Goal: Contribute content: Contribute content

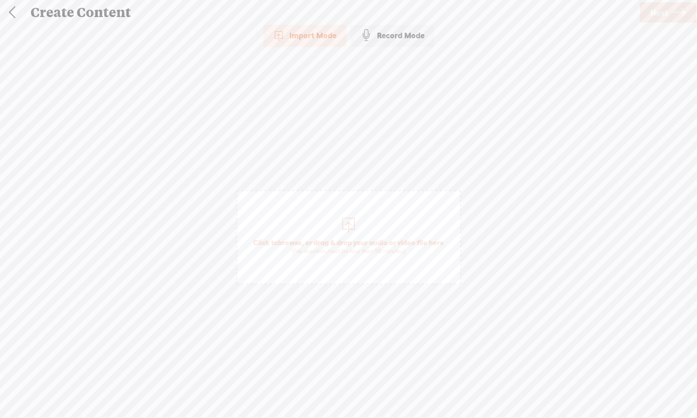
click at [349, 223] on div at bounding box center [348, 224] width 18 height 18
click at [553, 13] on span "Next" at bounding box center [660, 13] width 18 height 24
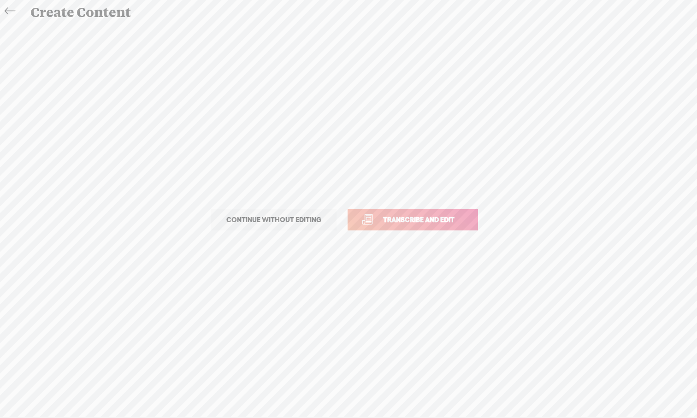
click at [440, 222] on span "Transcribe and edit" at bounding box center [418, 219] width 91 height 11
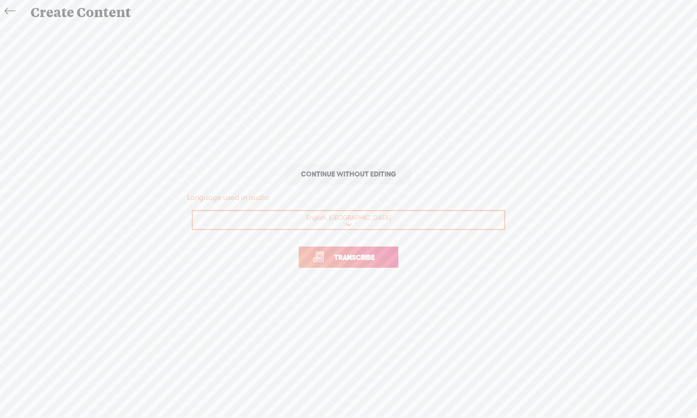
click at [371, 266] on link "Transcribe" at bounding box center [349, 257] width 100 height 21
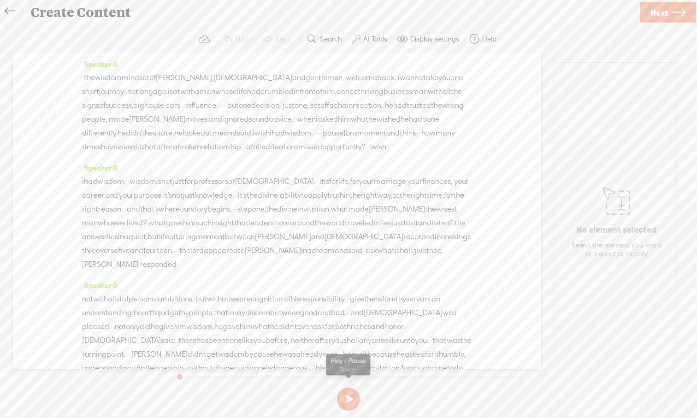
click at [351, 386] on button at bounding box center [348, 399] width 23 height 23
click at [377, 37] on label "AI Tools" at bounding box center [375, 39] width 24 height 9
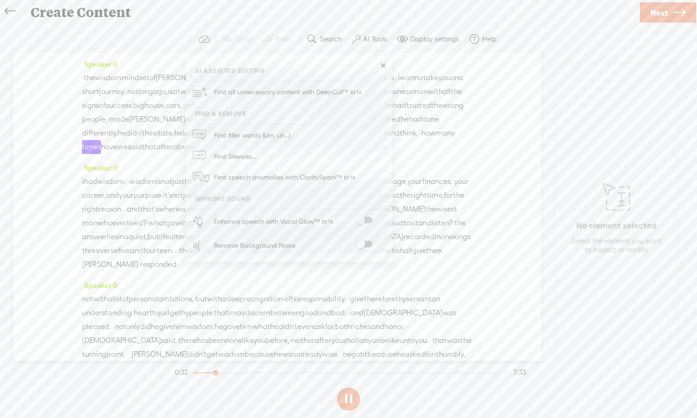
click at [369, 218] on span at bounding box center [364, 220] width 17 height 6
click at [369, 243] on span at bounding box center [364, 244] width 17 height 6
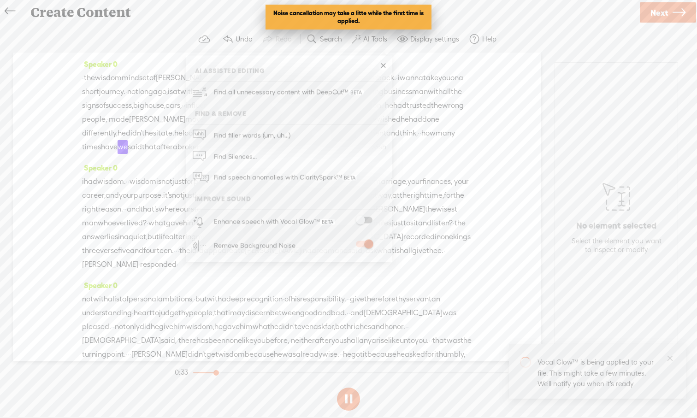
click at [449, 186] on div "Speaker 0 i had wisdom. · · wisdom is not just for professors or [DEMOGRAPHIC_D…" at bounding box center [277, 220] width 390 height 118
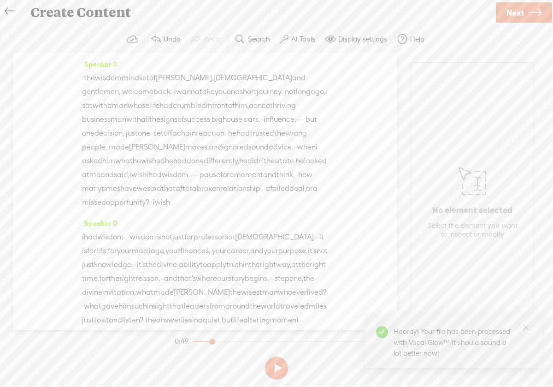
scroll to position [1728, 0]
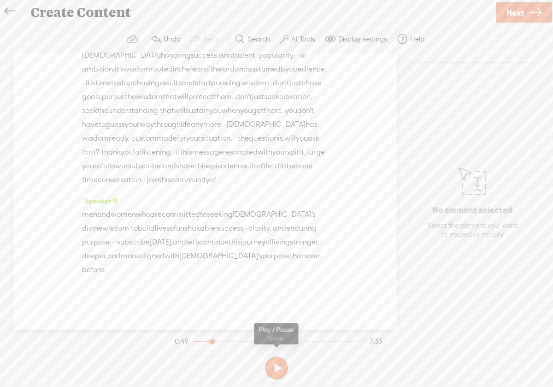
click at [280, 370] on button at bounding box center [276, 367] width 23 height 23
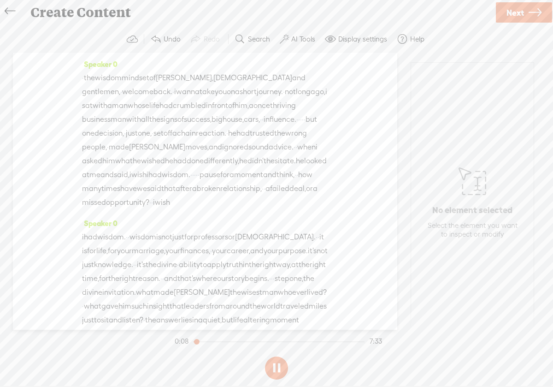
scroll to position [233, 0]
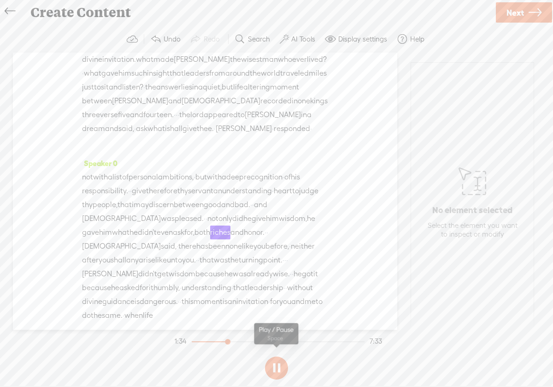
click at [281, 371] on button at bounding box center [276, 367] width 23 height 23
click at [184, 80] on span "that" at bounding box center [177, 73] width 14 height 14
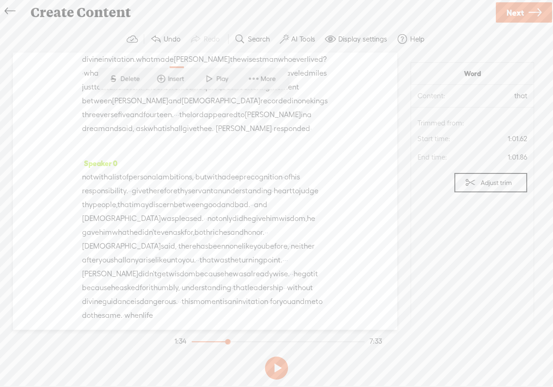
click at [276, 39] on span "way," at bounding box center [283, 32] width 15 height 14
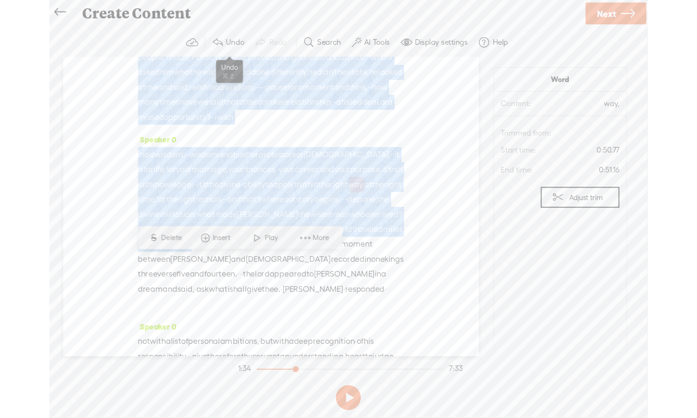
scroll to position [0, 0]
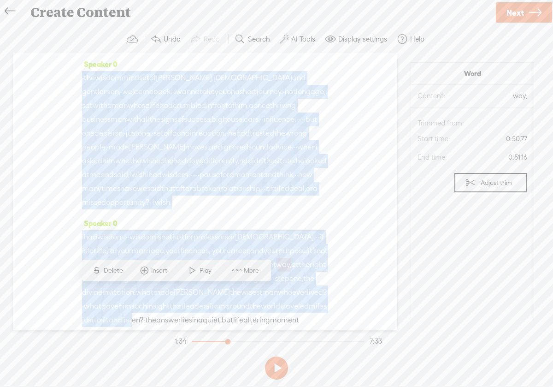
drag, startPoint x: 196, startPoint y: 118, endPoint x: 175, endPoint y: 18, distance: 103.1
click at [175, 18] on div "Create Content Use text-to-audio Use voice actor Record From This Browser Use p…" at bounding box center [276, 193] width 553 height 387
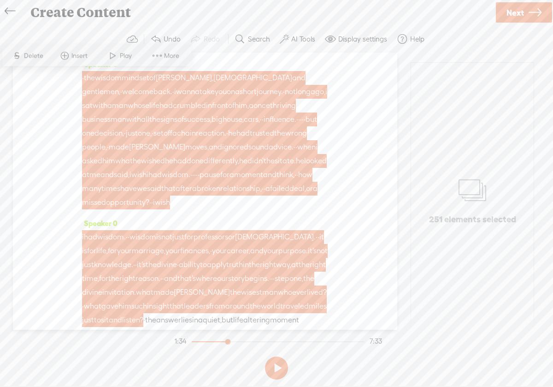
click at [71, 88] on div "Speaker 0 · the wisdom mindset of [PERSON_NAME], [DEMOGRAPHIC_DATA] and gentlem…" at bounding box center [205, 191] width 384 height 277
click at [95, 81] on span "the" at bounding box center [89, 78] width 11 height 14
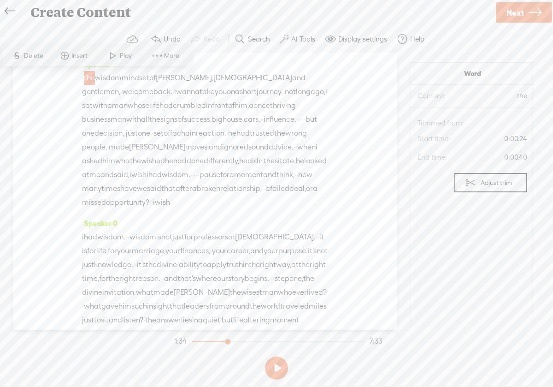
click at [84, 77] on span "·" at bounding box center [83, 78] width 2 height 14
click at [65, 56] on span at bounding box center [65, 55] width 14 height 17
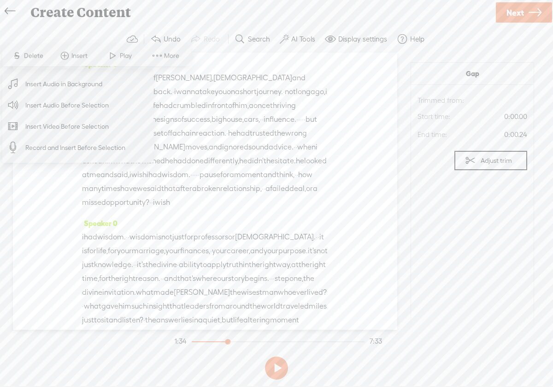
click at [66, 84] on span "Insert Audio in Background" at bounding box center [63, 84] width 113 height 21
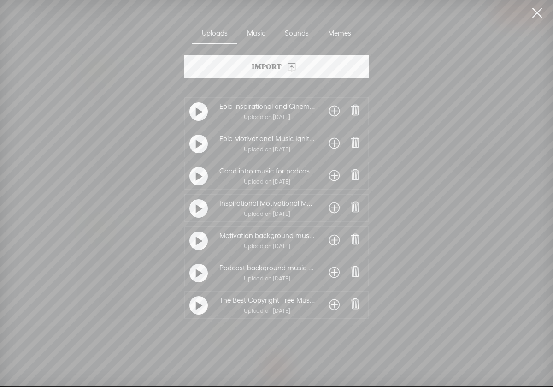
click at [214, 36] on div "Uploads" at bounding box center [214, 33] width 45 height 21
click at [278, 70] on div "Import" at bounding box center [276, 66] width 184 height 23
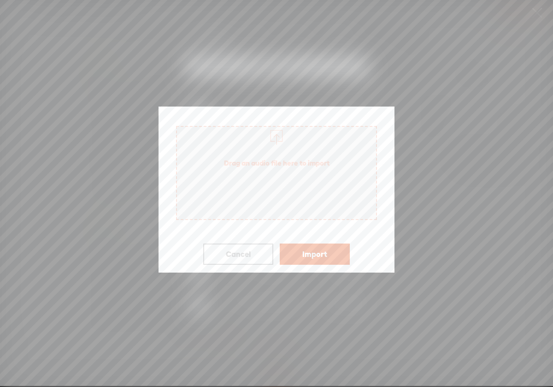
click at [273, 137] on div at bounding box center [276, 136] width 18 height 18
click at [289, 163] on span "Drag an audio file here to import" at bounding box center [276, 163] width 199 height 26
click at [279, 142] on div at bounding box center [276, 136] width 18 height 18
click at [337, 257] on button "Import" at bounding box center [315, 253] width 70 height 21
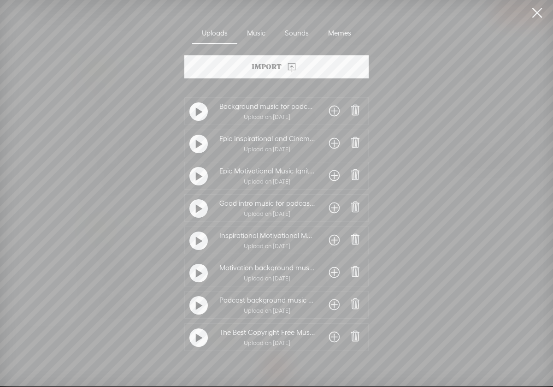
click at [276, 72] on div "Import" at bounding box center [276, 66] width 184 height 23
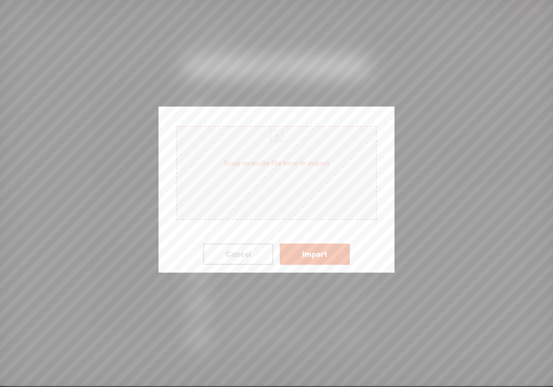
click at [275, 143] on div at bounding box center [276, 136] width 18 height 18
click at [261, 252] on button "Cancel" at bounding box center [238, 253] width 70 height 21
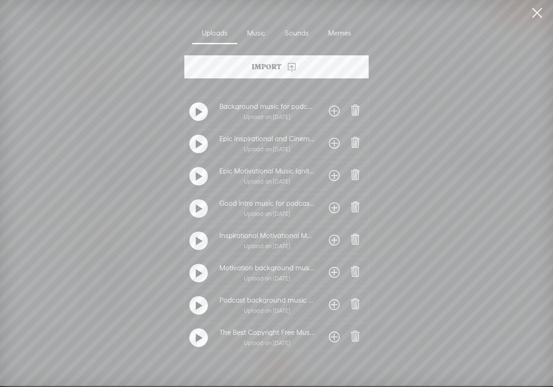
click at [273, 72] on div "Import" at bounding box center [276, 66] width 184 height 23
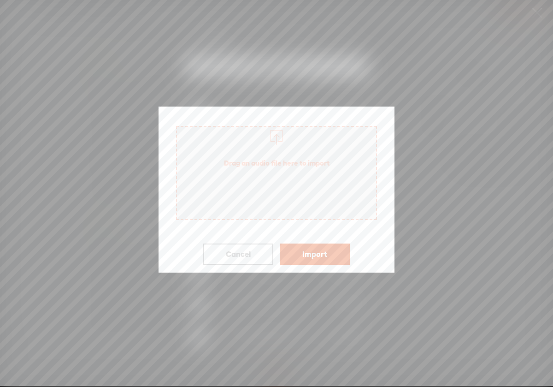
click at [279, 136] on div at bounding box center [276, 136] width 18 height 18
click at [332, 252] on button "Import" at bounding box center [315, 253] width 70 height 21
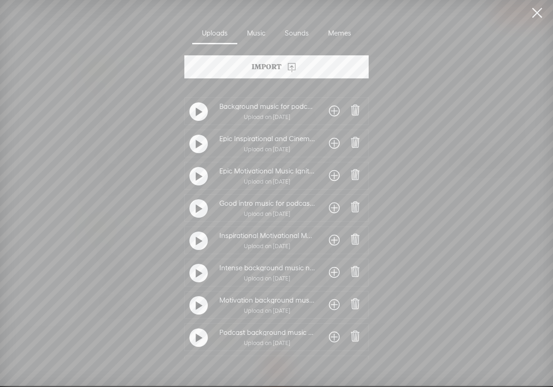
click at [193, 113] on div at bounding box center [198, 111] width 18 height 18
click at [331, 114] on span at bounding box center [334, 111] width 11 height 15
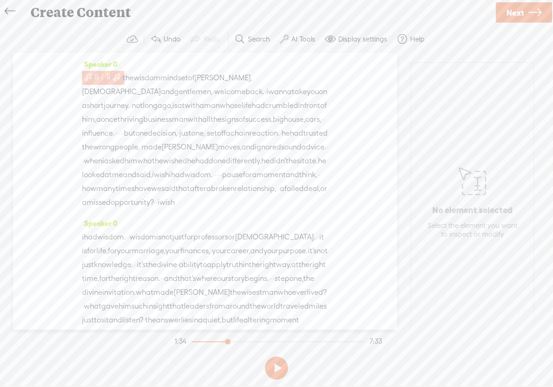
click at [89, 74] on span at bounding box center [88, 76] width 9 height 11
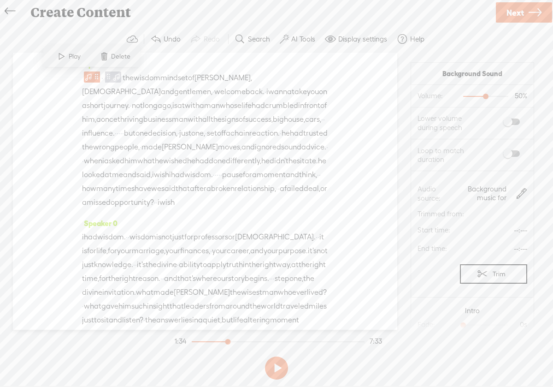
click at [516, 302] on section "Intro Fade: 0s 0s Padding: 0s 0s" at bounding box center [472, 329] width 123 height 59
click at [106, 58] on span at bounding box center [104, 56] width 14 height 17
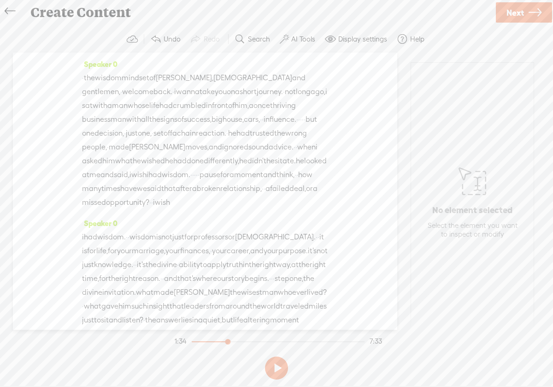
click at [84, 78] on span "·" at bounding box center [83, 78] width 2 height 14
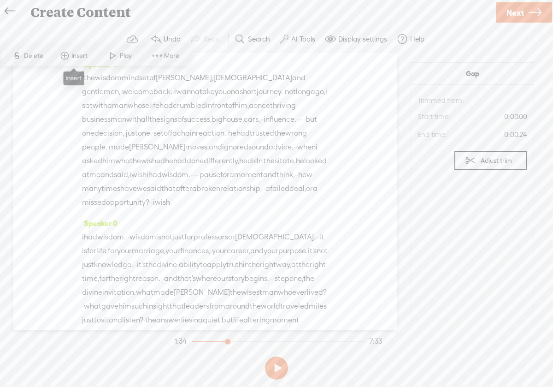
click at [66, 58] on span at bounding box center [65, 55] width 14 height 17
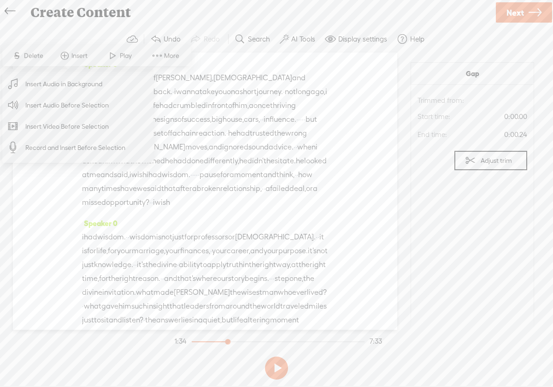
click at [73, 85] on span "Insert Audio in Background" at bounding box center [63, 84] width 113 height 21
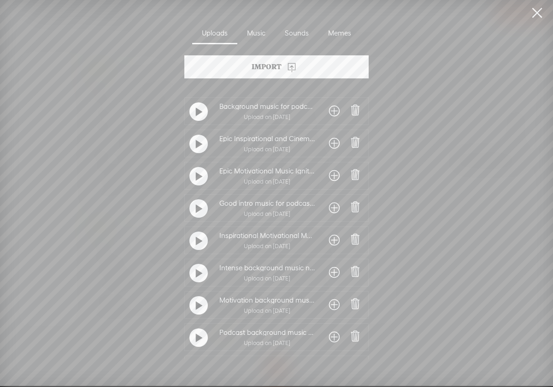
click at [197, 113] on t at bounding box center [199, 112] width 6 height 15
click at [197, 113] on t at bounding box center [198, 111] width 6 height 15
click at [196, 146] on t at bounding box center [199, 144] width 6 height 15
click at [196, 146] on t at bounding box center [198, 143] width 6 height 15
click at [201, 343] on div at bounding box center [198, 337] width 18 height 18
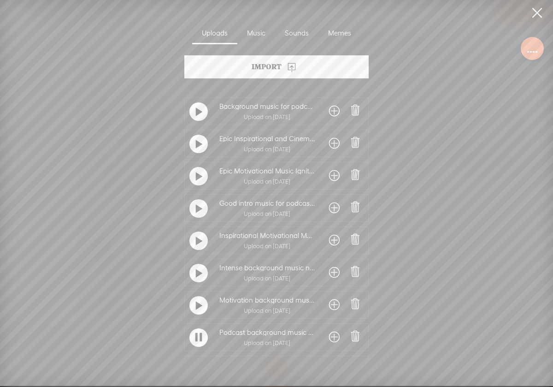
click at [201, 343] on div at bounding box center [198, 337] width 18 height 18
click at [201, 273] on div at bounding box center [198, 273] width 18 height 18
click at [201, 116] on div at bounding box center [198, 111] width 18 height 18
click at [329, 115] on span at bounding box center [334, 111] width 11 height 15
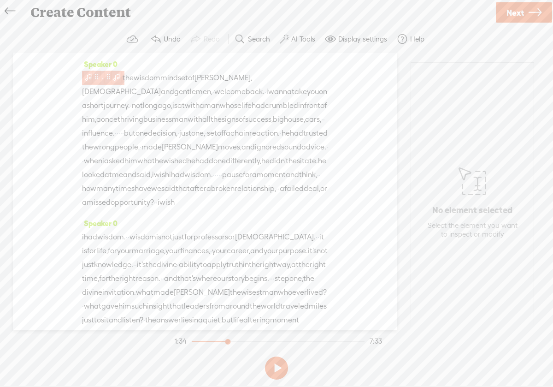
click at [84, 76] on span at bounding box center [88, 76] width 9 height 11
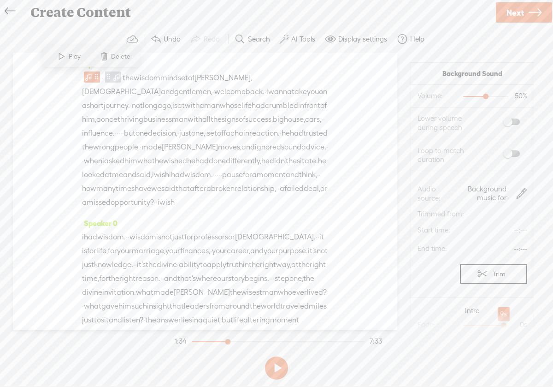
drag, startPoint x: 464, startPoint y: 324, endPoint x: 506, endPoint y: 321, distance: 42.5
click at [506, 321] on div at bounding box center [504, 325] width 21 height 21
click at [456, 316] on section "Fade: 9s 9s" at bounding box center [473, 324] width 110 height 18
click at [62, 59] on span at bounding box center [62, 56] width 14 height 17
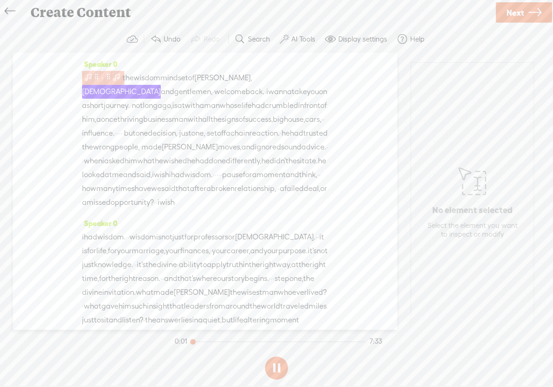
click at [92, 79] on span at bounding box center [88, 76] width 9 height 11
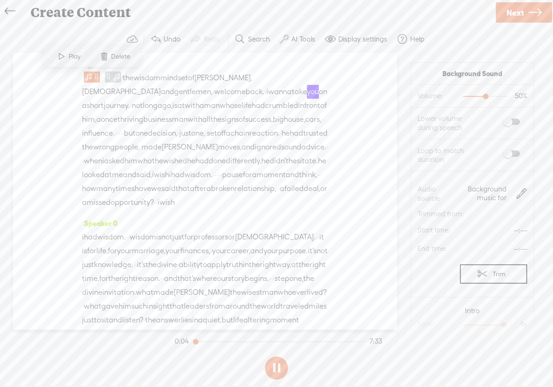
click at [278, 368] on button at bounding box center [276, 367] width 23 height 23
click at [518, 313] on div "Intro" at bounding box center [473, 310] width 110 height 9
click at [121, 77] on span at bounding box center [116, 76] width 9 height 11
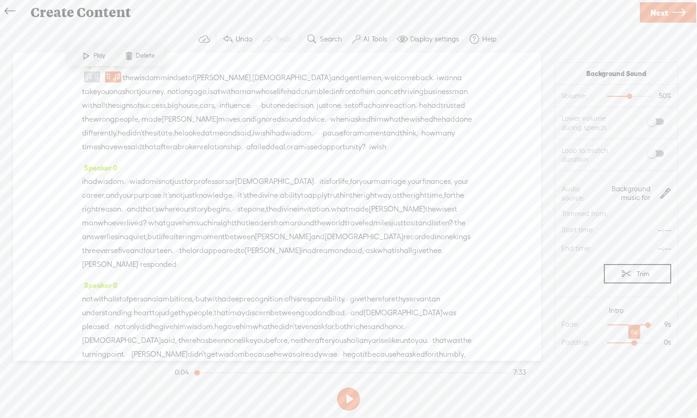
drag, startPoint x: 608, startPoint y: 343, endPoint x: 635, endPoint y: 344, distance: 27.3
click at [553, 344] on div at bounding box center [635, 343] width 21 height 21
click at [85, 73] on span at bounding box center [88, 76] width 9 height 11
click at [69, 61] on span "Play" at bounding box center [69, 56] width 46 height 17
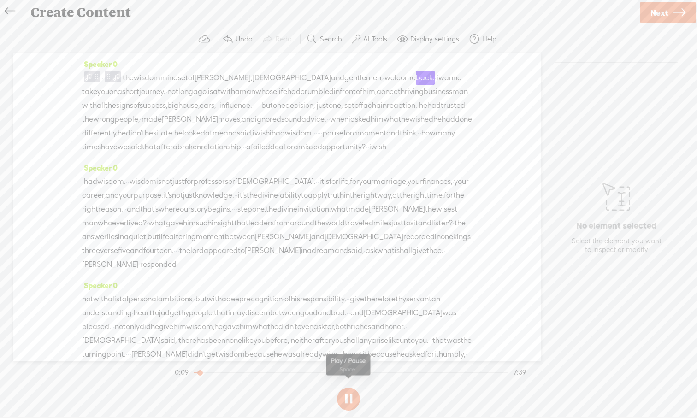
click at [349, 386] on button at bounding box center [348, 399] width 23 height 23
drag, startPoint x: 127, startPoint y: 79, endPoint x: 190, endPoint y: 105, distance: 68.4
click at [190, 106] on div "· the wisdom mindset of [PERSON_NAME], [DEMOGRAPHIC_DATA] and gentlemen, · welc…" at bounding box center [277, 112] width 390 height 83
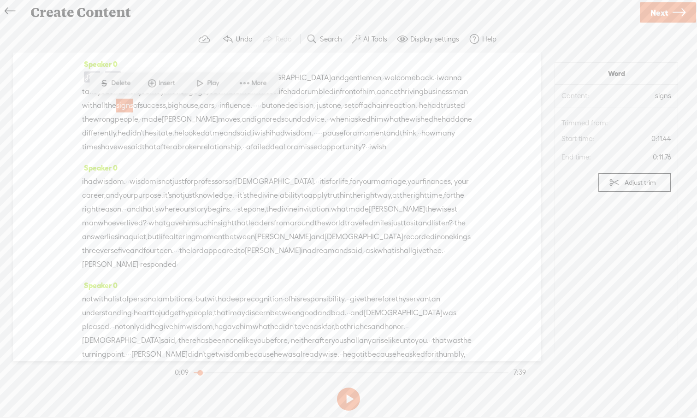
click at [252, 100] on span "influence." at bounding box center [235, 106] width 33 height 14
click at [128, 76] on span "the" at bounding box center [128, 78] width 11 height 14
drag, startPoint x: 127, startPoint y: 77, endPoint x: 407, endPoint y: 225, distance: 317.2
click at [407, 225] on div "Speaker 0 · the wisdom mindset of [PERSON_NAME], [DEMOGRAPHIC_DATA] and gentlem…" at bounding box center [277, 207] width 528 height 308
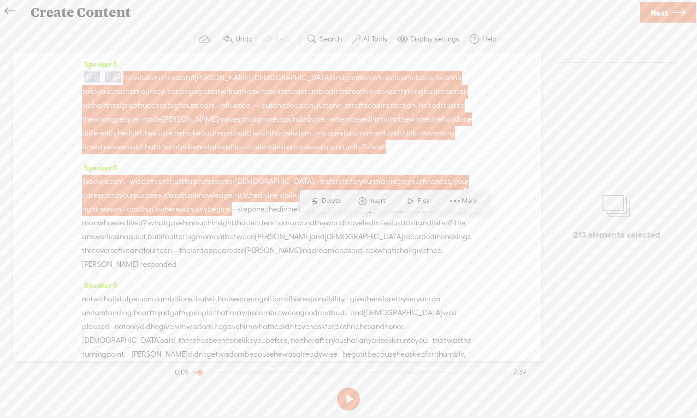
click at [370, 201] on span "Insert" at bounding box center [378, 200] width 18 height 9
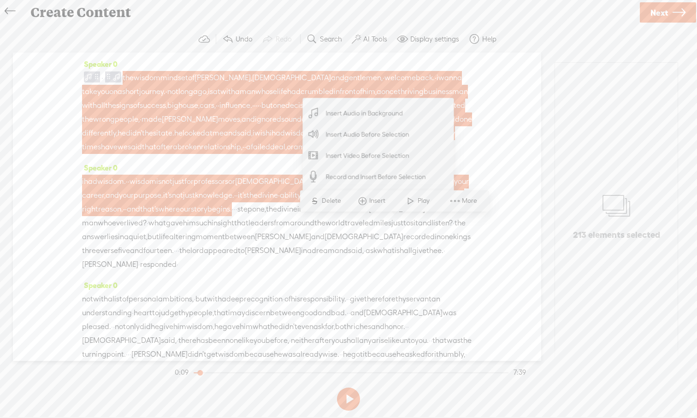
click at [365, 203] on span at bounding box center [362, 201] width 14 height 17
click at [367, 199] on span at bounding box center [362, 201] width 14 height 17
click at [365, 114] on span "Insert Audio in Background" at bounding box center [364, 113] width 113 height 21
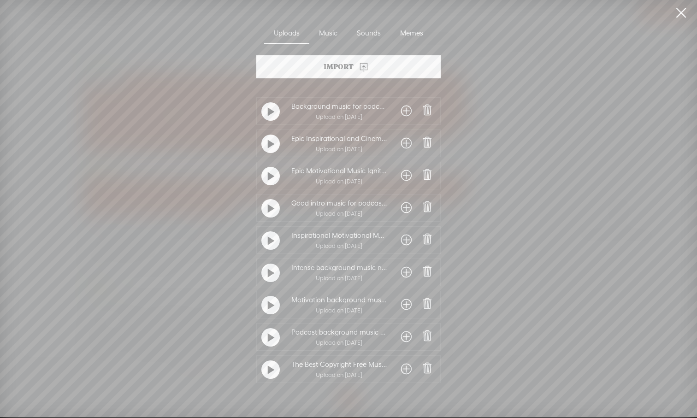
click at [269, 110] on t at bounding box center [271, 112] width 6 height 15
click at [269, 110] on t at bounding box center [270, 111] width 6 height 15
click at [402, 112] on span at bounding box center [406, 111] width 11 height 15
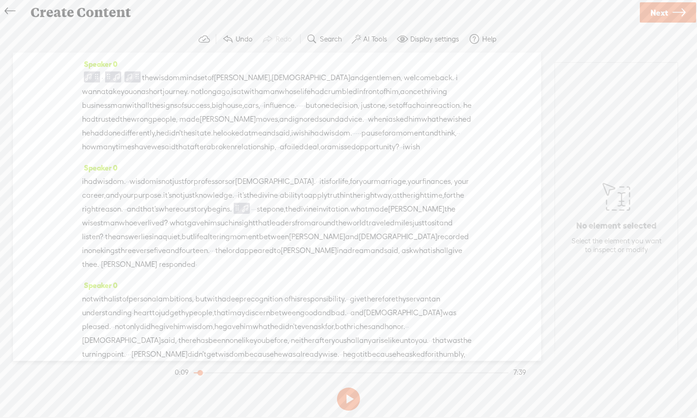
click at [234, 202] on span "knowledge." at bounding box center [214, 196] width 39 height 14
click at [313, 186] on span at bounding box center [312, 187] width 14 height 17
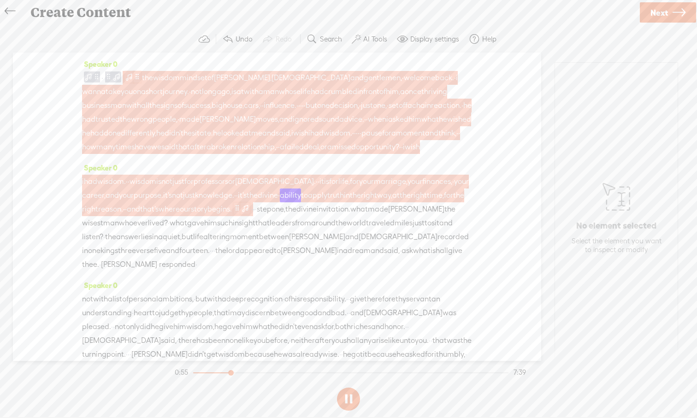
click at [250, 213] on span at bounding box center [245, 207] width 9 height 11
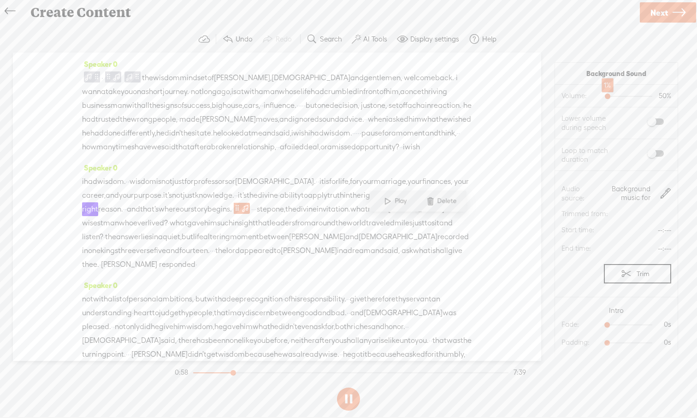
drag, startPoint x: 632, startPoint y: 97, endPoint x: 609, endPoint y: 97, distance: 22.1
click at [553, 97] on div at bounding box center [608, 97] width 21 height 21
click at [300, 189] on span "[DEMOGRAPHIC_DATA]." at bounding box center [275, 182] width 81 height 14
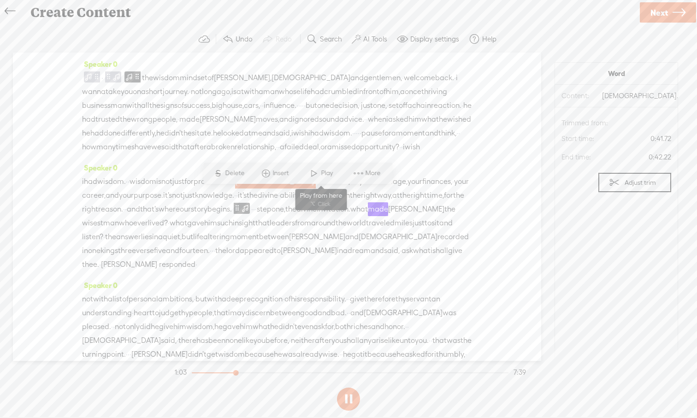
click at [316, 173] on span at bounding box center [314, 173] width 14 height 17
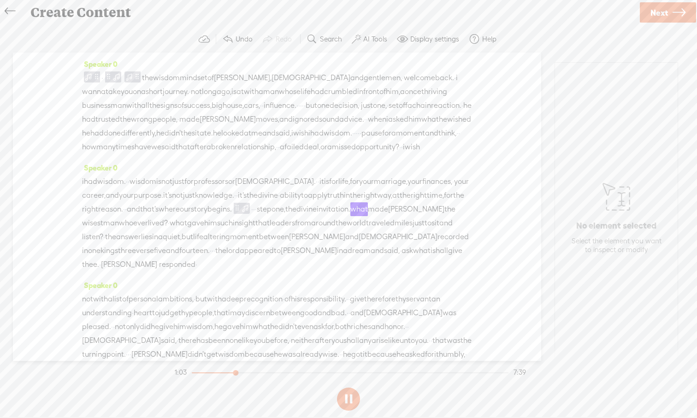
click at [212, 107] on span "success," at bounding box center [198, 106] width 28 height 14
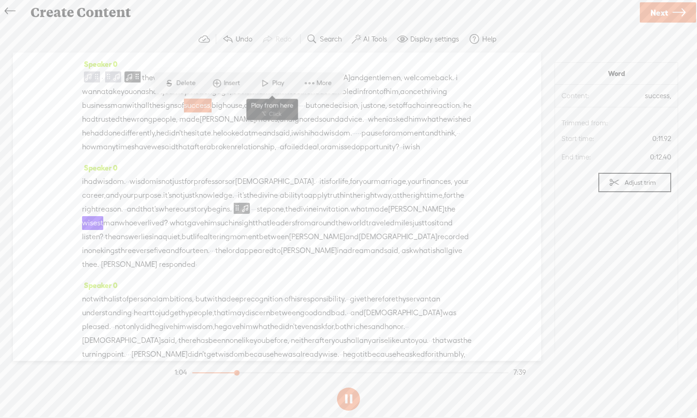
click at [264, 83] on span at bounding box center [265, 83] width 14 height 17
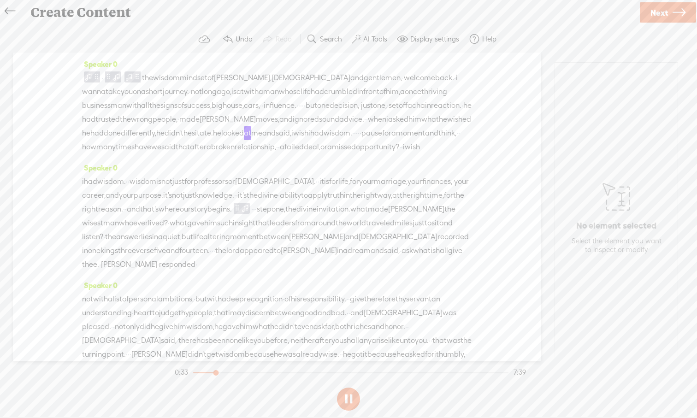
click at [346, 386] on button at bounding box center [348, 399] width 23 height 23
click at [85, 77] on span at bounding box center [88, 76] width 9 height 11
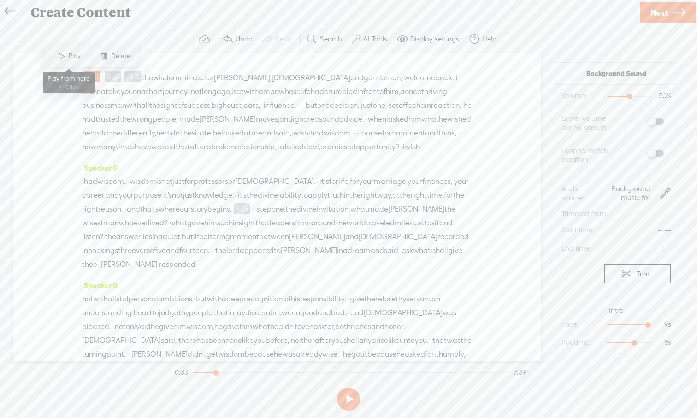
click at [68, 56] on span at bounding box center [62, 56] width 14 height 17
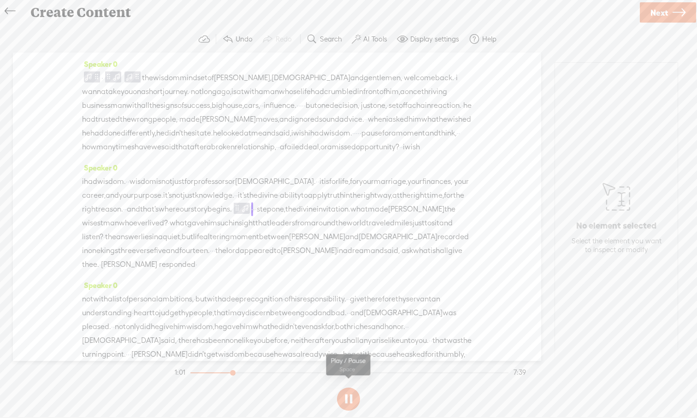
click at [348, 386] on button at bounding box center [348, 399] width 23 height 23
click at [253, 216] on span "·" at bounding box center [252, 209] width 2 height 14
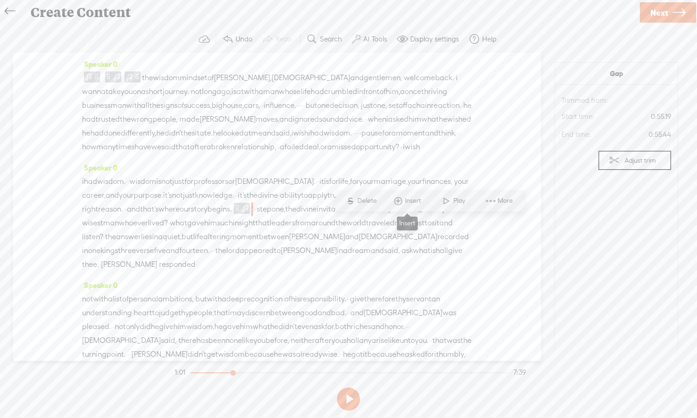
click at [412, 203] on span "Insert" at bounding box center [414, 200] width 18 height 9
click at [396, 117] on span "Insert Audio in Background" at bounding box center [399, 113] width 113 height 21
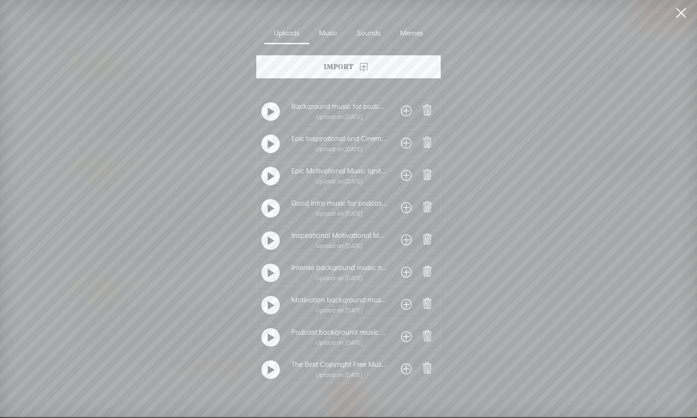
click at [401, 116] on span at bounding box center [406, 111] width 11 height 15
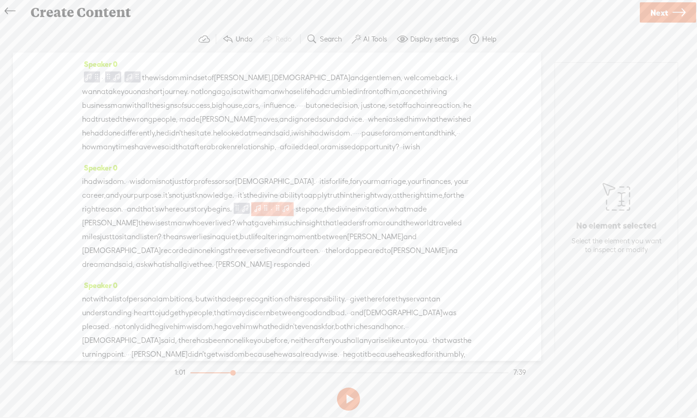
click at [269, 214] on span at bounding box center [265, 208] width 7 height 11
drag, startPoint x: 609, startPoint y: 325, endPoint x: 650, endPoint y: 326, distance: 41.0
click at [553, 326] on div at bounding box center [648, 325] width 21 height 21
drag, startPoint x: 609, startPoint y: 343, endPoint x: 635, endPoint y: 343, distance: 26.3
click at [553, 343] on div at bounding box center [635, 343] width 21 height 21
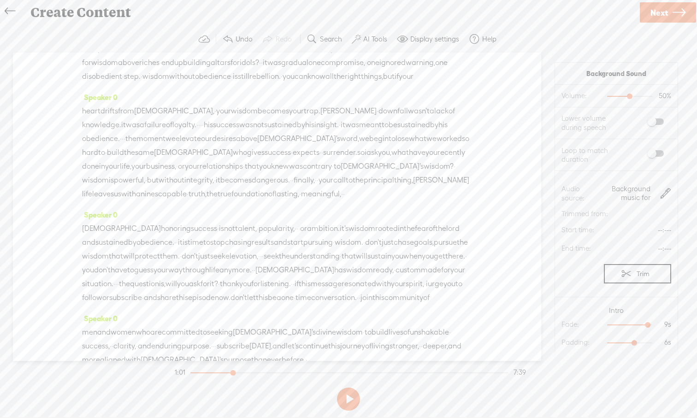
scroll to position [1169, 0]
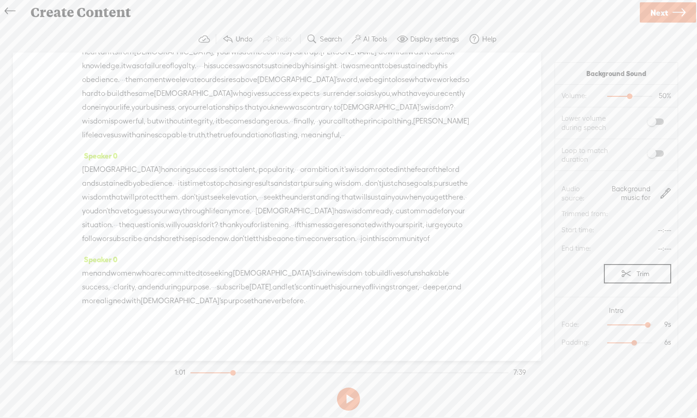
drag, startPoint x: 85, startPoint y: 238, endPoint x: 352, endPoint y: 304, distance: 275.5
click at [352, 304] on div "Speaker 0 · the wisdom mindset of [PERSON_NAME], [DEMOGRAPHIC_DATA] and gentlem…" at bounding box center [277, 207] width 528 height 308
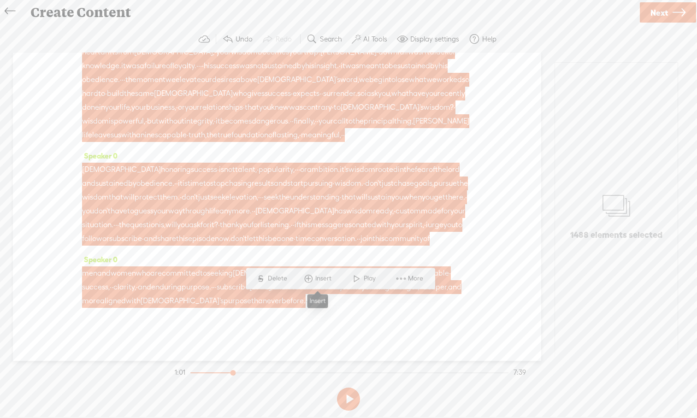
click at [321, 282] on span "Insert" at bounding box center [324, 278] width 18 height 9
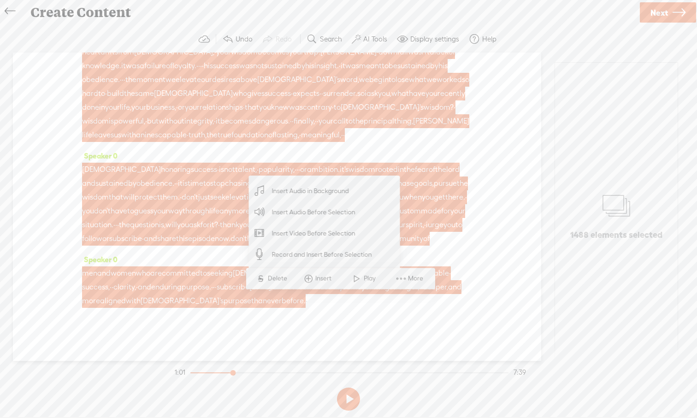
click at [302, 193] on span "Insert Audio in Background" at bounding box center [310, 191] width 113 height 21
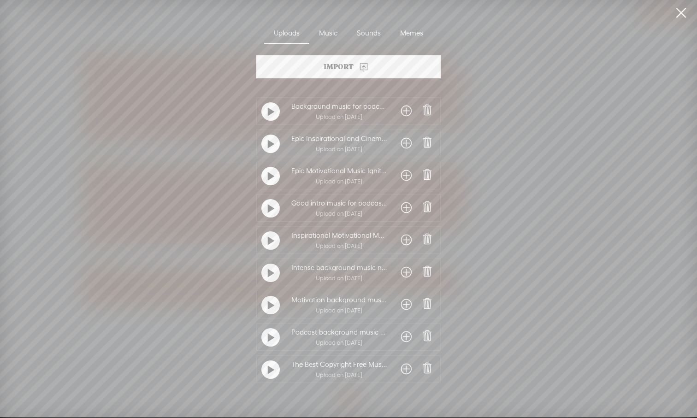
click at [269, 111] on t at bounding box center [271, 112] width 6 height 15
click at [269, 111] on t at bounding box center [270, 111] width 6 height 15
click at [402, 111] on span at bounding box center [406, 111] width 11 height 15
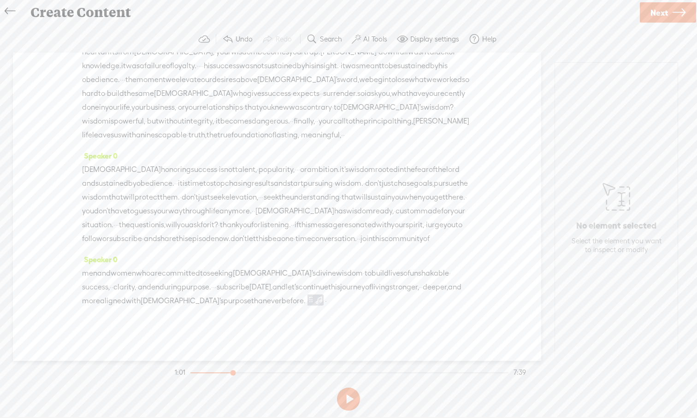
click at [327, 301] on span "·" at bounding box center [326, 301] width 2 height 14
click at [361, 282] on span "Insert" at bounding box center [360, 278] width 18 height 9
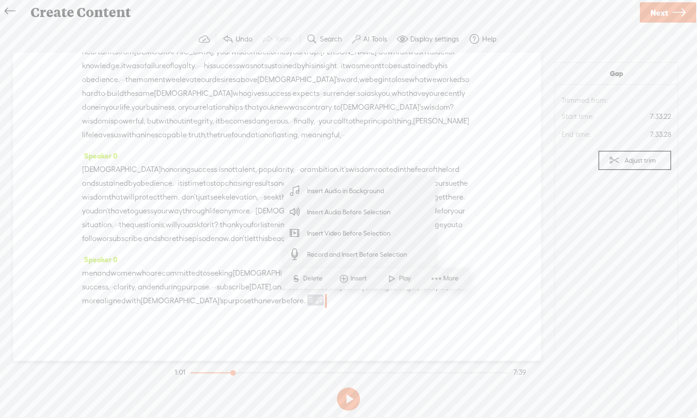
click at [354, 196] on span "Insert Audio in Background" at bounding box center [345, 191] width 113 height 21
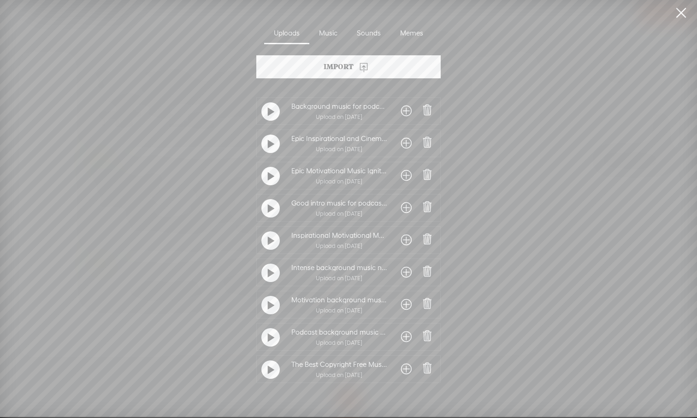
click at [402, 112] on span at bounding box center [406, 111] width 11 height 15
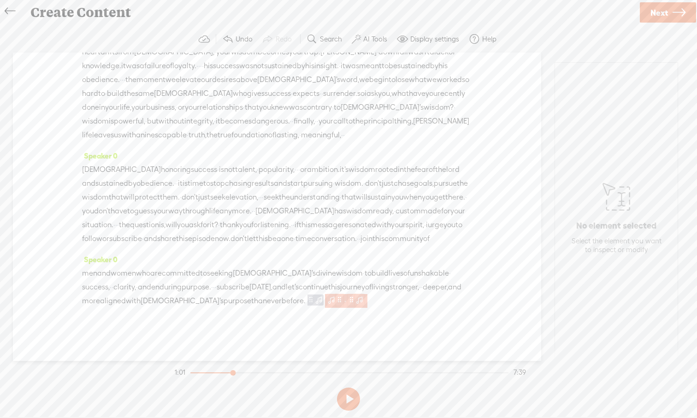
click at [343, 302] on span at bounding box center [339, 300] width 7 height 11
drag, startPoint x: 607, startPoint y: 325, endPoint x: 649, endPoint y: 324, distance: 42.4
click at [553, 324] on div at bounding box center [648, 325] width 21 height 21
click at [553, 324] on div at bounding box center [653, 325] width 21 height 21
drag, startPoint x: 608, startPoint y: 344, endPoint x: 633, endPoint y: 344, distance: 25.4
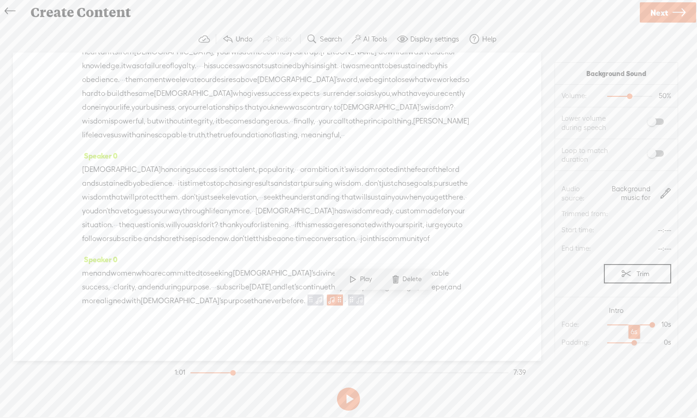
click at [553, 344] on div at bounding box center [635, 343] width 21 height 21
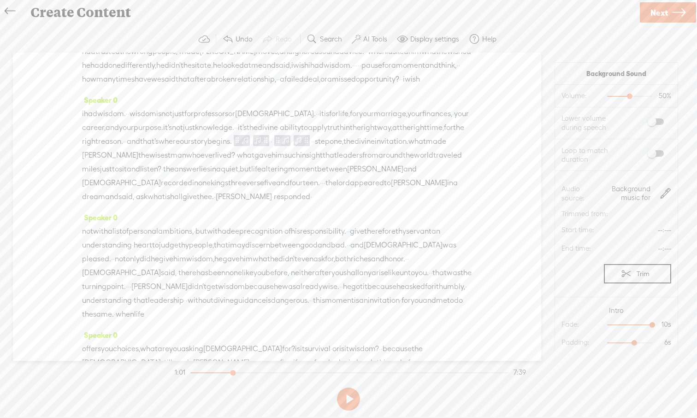
scroll to position [0, 0]
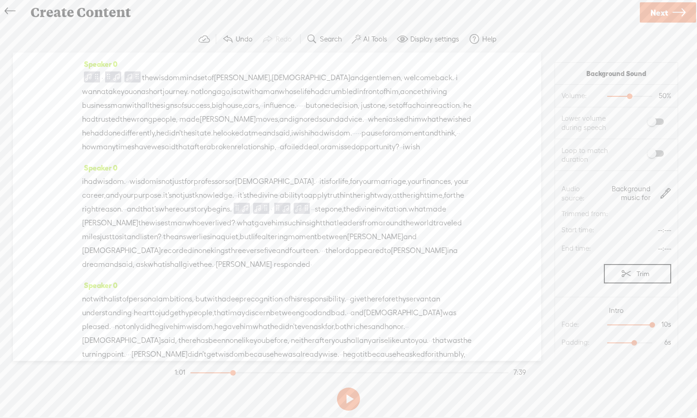
drag, startPoint x: 352, startPoint y: 302, endPoint x: 103, endPoint y: 236, distance: 257.5
click at [102, 236] on div "Speaker 0 · the wisdom mindset of [PERSON_NAME], [DEMOGRAPHIC_DATA] and gentlem…" at bounding box center [277, 207] width 528 height 308
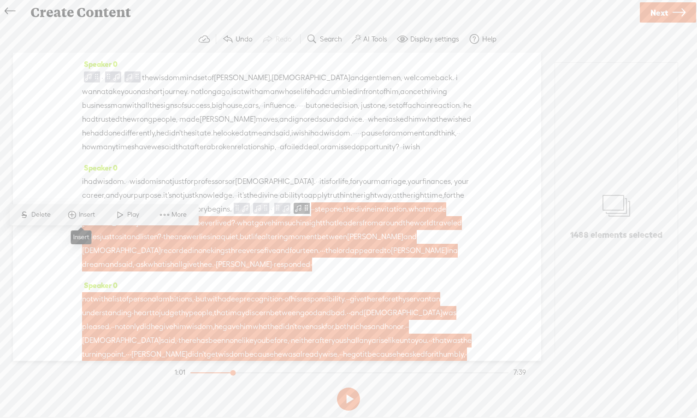
click at [69, 212] on span at bounding box center [72, 215] width 14 height 17
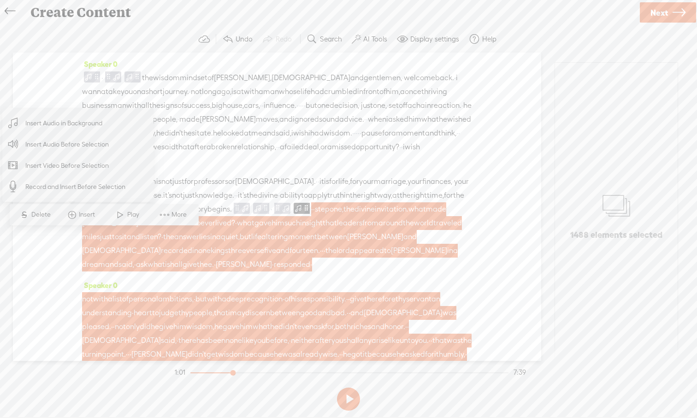
click at [56, 119] on span "Insert Audio in Background" at bounding box center [63, 123] width 113 height 21
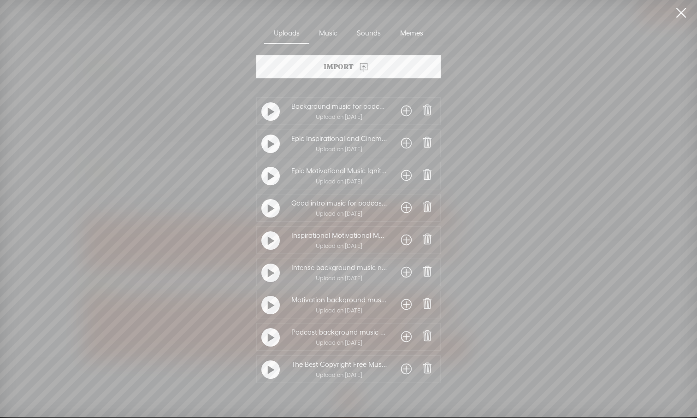
click at [405, 114] on span at bounding box center [406, 111] width 11 height 15
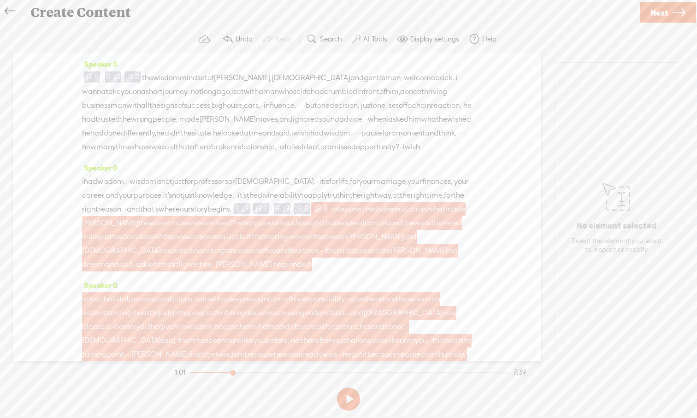
click at [322, 214] on span at bounding box center [325, 208] width 7 height 11
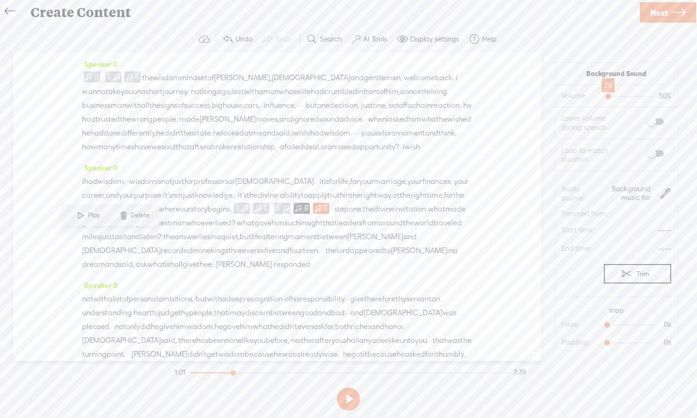
drag, startPoint x: 629, startPoint y: 96, endPoint x: 608, endPoint y: 96, distance: 21.2
click at [553, 96] on div at bounding box center [608, 97] width 21 height 21
click at [553, 152] on span at bounding box center [655, 153] width 17 height 6
click at [149, 105] on span "all" at bounding box center [145, 106] width 8 height 14
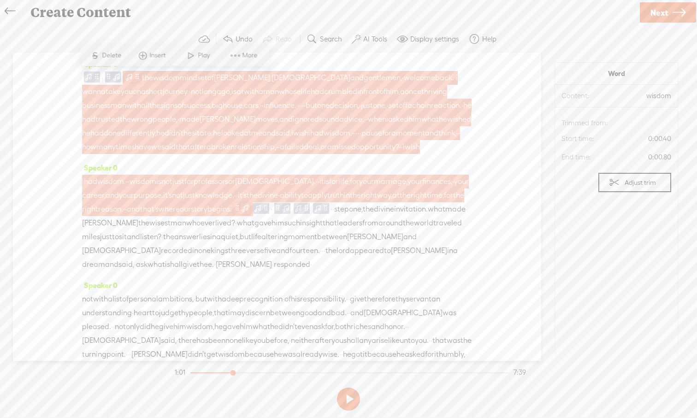
click at [134, 76] on span at bounding box center [128, 76] width 9 height 11
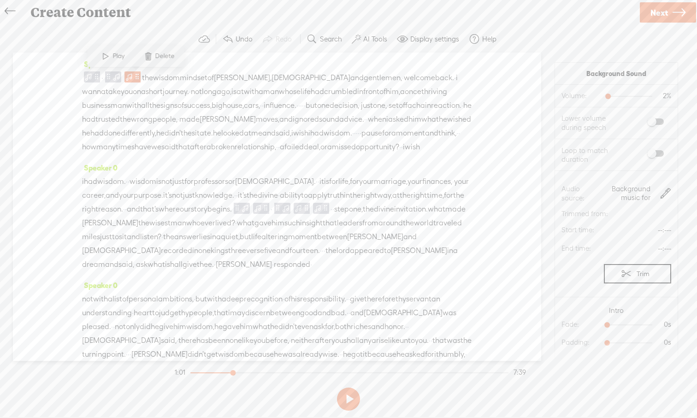
click at [553, 154] on span at bounding box center [655, 153] width 17 height 6
click at [89, 79] on span at bounding box center [88, 76] width 9 height 11
click at [66, 58] on span at bounding box center [62, 56] width 14 height 17
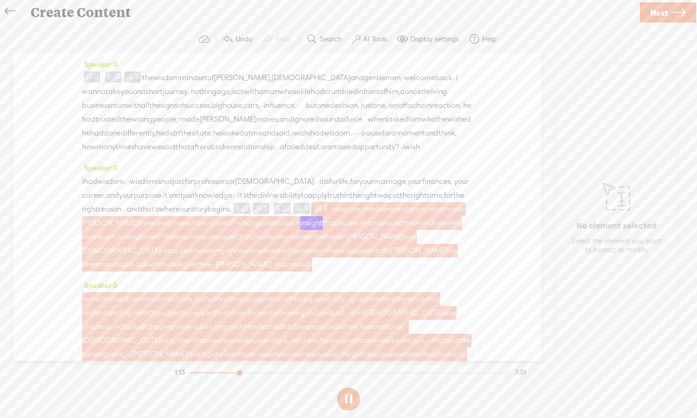
click at [313, 214] on span at bounding box center [317, 208] width 9 height 11
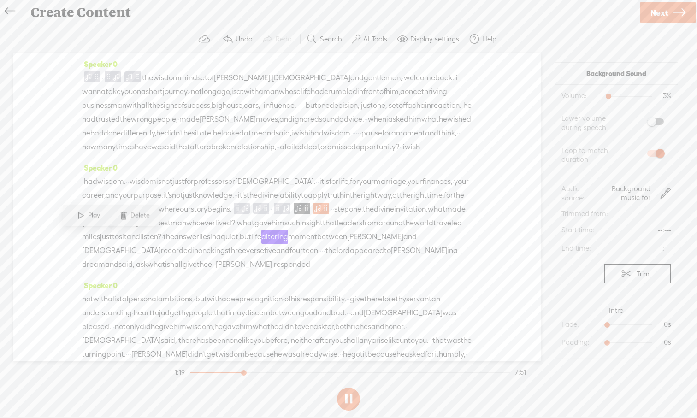
click at [349, 386] on button at bounding box center [348, 399] width 23 height 23
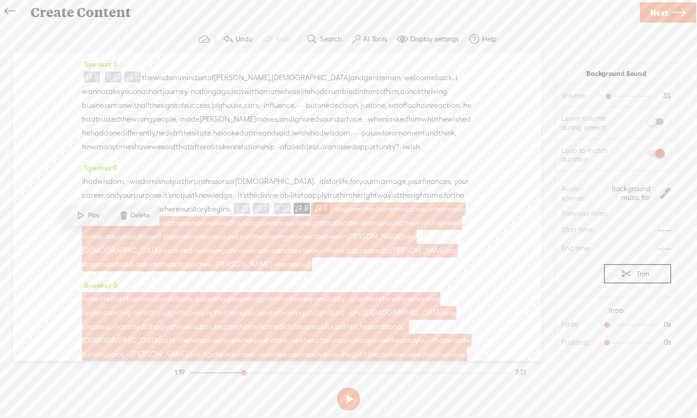
click at [322, 214] on span at bounding box center [325, 208] width 7 height 11
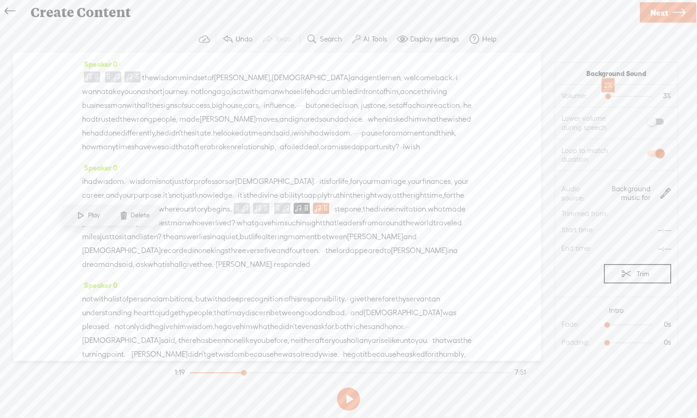
click at [553, 97] on div at bounding box center [608, 97] width 21 height 21
click at [374, 216] on span "divine" at bounding box center [384, 209] width 20 height 14
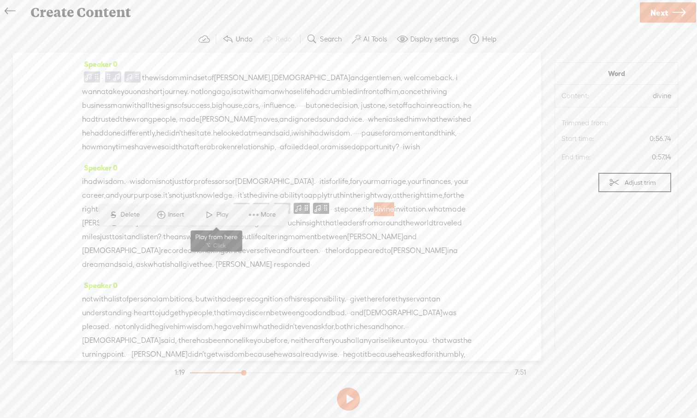
click at [206, 216] on span at bounding box center [209, 215] width 14 height 17
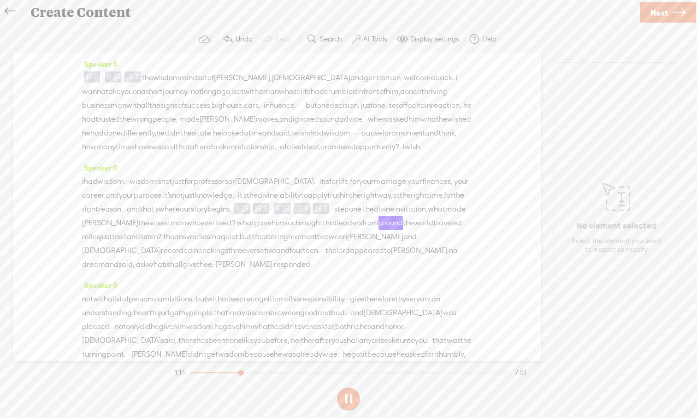
click at [348, 386] on button at bounding box center [348, 399] width 23 height 23
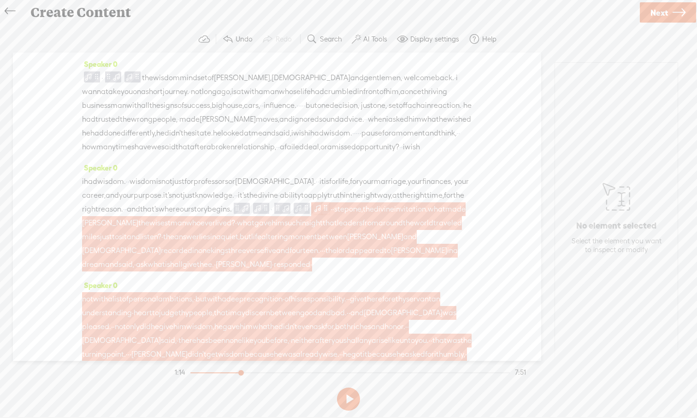
click at [322, 214] on span at bounding box center [325, 208] width 7 height 11
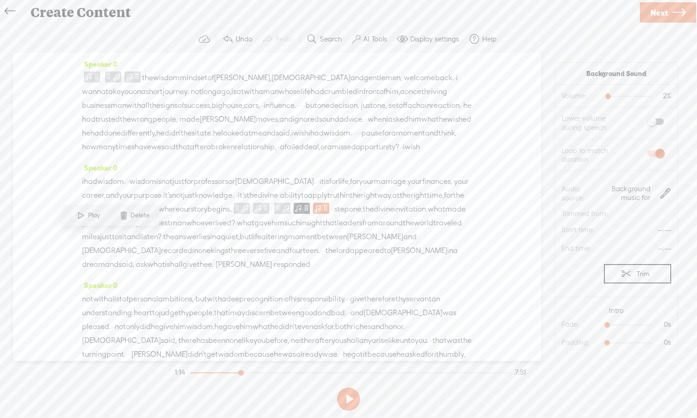
click at [334, 216] on span "step" at bounding box center [341, 209] width 15 height 14
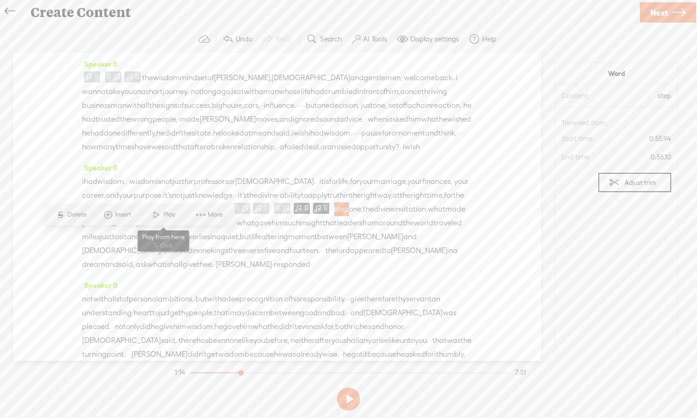
click at [161, 216] on span at bounding box center [156, 215] width 14 height 17
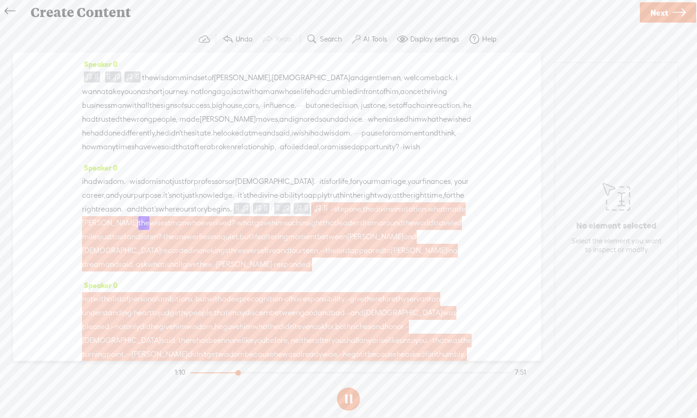
click at [322, 214] on span at bounding box center [325, 208] width 7 height 11
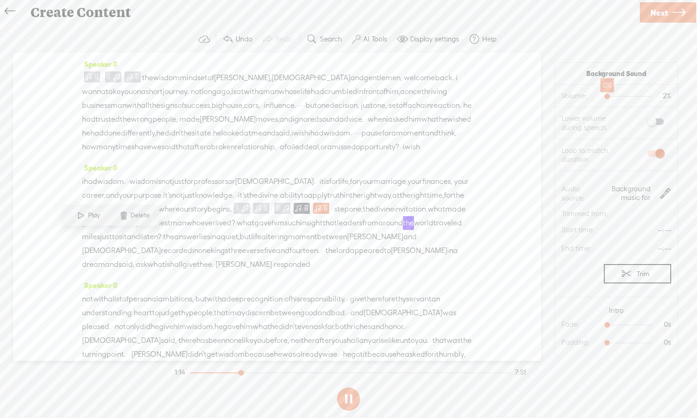
click at [553, 97] on div at bounding box center [607, 97] width 21 height 21
click at [348, 386] on button at bounding box center [348, 399] width 23 height 23
click at [262, 214] on span at bounding box center [257, 208] width 9 height 11
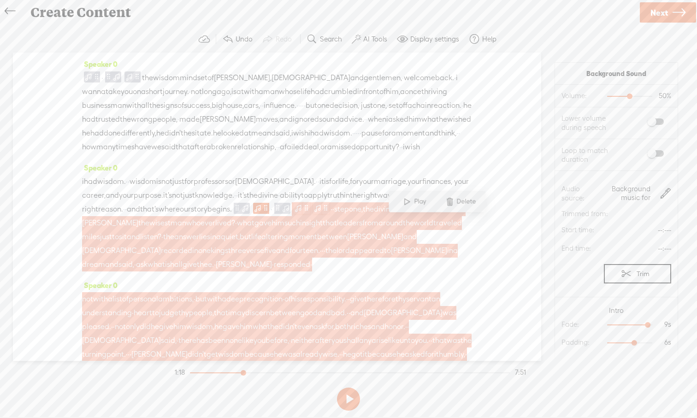
click at [303, 214] on span at bounding box center [306, 208] width 7 height 11
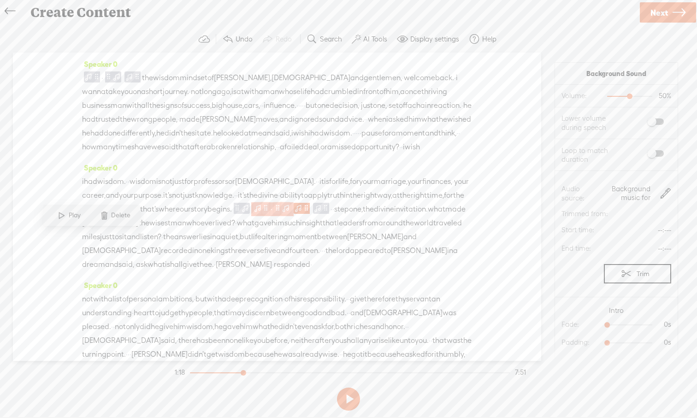
click at [294, 216] on div at bounding box center [282, 209] width 21 height 14
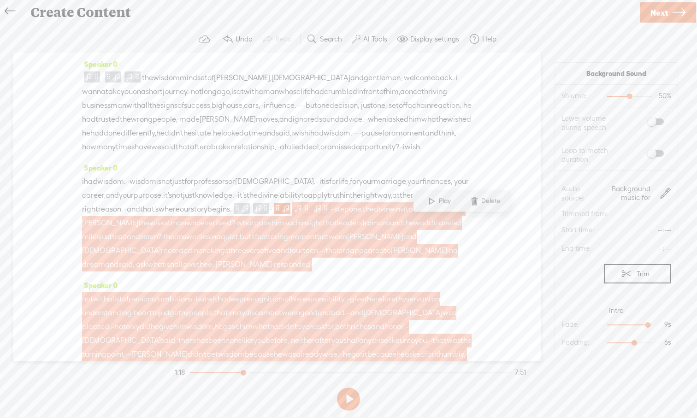
click at [303, 214] on span at bounding box center [306, 208] width 7 height 11
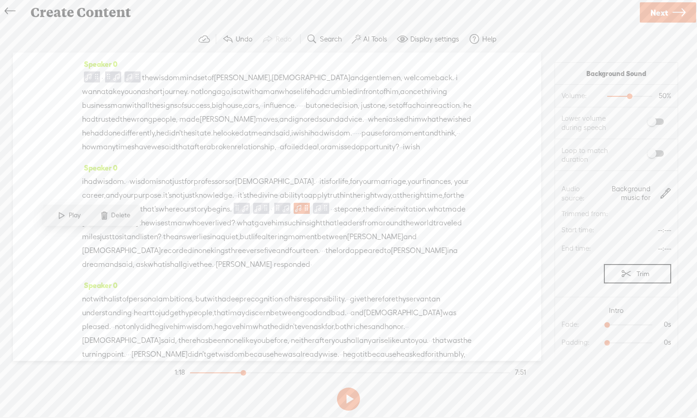
click at [104, 220] on span at bounding box center [104, 215] width 14 height 17
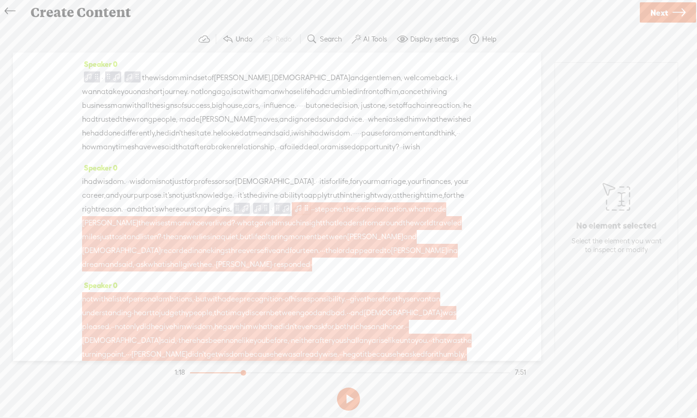
click at [294, 214] on span at bounding box center [298, 208] width 9 height 11
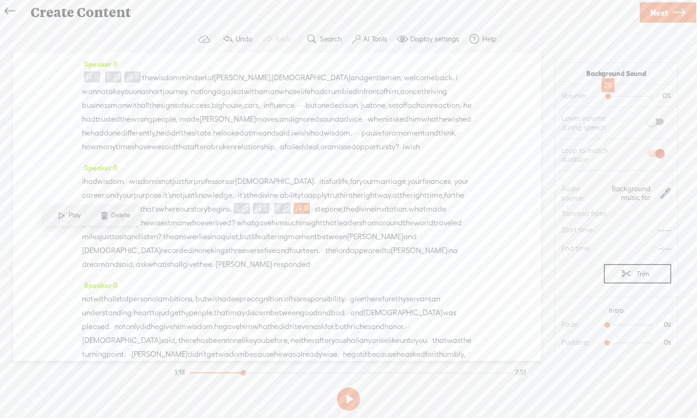
click at [553, 97] on div at bounding box center [608, 97] width 21 height 21
click at [98, 216] on span "right" at bounding box center [90, 209] width 16 height 14
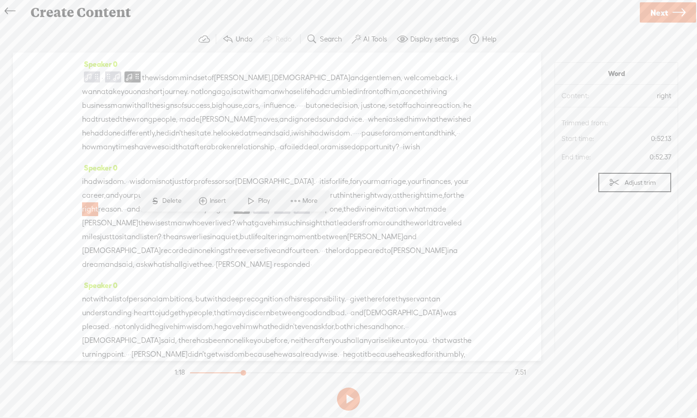
click at [254, 201] on span at bounding box center [251, 201] width 14 height 17
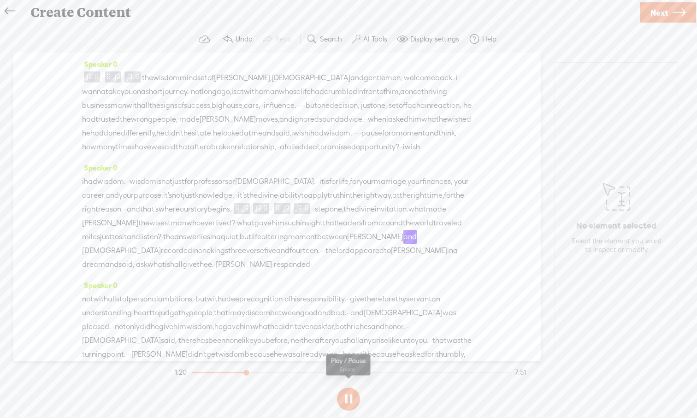
click at [352, 386] on button at bounding box center [348, 399] width 23 height 23
click at [91, 79] on span at bounding box center [88, 76] width 9 height 11
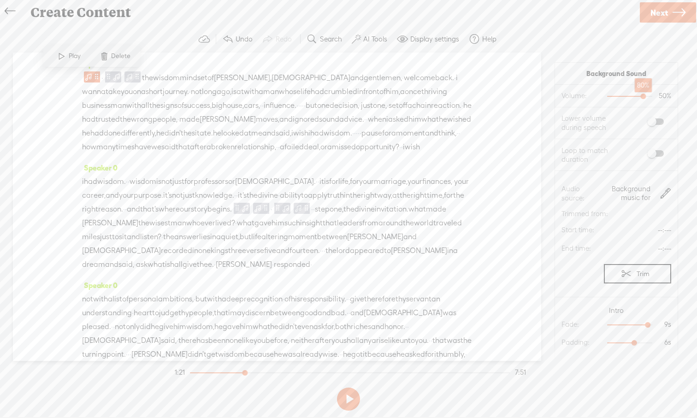
drag, startPoint x: 630, startPoint y: 97, endPoint x: 645, endPoint y: 97, distance: 14.3
click at [553, 97] on div at bounding box center [643, 97] width 21 height 21
click at [62, 58] on span at bounding box center [62, 56] width 14 height 17
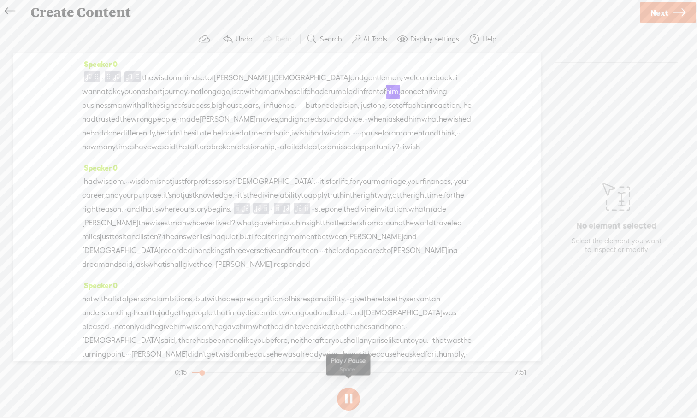
click at [344, 386] on button at bounding box center [348, 399] width 23 height 23
click at [89, 78] on span at bounding box center [88, 76] width 9 height 11
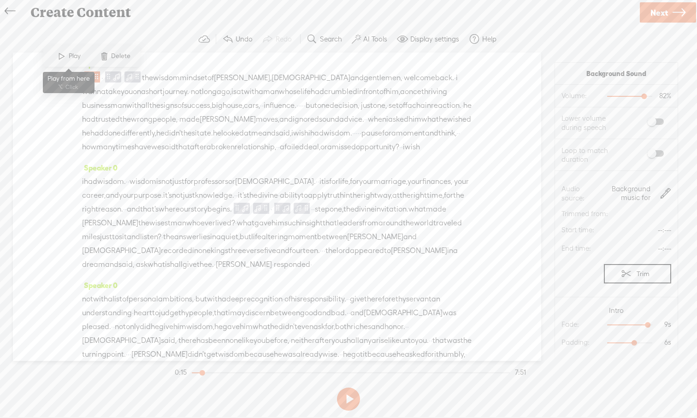
click at [69, 55] on span "Play" at bounding box center [76, 56] width 14 height 9
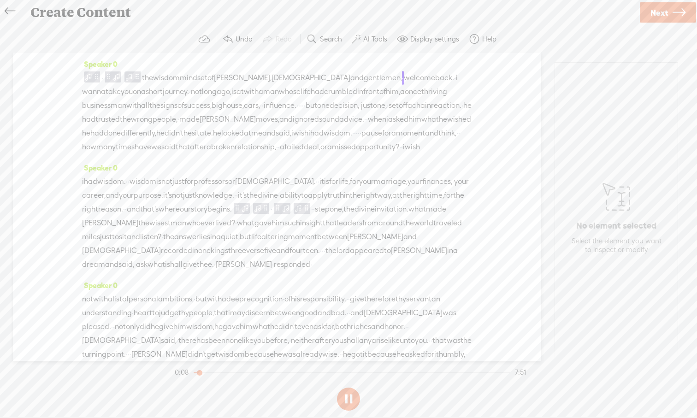
click at [353, 386] on button at bounding box center [348, 399] width 23 height 23
click at [91, 78] on span at bounding box center [88, 76] width 9 height 11
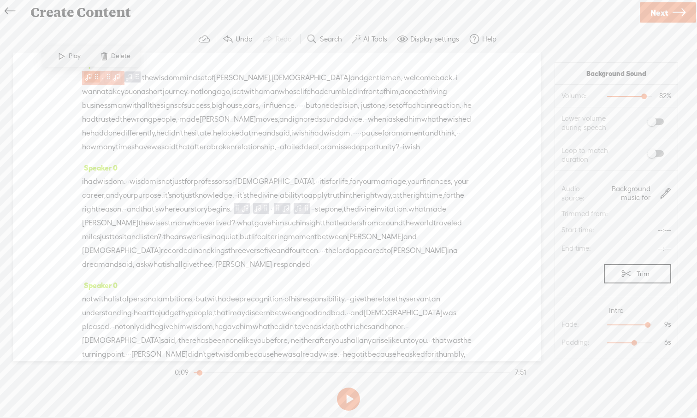
click at [93, 78] on span at bounding box center [96, 76] width 7 height 11
click at [106, 58] on span at bounding box center [104, 56] width 14 height 17
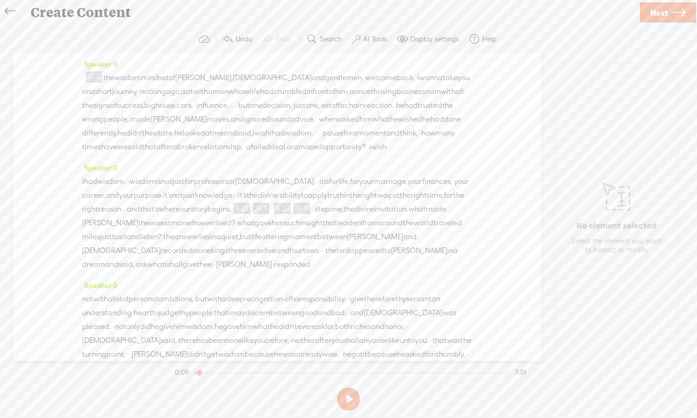
click at [84, 80] on span "·" at bounding box center [83, 78] width 2 height 14
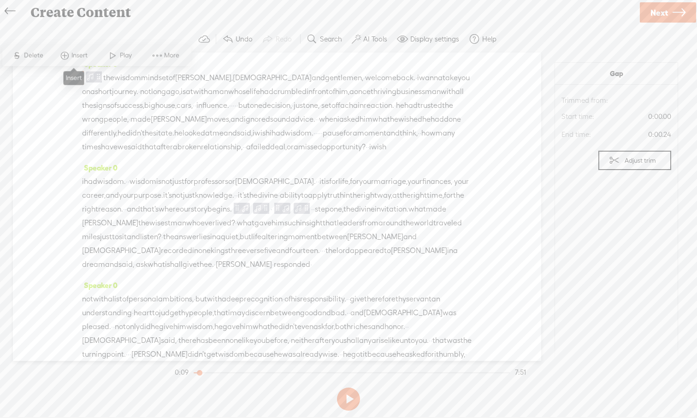
click at [76, 58] on span "Insert" at bounding box center [80, 55] width 18 height 9
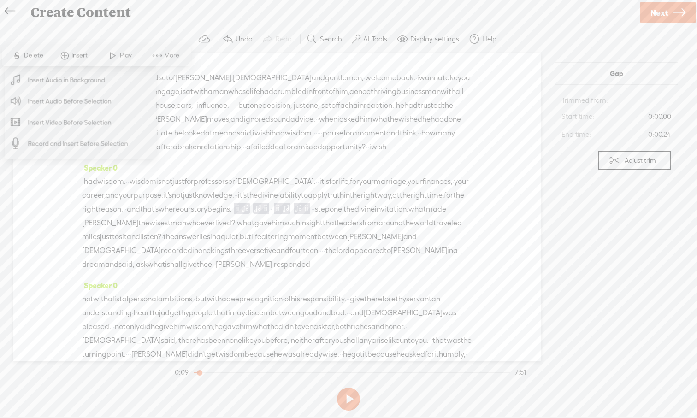
click at [73, 85] on span "Insert Audio in Background" at bounding box center [66, 80] width 113 height 21
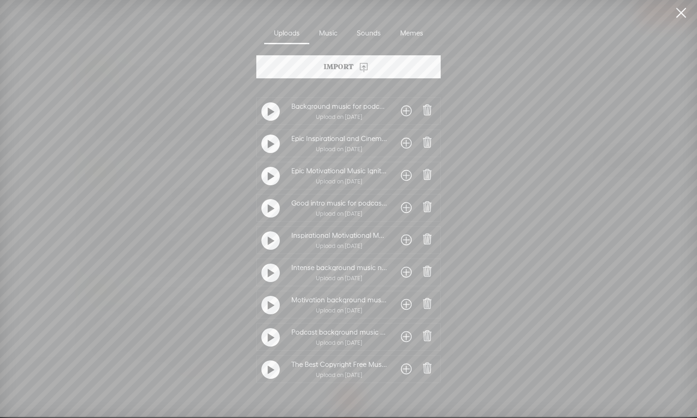
click at [270, 367] on t at bounding box center [271, 370] width 6 height 15
click at [272, 372] on div at bounding box center [270, 370] width 18 height 18
click at [268, 338] on t at bounding box center [271, 338] width 6 height 15
click at [268, 338] on t at bounding box center [270, 337] width 6 height 15
click at [269, 112] on t at bounding box center [271, 112] width 6 height 15
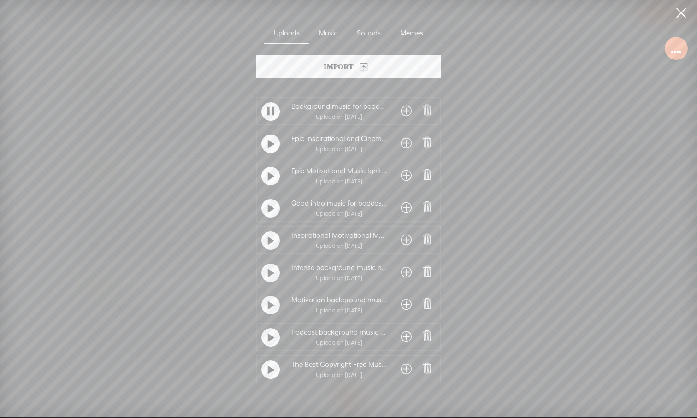
click at [270, 142] on t at bounding box center [271, 144] width 6 height 15
click at [272, 146] on div at bounding box center [270, 144] width 18 height 18
click at [271, 276] on t at bounding box center [271, 273] width 6 height 15
click at [271, 243] on t at bounding box center [271, 241] width 6 height 15
click at [271, 243] on t at bounding box center [270, 240] width 6 height 15
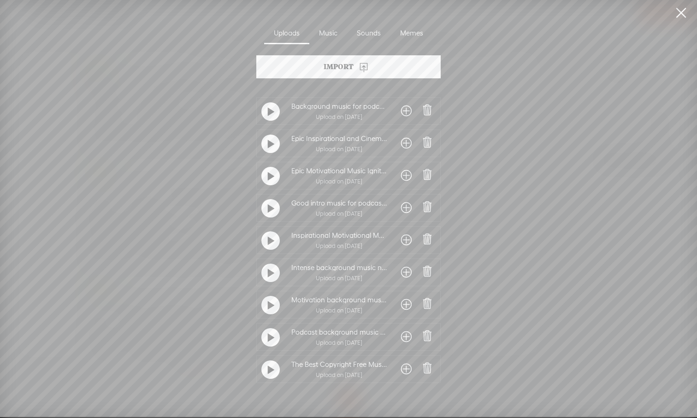
click at [269, 218] on div at bounding box center [270, 208] width 23 height 23
click at [269, 215] on t at bounding box center [271, 208] width 6 height 15
click at [269, 212] on t at bounding box center [270, 208] width 6 height 15
click at [269, 178] on t at bounding box center [271, 176] width 6 height 15
click at [269, 178] on t at bounding box center [270, 176] width 6 height 15
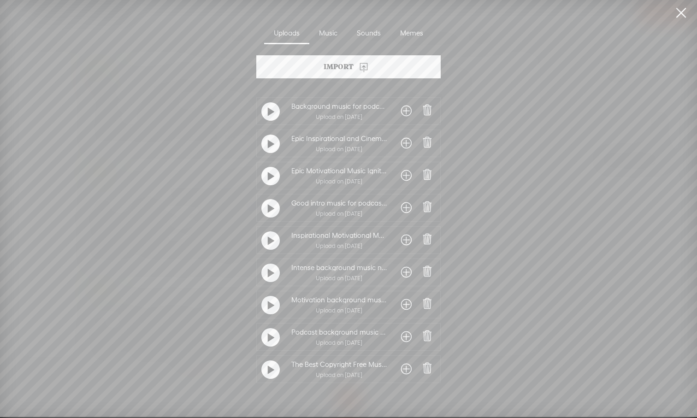
click at [268, 275] on t at bounding box center [271, 273] width 6 height 15
click at [403, 270] on span at bounding box center [406, 272] width 11 height 15
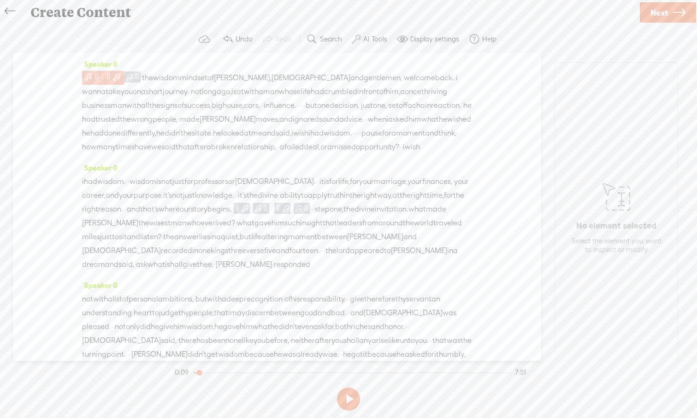
click at [86, 76] on span at bounding box center [88, 76] width 9 height 11
click at [68, 55] on span at bounding box center [62, 56] width 14 height 17
click at [93, 78] on span at bounding box center [96, 76] width 7 height 11
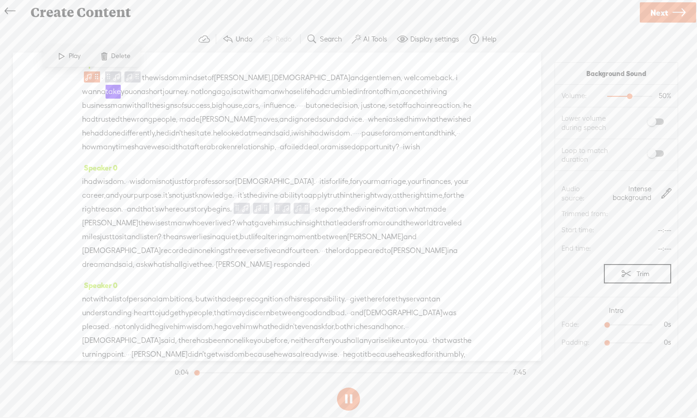
click at [349, 386] on button at bounding box center [348, 399] width 23 height 23
click at [90, 77] on span at bounding box center [88, 76] width 9 height 11
drag, startPoint x: 608, startPoint y: 323, endPoint x: 655, endPoint y: 323, distance: 46.6
click at [553, 323] on div at bounding box center [653, 325] width 21 height 21
drag, startPoint x: 608, startPoint y: 343, endPoint x: 632, endPoint y: 345, distance: 24.1
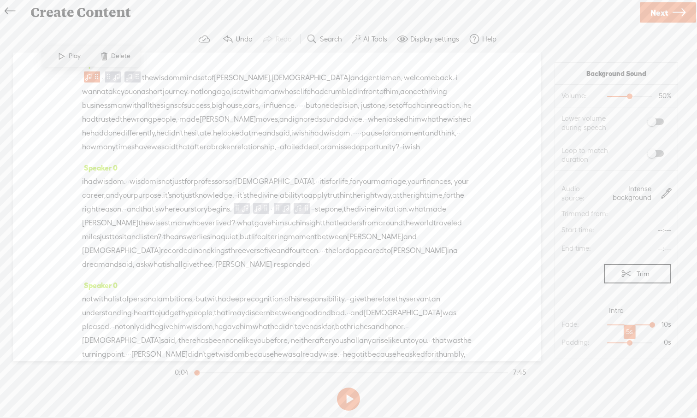
click at [553, 345] on div at bounding box center [630, 343] width 21 height 21
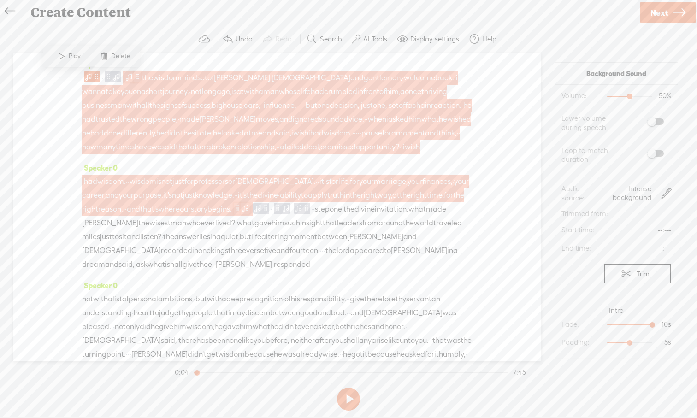
click at [137, 78] on span at bounding box center [137, 76] width 7 height 11
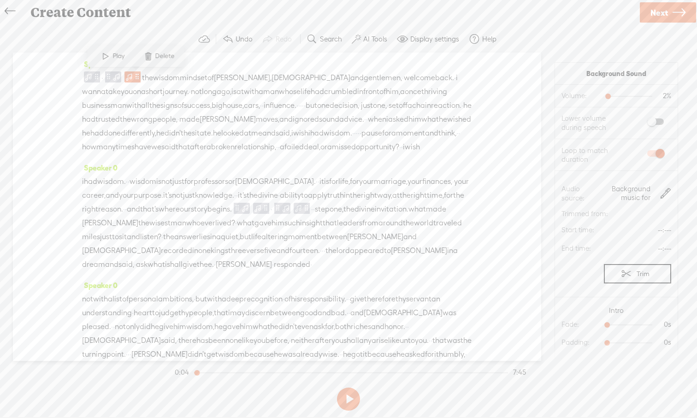
click at [147, 61] on span at bounding box center [148, 56] width 14 height 17
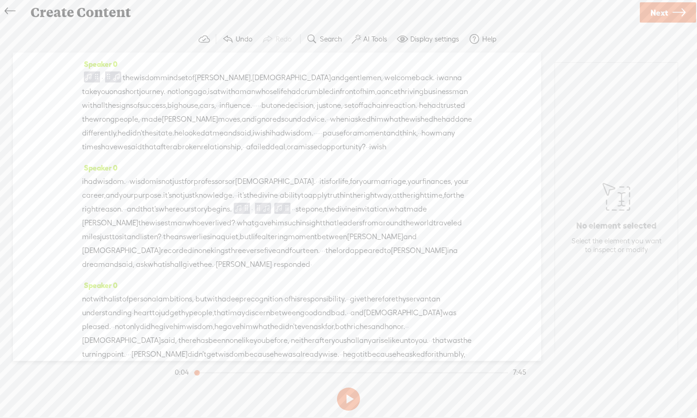
drag, startPoint x: 126, startPoint y: 77, endPoint x: 407, endPoint y: 226, distance: 317.8
click at [407, 226] on div "Speaker 0 · the wisdom mindset of [PERSON_NAME], [DEMOGRAPHIC_DATA] and gentlem…" at bounding box center [277, 207] width 528 height 308
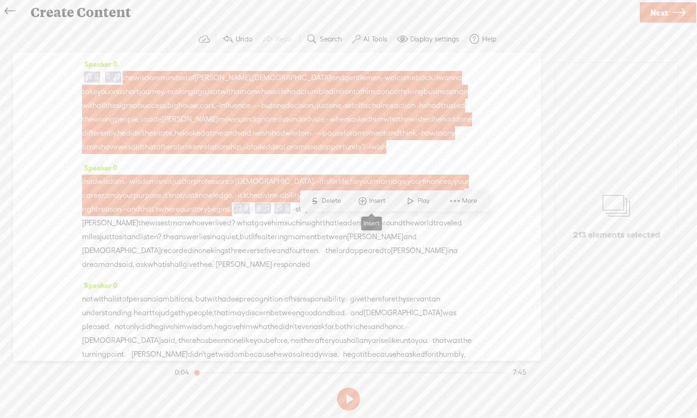
click at [365, 202] on span at bounding box center [362, 201] width 14 height 17
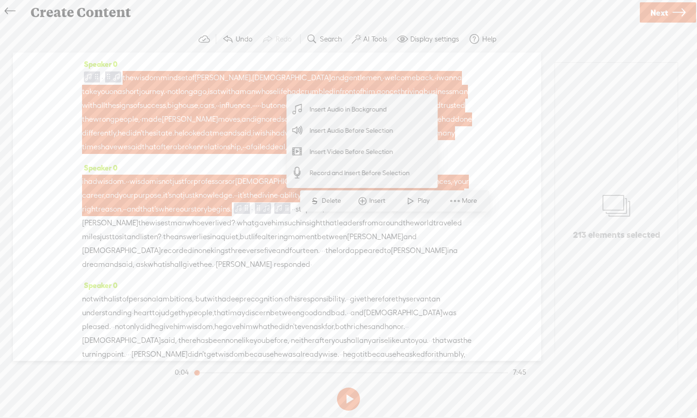
click at [343, 114] on span "Insert Audio in Background" at bounding box center [348, 109] width 113 height 21
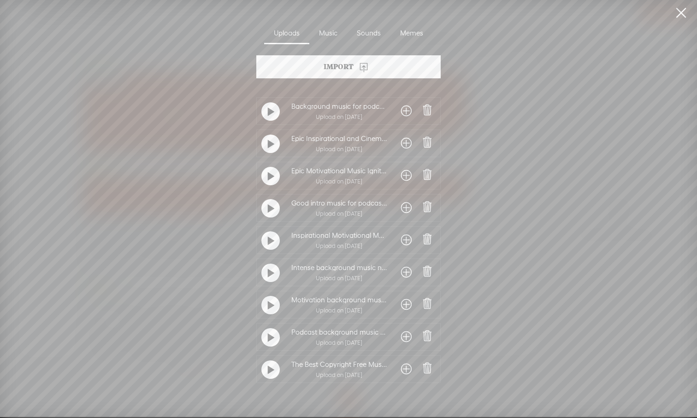
click at [401, 272] on span at bounding box center [406, 272] width 11 height 15
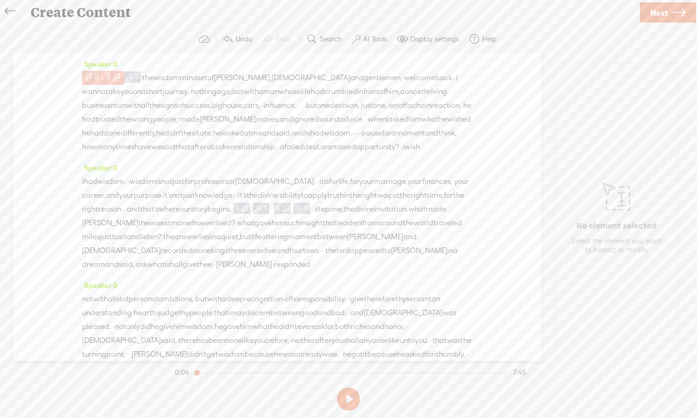
click at [87, 77] on span at bounding box center [88, 76] width 9 height 11
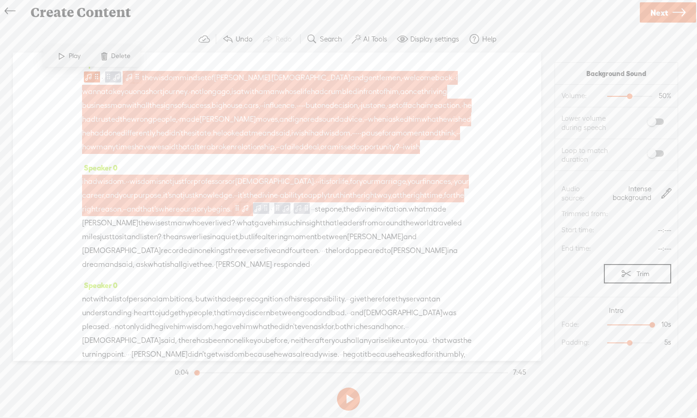
click at [139, 78] on span at bounding box center [137, 76] width 7 height 11
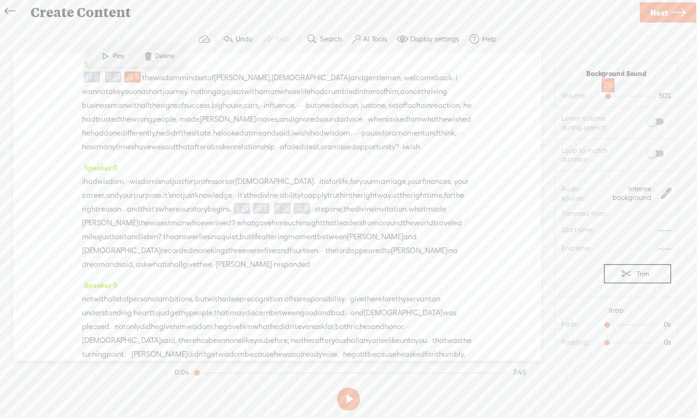
drag, startPoint x: 629, startPoint y: 96, endPoint x: 608, endPoint y: 97, distance: 21.7
click at [553, 97] on div at bounding box center [608, 97] width 21 height 21
click at [553, 151] on span at bounding box center [655, 153] width 17 height 6
click at [89, 78] on span at bounding box center [88, 76] width 9 height 11
click at [64, 59] on span at bounding box center [62, 56] width 14 height 17
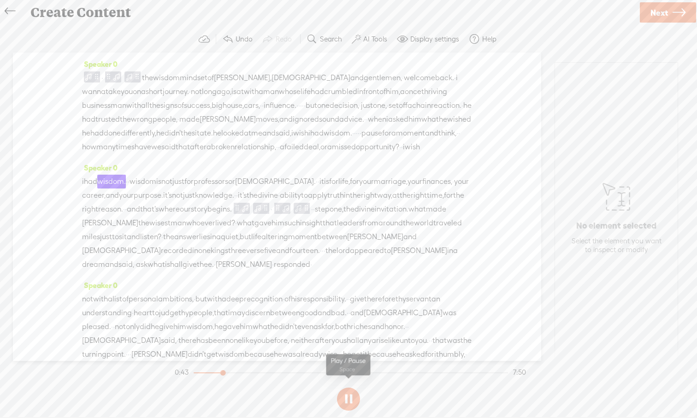
click at [340, 386] on button at bounding box center [348, 399] width 23 height 23
click at [269, 214] on span at bounding box center [265, 208] width 7 height 11
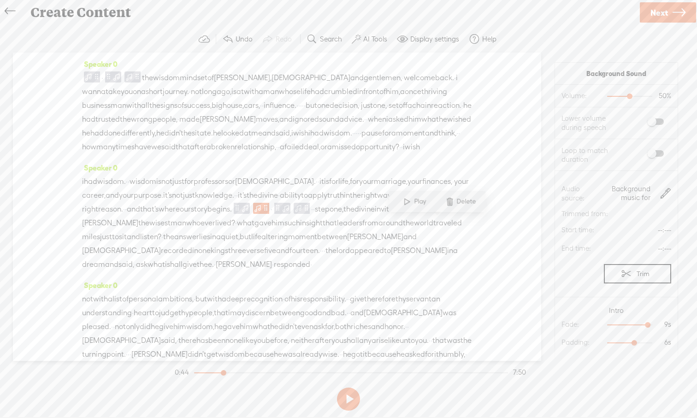
click at [453, 204] on span at bounding box center [450, 202] width 14 height 17
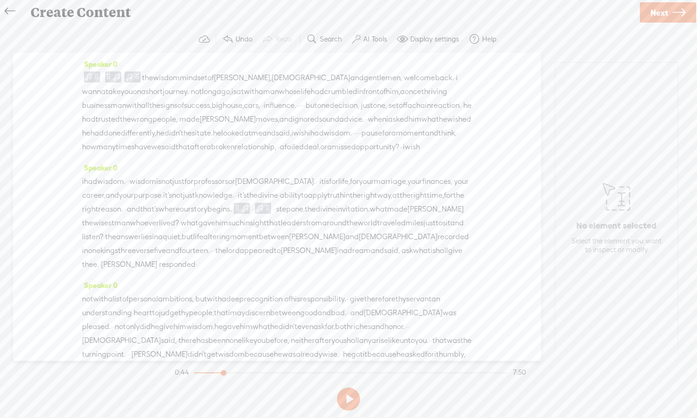
click at [253, 216] on span "·" at bounding box center [252, 209] width 2 height 14
click at [415, 208] on span "Insert" at bounding box center [407, 201] width 46 height 17
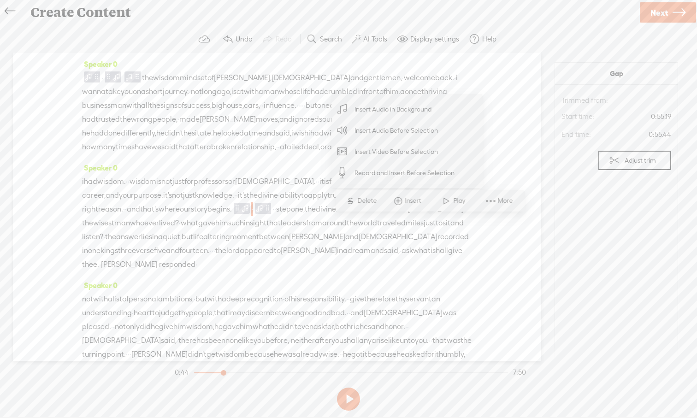
click at [394, 107] on span "Insert Audio in Background" at bounding box center [393, 109] width 113 height 21
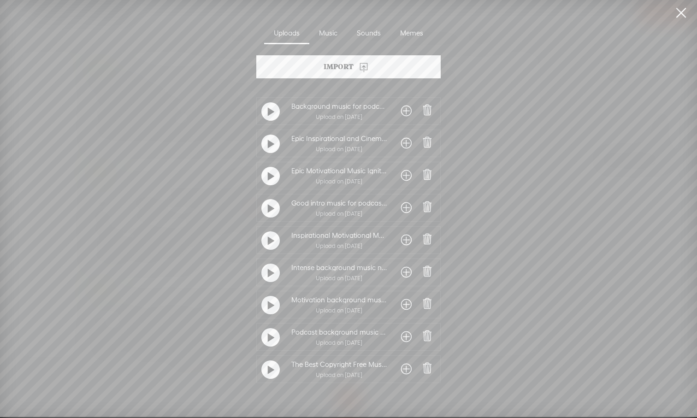
click at [401, 273] on span at bounding box center [406, 272] width 11 height 15
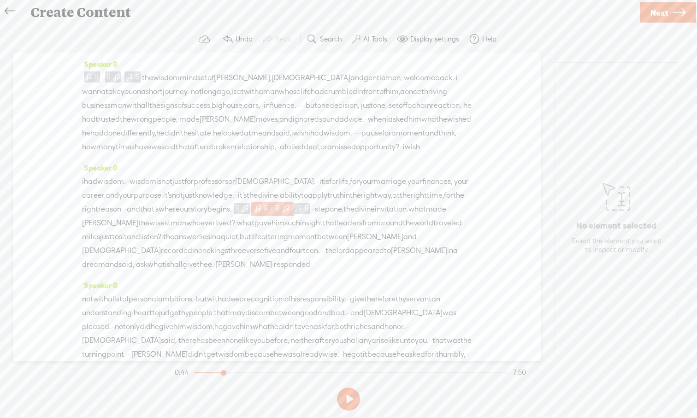
click at [269, 214] on span at bounding box center [265, 208] width 7 height 11
drag, startPoint x: 606, startPoint y: 325, endPoint x: 660, endPoint y: 326, distance: 53.5
click at [553, 326] on div at bounding box center [653, 325] width 21 height 21
drag, startPoint x: 607, startPoint y: 343, endPoint x: 633, endPoint y: 343, distance: 25.8
click at [553, 343] on div at bounding box center [635, 343] width 21 height 21
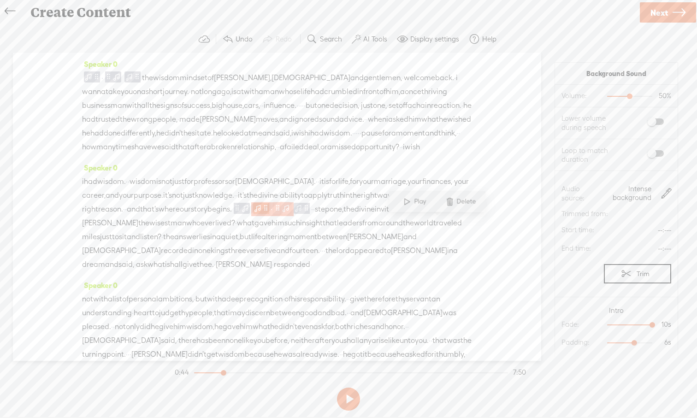
click at [290, 213] on span at bounding box center [285, 207] width 9 height 11
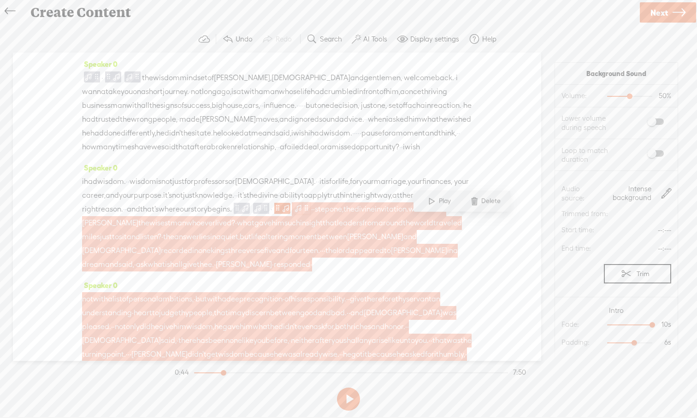
click at [303, 214] on span at bounding box center [306, 208] width 7 height 11
click at [294, 214] on span at bounding box center [298, 208] width 9 height 11
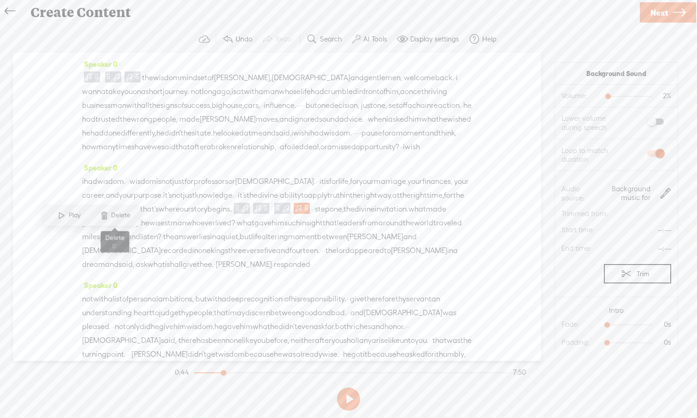
click at [112, 222] on span "Delete" at bounding box center [115, 215] width 46 height 17
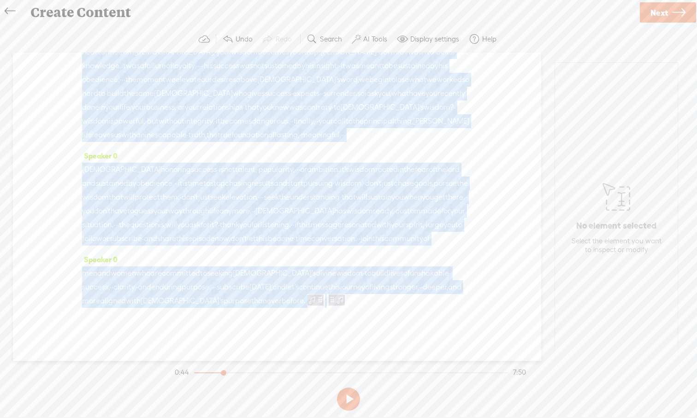
scroll to position [1169, 0]
drag, startPoint x: 83, startPoint y: 237, endPoint x: 436, endPoint y: 328, distance: 364.8
click at [436, 328] on div "Speaker 0 · the wisdom mindset of [PERSON_NAME], [DEMOGRAPHIC_DATA] and gentlem…" at bounding box center [277, 207] width 528 height 308
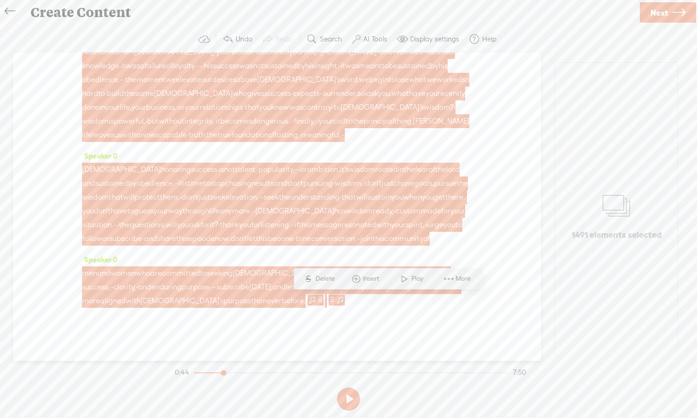
click at [357, 280] on span at bounding box center [356, 279] width 14 height 17
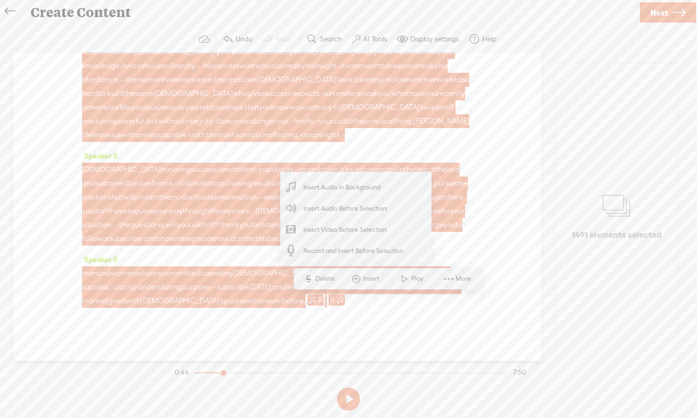
click at [358, 191] on span "Insert Audio in Background" at bounding box center [341, 187] width 113 height 21
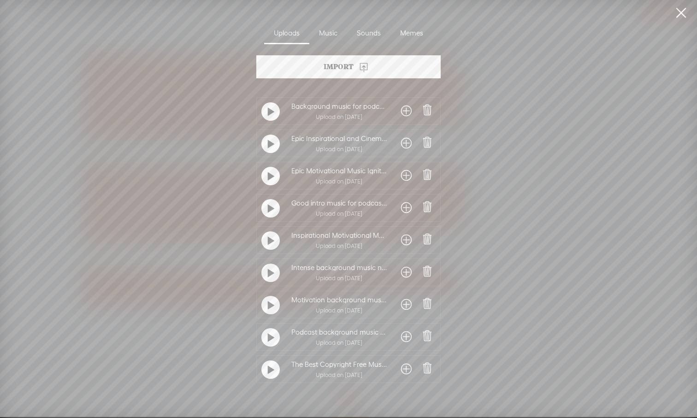
click at [404, 274] on span at bounding box center [406, 272] width 11 height 15
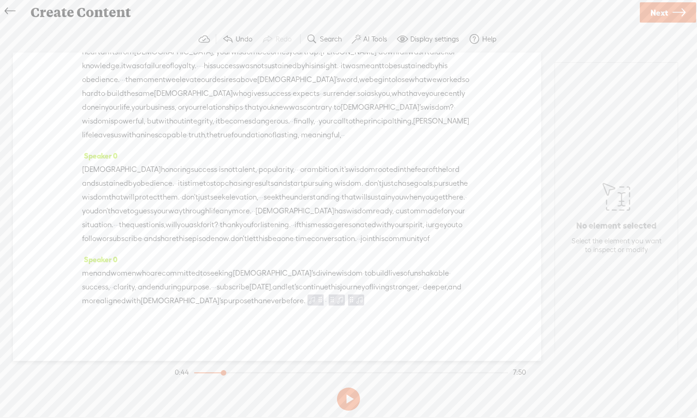
click at [286, 289] on span "and" at bounding box center [278, 287] width 13 height 14
click at [336, 270] on span at bounding box center [338, 265] width 14 height 17
click at [306, 300] on span "before." at bounding box center [294, 301] width 24 height 14
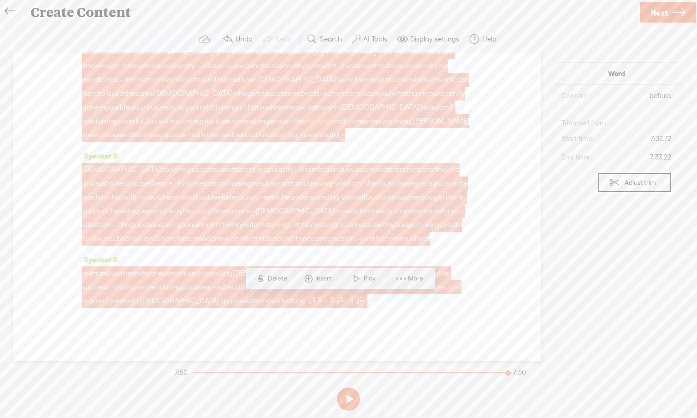
click at [355, 300] on span at bounding box center [351, 299] width 7 height 11
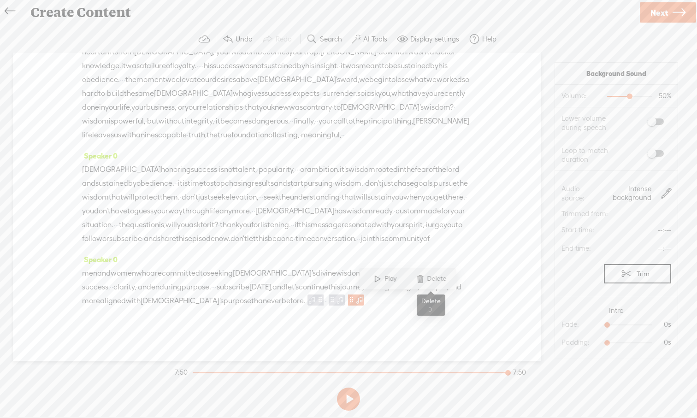
click at [420, 283] on span at bounding box center [420, 279] width 14 height 17
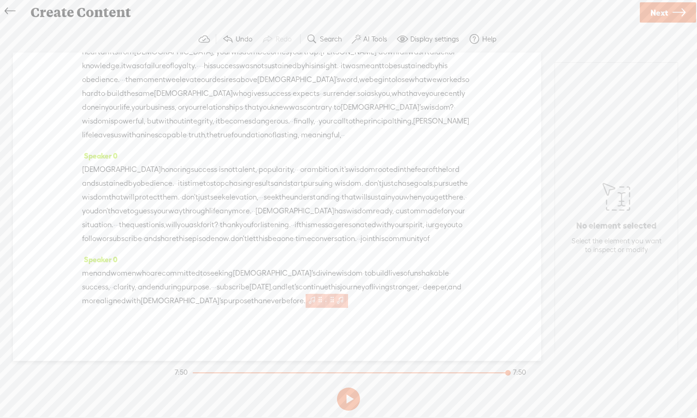
click at [345, 299] on span at bounding box center [340, 299] width 9 height 11
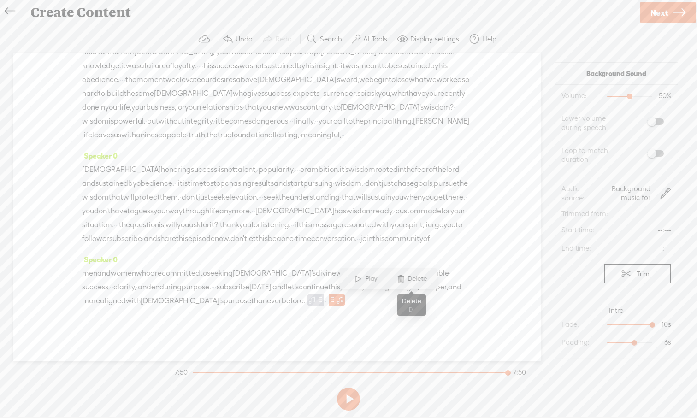
click at [404, 283] on span at bounding box center [401, 279] width 14 height 17
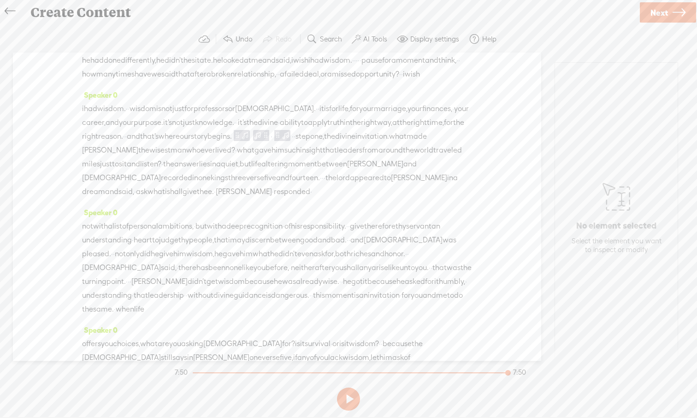
scroll to position [0, 0]
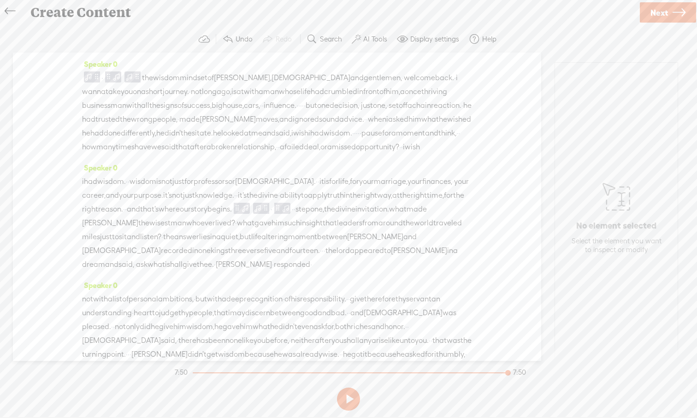
drag, startPoint x: 353, startPoint y: 302, endPoint x: 79, endPoint y: 239, distance: 281.6
click at [79, 239] on div "Speaker 0 · the wisdom mindset of [PERSON_NAME], [DEMOGRAPHIC_DATA] and gentlem…" at bounding box center [277, 207] width 528 height 308
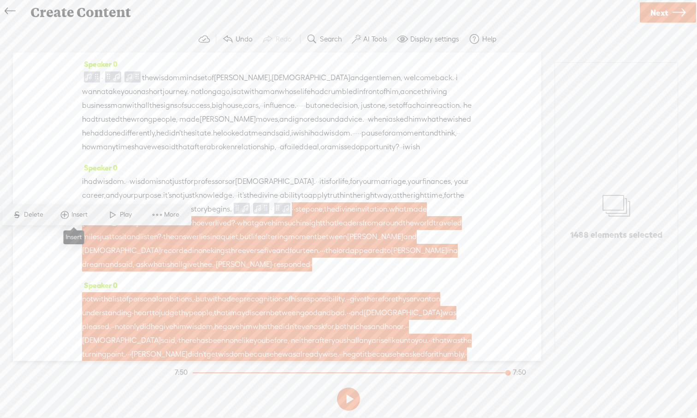
click at [70, 217] on span at bounding box center [65, 215] width 14 height 17
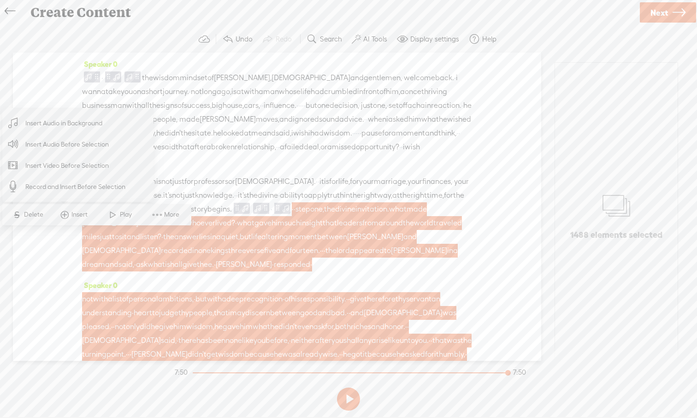
click at [77, 131] on span "Insert Audio in Background" at bounding box center [63, 123] width 113 height 21
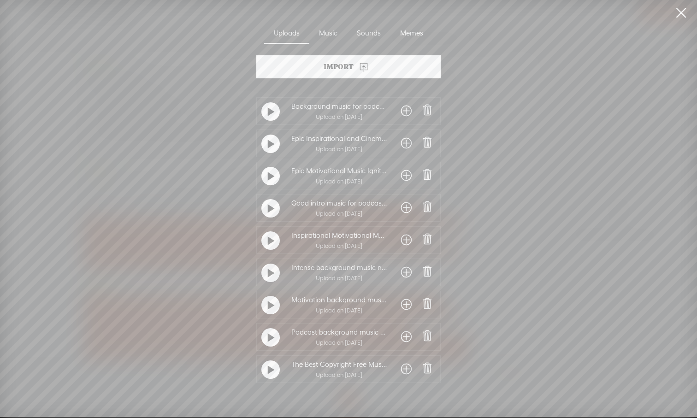
click at [408, 273] on span at bounding box center [406, 272] width 11 height 15
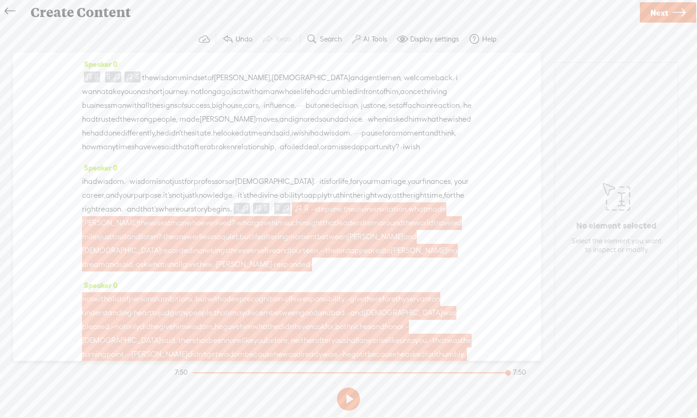
click at [303, 214] on span at bounding box center [306, 208] width 7 height 11
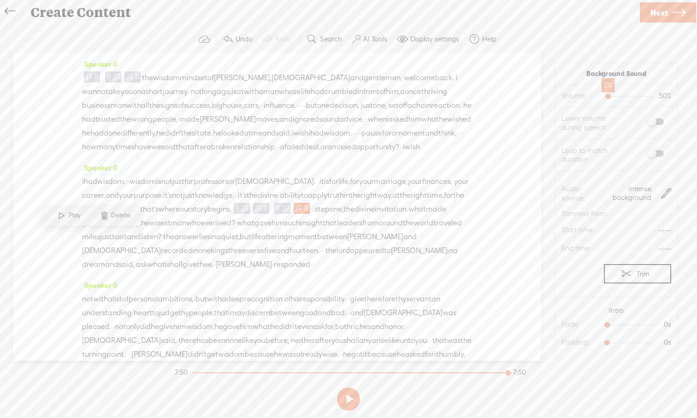
drag, startPoint x: 629, startPoint y: 95, endPoint x: 608, endPoint y: 97, distance: 21.7
click at [553, 97] on div at bounding box center [608, 97] width 21 height 21
click at [553, 157] on label at bounding box center [646, 154] width 50 height 16
click at [500, 293] on div "Speaker 0 · the wisdom mindset of [PERSON_NAME], [DEMOGRAPHIC_DATA] and gentlem…" at bounding box center [277, 207] width 528 height 308
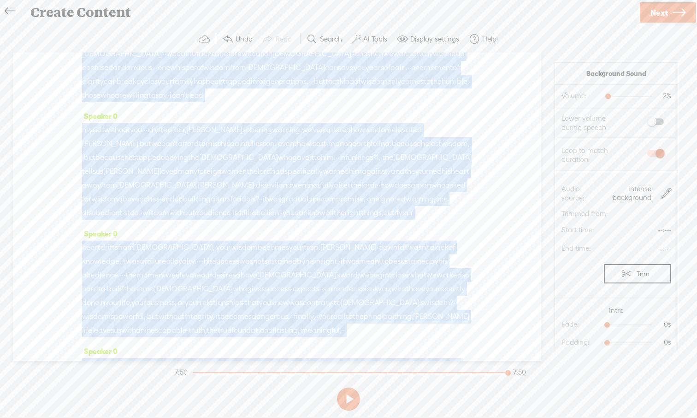
scroll to position [1169, 0]
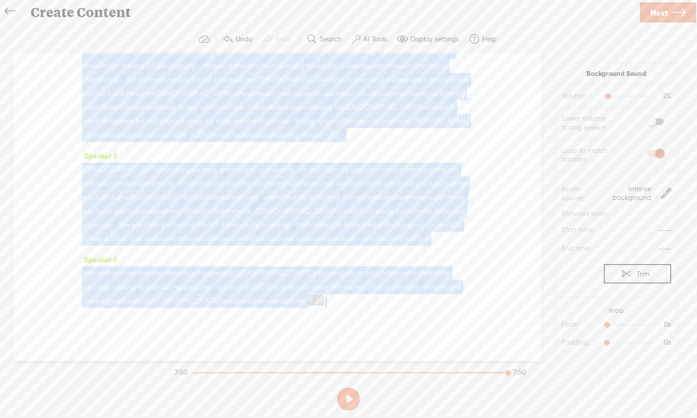
drag, startPoint x: 409, startPoint y: 324, endPoint x: 420, endPoint y: 376, distance: 52.8
click at [420, 376] on div "Trebble audio editor works best with Google Chrome or Firefox. Please switch yo…" at bounding box center [348, 220] width 679 height 389
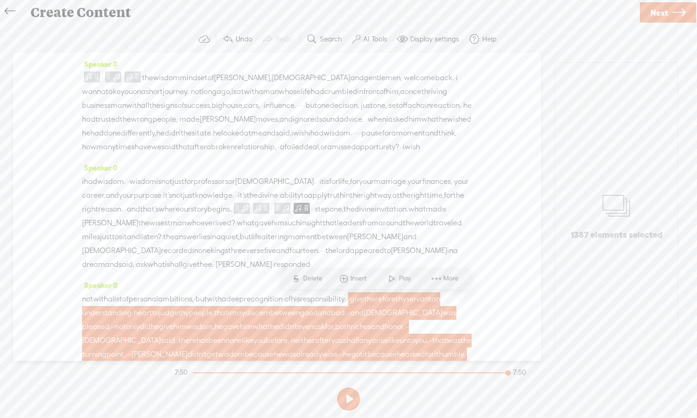
scroll to position [1169, 0]
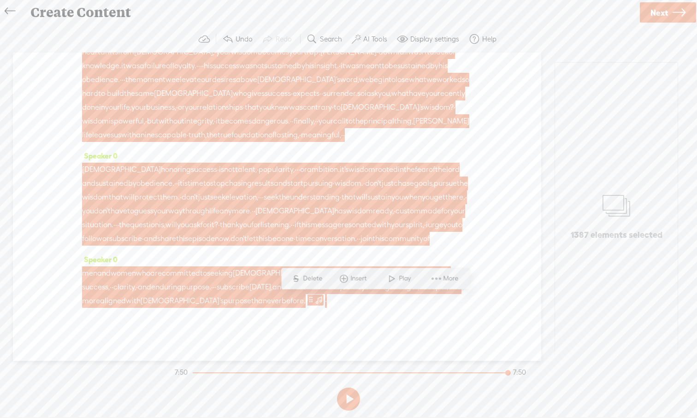
click at [327, 298] on span "·" at bounding box center [326, 301] width 2 height 14
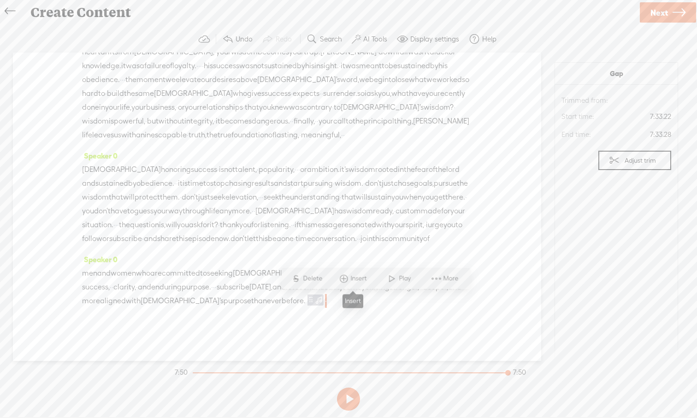
click at [349, 277] on span at bounding box center [344, 279] width 14 height 17
click at [326, 189] on span "Insert Audio in Background" at bounding box center [329, 187] width 113 height 21
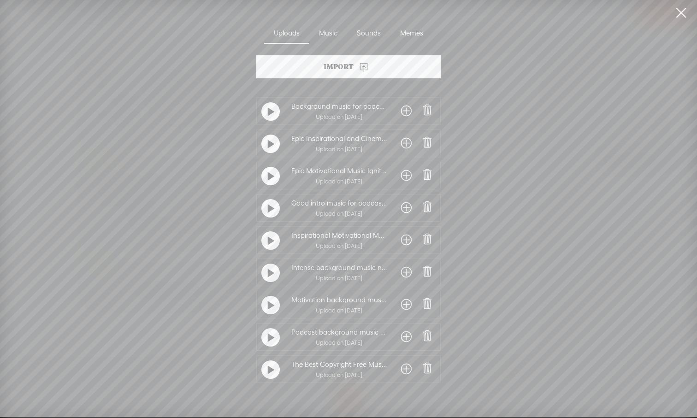
click at [403, 273] on span at bounding box center [406, 272] width 11 height 15
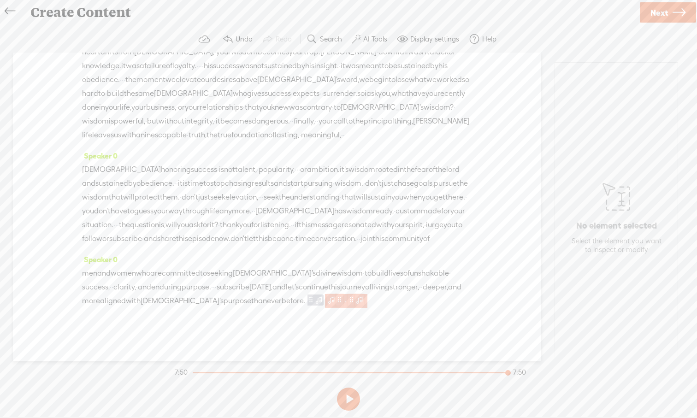
click at [355, 302] on span at bounding box center [351, 299] width 7 height 11
drag, startPoint x: 608, startPoint y: 324, endPoint x: 659, endPoint y: 325, distance: 50.7
click at [659, 325] on div at bounding box center [653, 325] width 21 height 21
drag, startPoint x: 608, startPoint y: 345, endPoint x: 631, endPoint y: 346, distance: 23.1
click at [631, 346] on div at bounding box center [630, 343] width 21 height 21
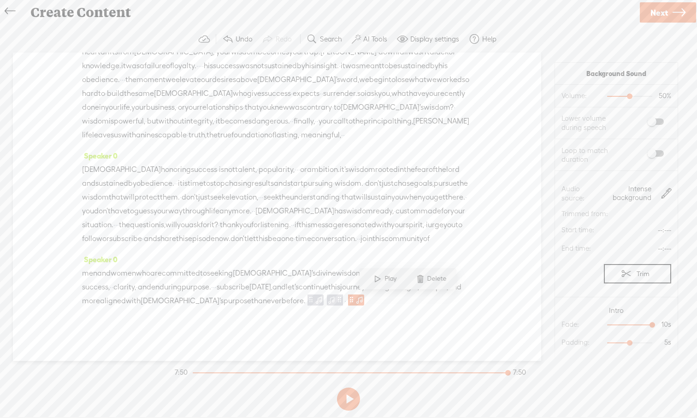
click at [203, 177] on span "time" at bounding box center [196, 184] width 16 height 14
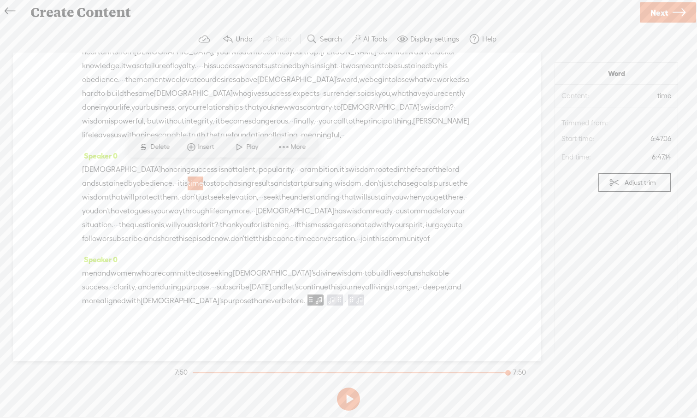
click at [235, 150] on span at bounding box center [239, 147] width 14 height 17
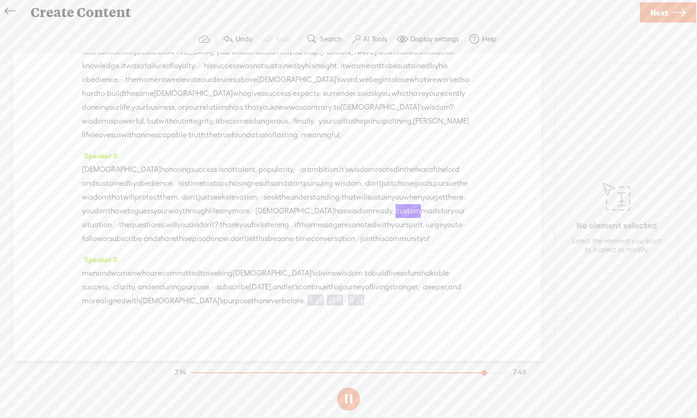
click at [348, 397] on button at bounding box center [348, 399] width 23 height 23
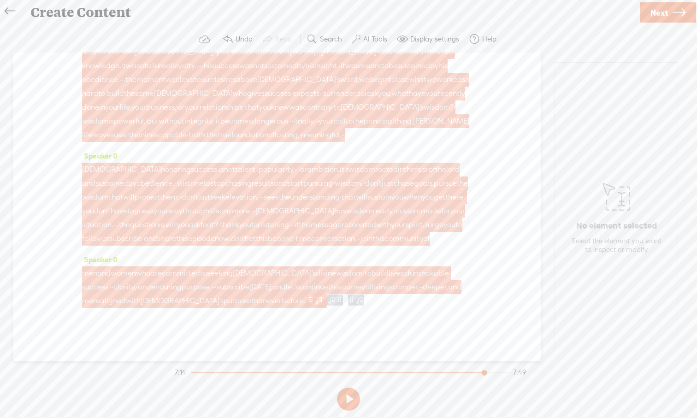
click at [314, 301] on span at bounding box center [311, 299] width 7 height 11
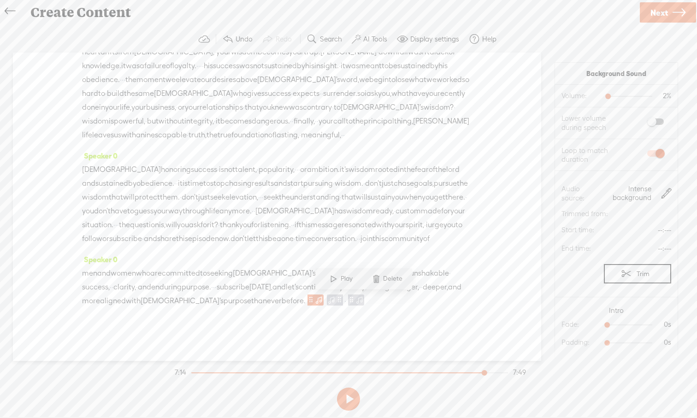
click at [346, 303] on span "·" at bounding box center [345, 301] width 2 height 14
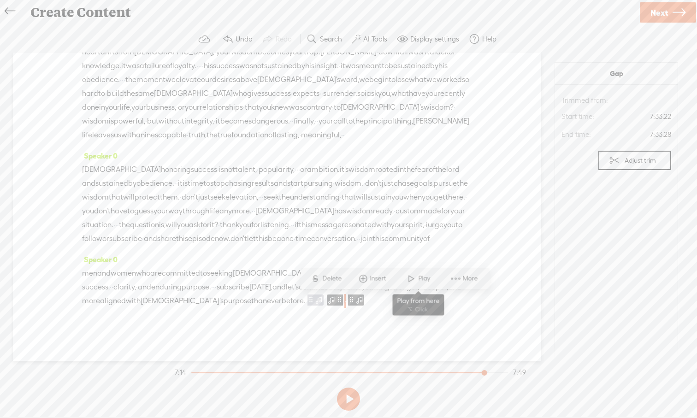
click at [405, 284] on span at bounding box center [411, 279] width 14 height 17
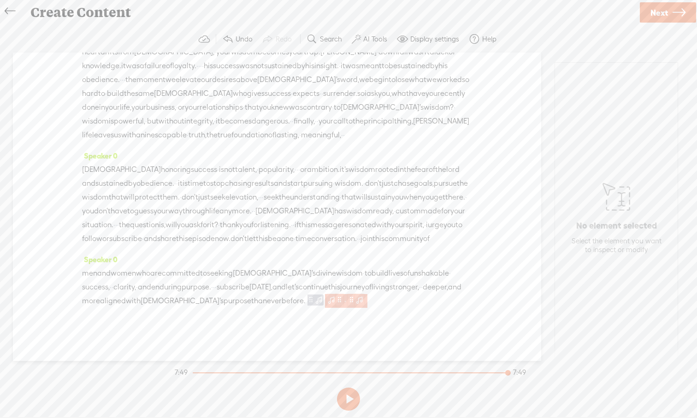
click at [336, 298] on span at bounding box center [331, 300] width 9 height 11
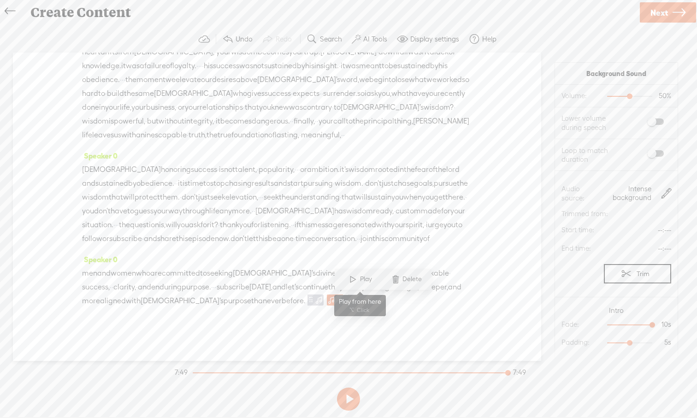
click at [354, 281] on span at bounding box center [353, 279] width 14 height 17
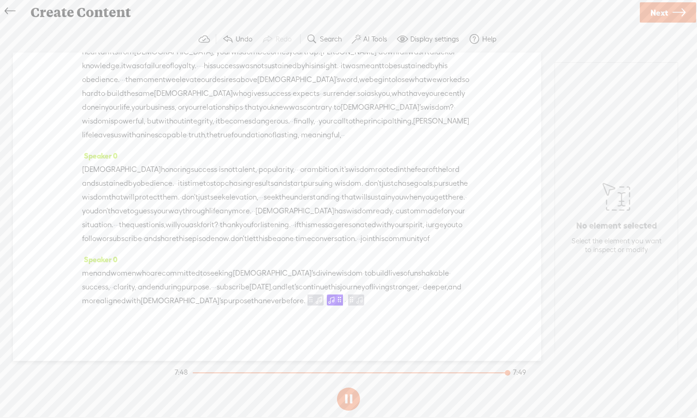
click at [249, 280] on span "subscribe" at bounding box center [233, 287] width 33 height 14
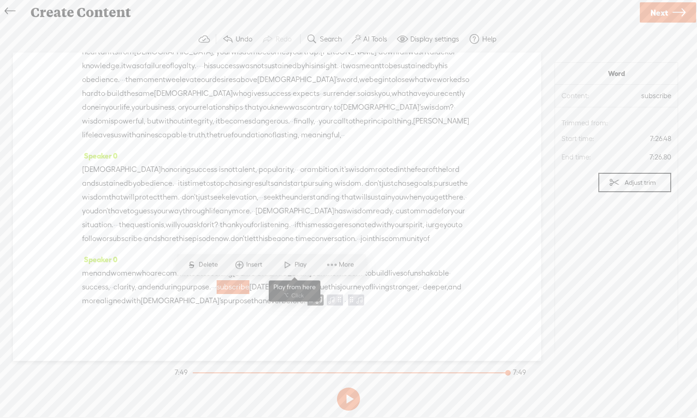
click at [286, 266] on span at bounding box center [288, 265] width 14 height 17
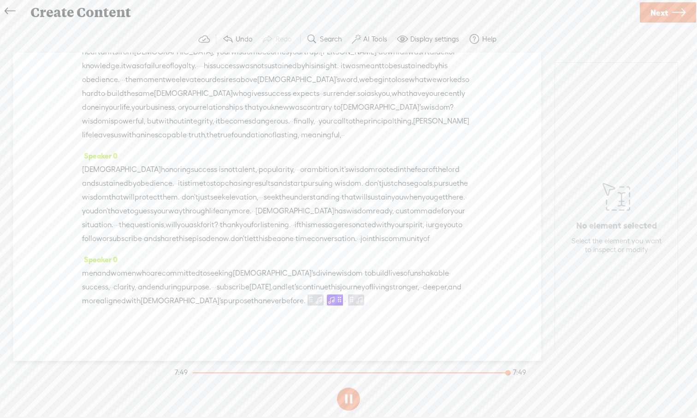
click at [351, 401] on section at bounding box center [348, 399] width 351 height 30
click at [235, 163] on span "talent," at bounding box center [246, 170] width 22 height 14
click at [224, 132] on span at bounding box center [220, 133] width 14 height 17
click at [352, 397] on button at bounding box center [348, 399] width 23 height 23
drag, startPoint x: 479, startPoint y: 373, endPoint x: 177, endPoint y: 381, distance: 302.1
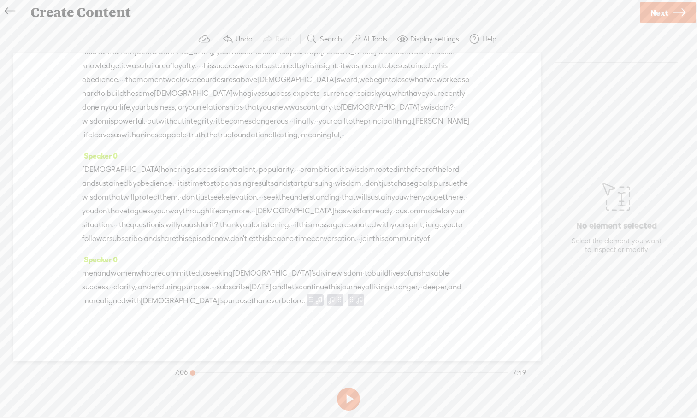
click at [177, 381] on section "7:06 7:49" at bounding box center [350, 372] width 355 height 23
click at [145, 114] on span "powerful," at bounding box center [129, 121] width 31 height 14
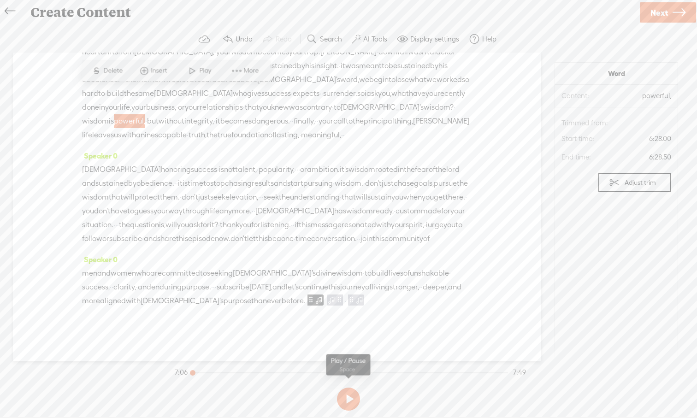
click at [352, 397] on button at bounding box center [348, 399] width 23 height 23
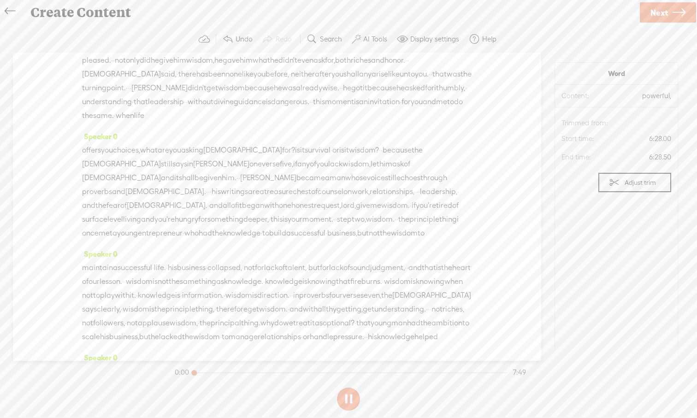
scroll to position [0, 0]
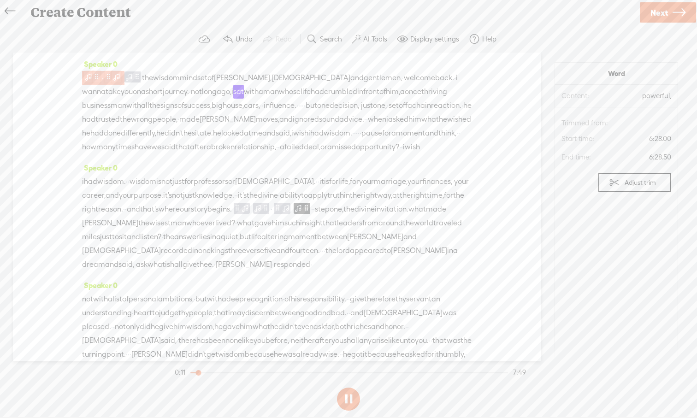
click at [89, 74] on span at bounding box center [88, 76] width 9 height 11
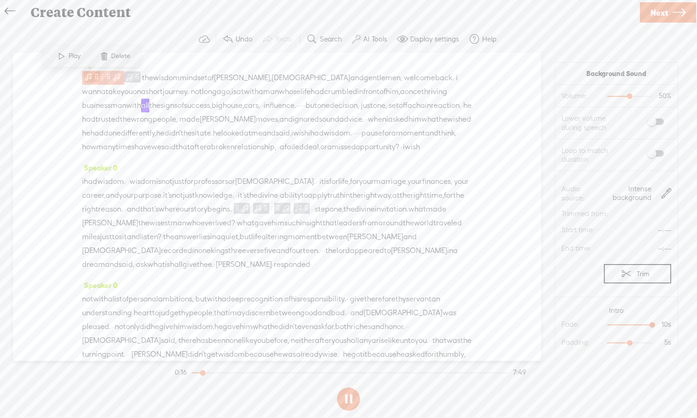
click at [91, 77] on span at bounding box center [88, 76] width 9 height 11
click at [61, 55] on span at bounding box center [62, 56] width 14 height 17
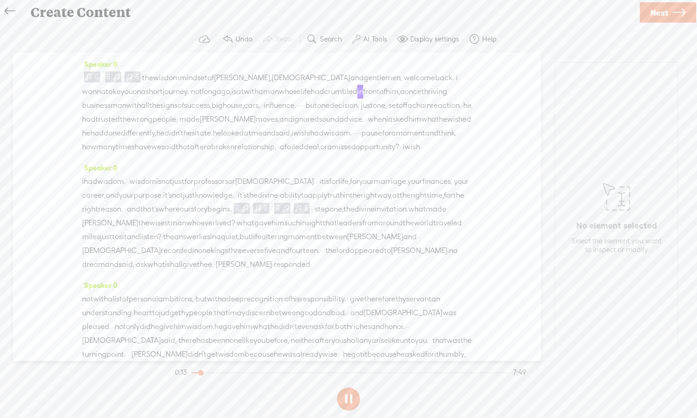
click at [349, 402] on button at bounding box center [348, 399] width 23 height 23
click at [351, 402] on button at bounding box center [348, 399] width 23 height 23
click at [84, 77] on span at bounding box center [88, 76] width 9 height 11
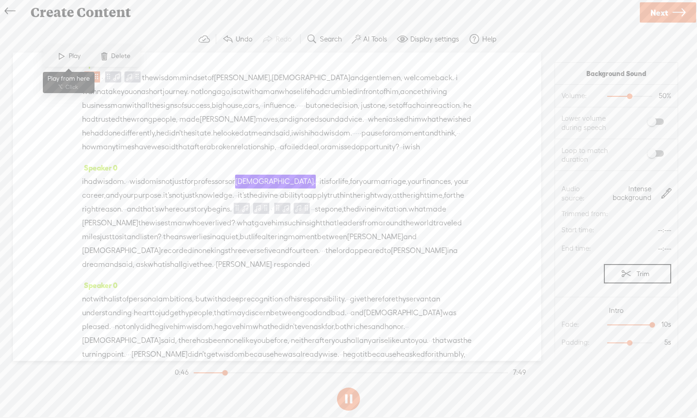
click at [59, 53] on span at bounding box center [62, 56] width 14 height 17
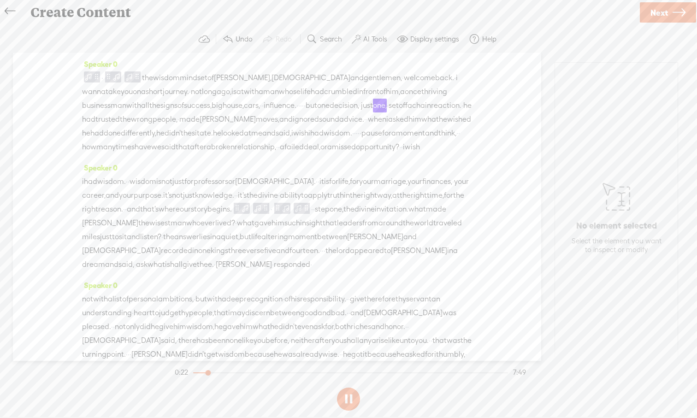
click at [347, 401] on button at bounding box center [348, 399] width 23 height 23
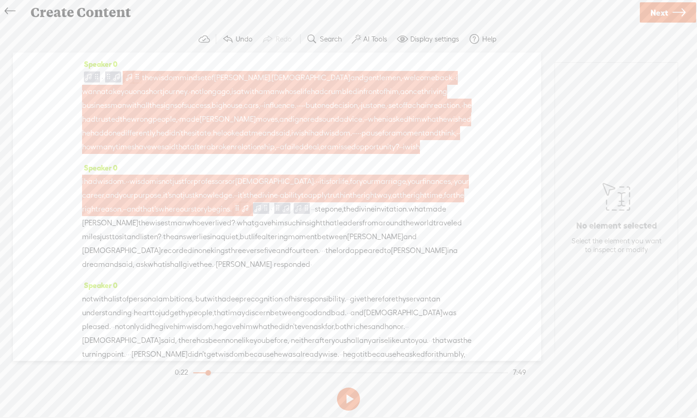
click at [134, 77] on span at bounding box center [128, 76] width 9 height 11
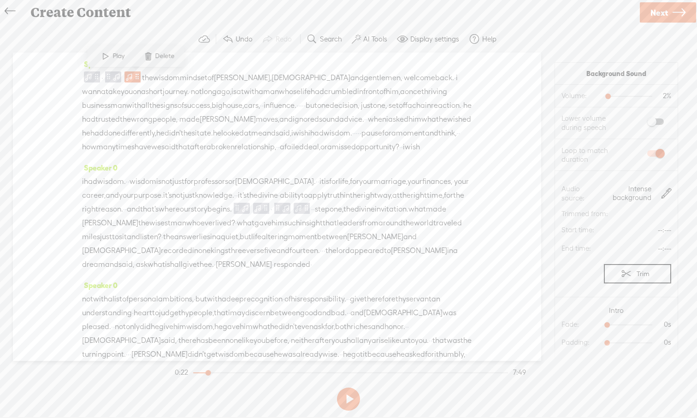
click at [658, 122] on span at bounding box center [655, 121] width 17 height 6
click at [86, 78] on span at bounding box center [88, 76] width 9 height 11
click at [60, 59] on span at bounding box center [62, 56] width 14 height 17
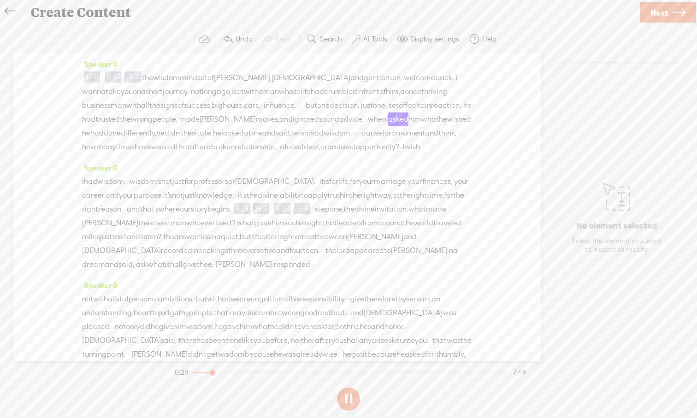
click at [348, 401] on button at bounding box center [348, 399] width 23 height 23
click at [145, 79] on span "the" at bounding box center [147, 78] width 11 height 14
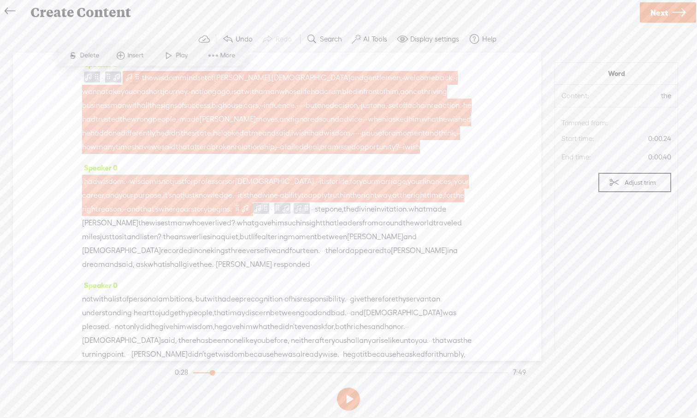
click at [137, 81] on span at bounding box center [137, 76] width 7 height 11
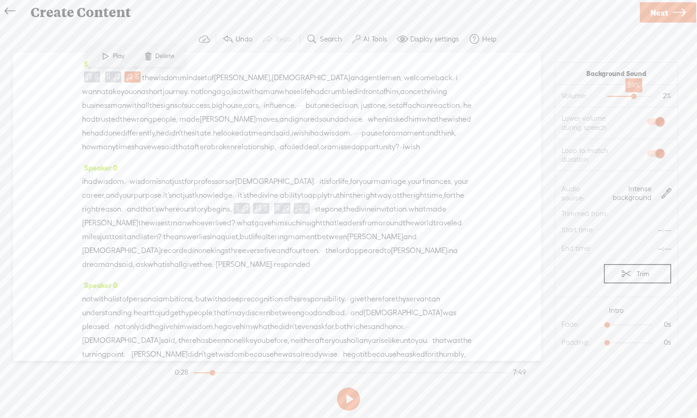
drag, startPoint x: 609, startPoint y: 97, endPoint x: 635, endPoint y: 98, distance: 25.8
click at [635, 98] on div at bounding box center [634, 97] width 21 height 21
click at [107, 59] on span at bounding box center [106, 56] width 14 height 17
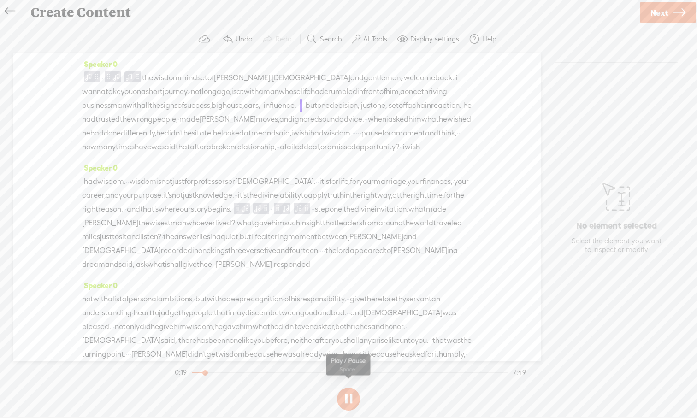
click at [351, 403] on button at bounding box center [348, 399] width 23 height 23
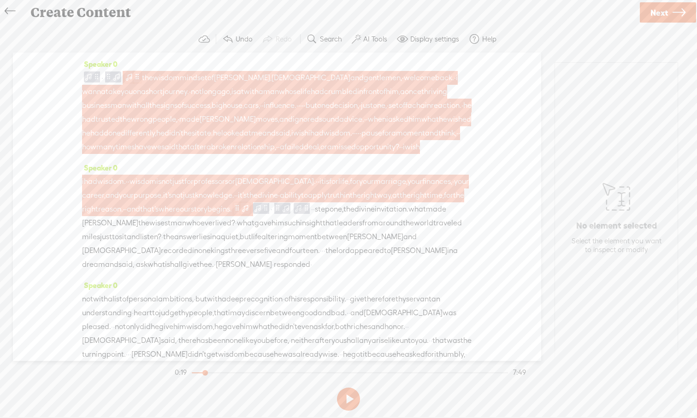
click at [137, 80] on span at bounding box center [137, 76] width 7 height 11
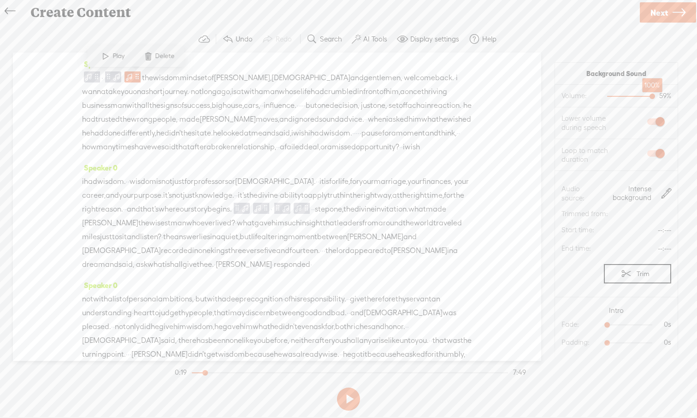
drag, startPoint x: 633, startPoint y: 97, endPoint x: 652, endPoint y: 97, distance: 19.8
click at [652, 97] on div at bounding box center [653, 97] width 21 height 21
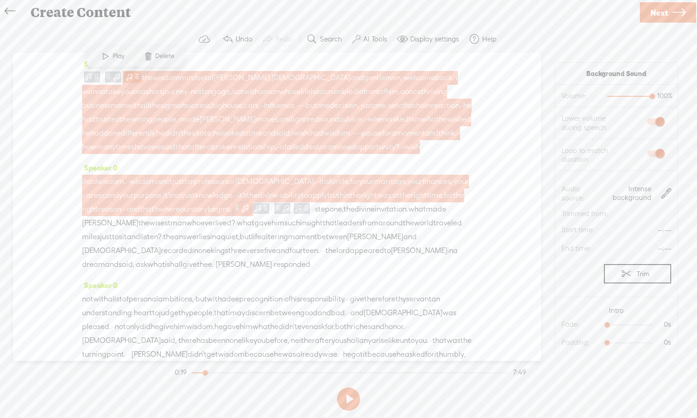
click at [134, 78] on span at bounding box center [128, 76] width 9 height 11
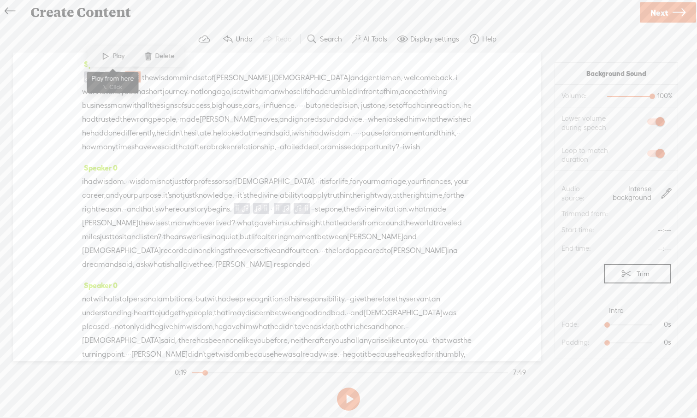
click at [108, 59] on span at bounding box center [106, 56] width 14 height 17
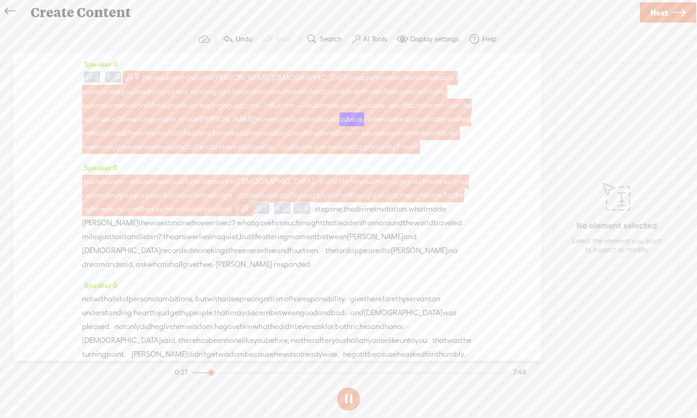
click at [134, 77] on span at bounding box center [128, 76] width 9 height 11
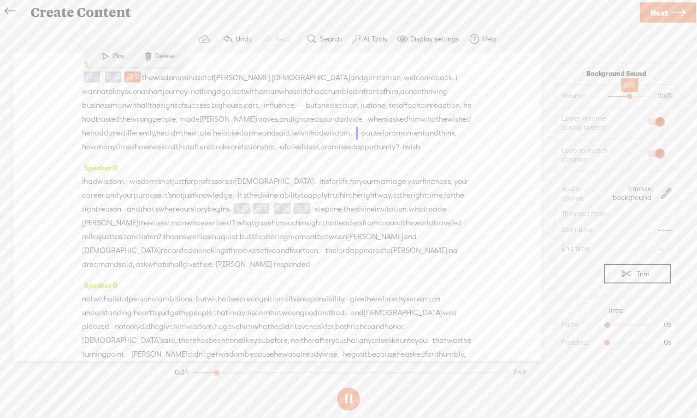
drag, startPoint x: 652, startPoint y: 96, endPoint x: 629, endPoint y: 98, distance: 22.7
click at [629, 98] on div at bounding box center [630, 97] width 21 height 21
click at [349, 402] on button at bounding box center [348, 399] width 23 height 23
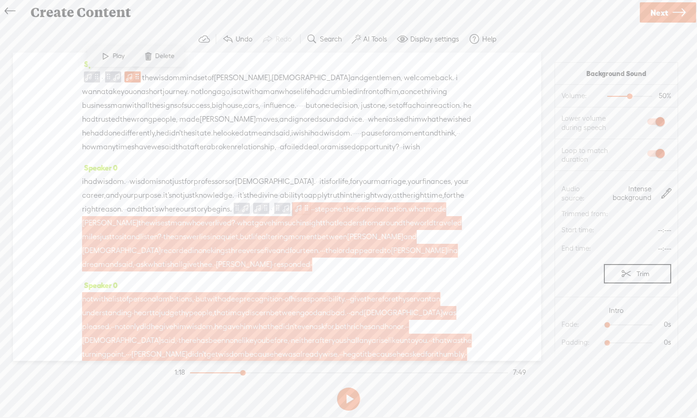
click at [303, 214] on span at bounding box center [306, 208] width 7 height 11
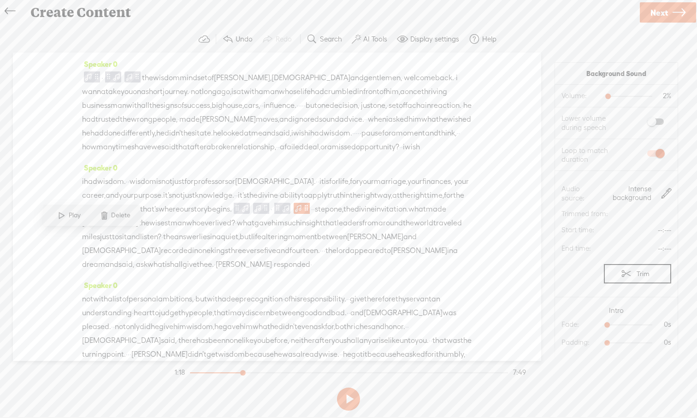
click at [662, 123] on span at bounding box center [655, 121] width 17 height 6
drag, startPoint x: 610, startPoint y: 96, endPoint x: 632, endPoint y: 97, distance: 21.7
click at [632, 97] on div at bounding box center [630, 97] width 21 height 21
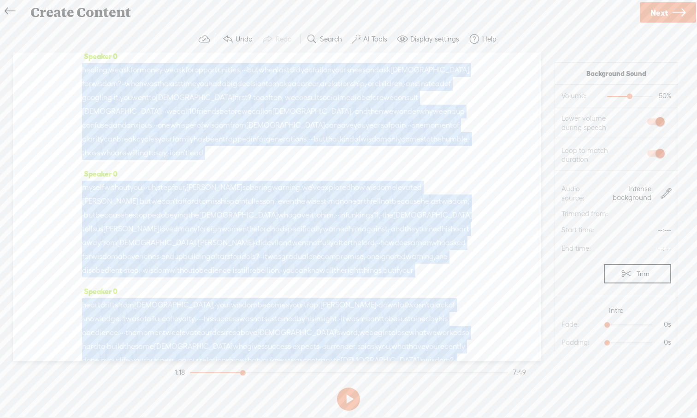
scroll to position [1169, 0]
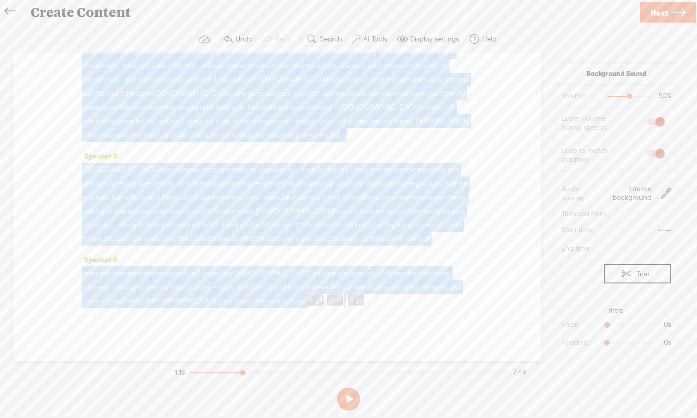
drag, startPoint x: 408, startPoint y: 322, endPoint x: 417, endPoint y: 375, distance: 53.3
click at [417, 375] on div "Trebble audio editor works best with Google Chrome or Firefox. Please switch yo…" at bounding box center [348, 220] width 679 height 389
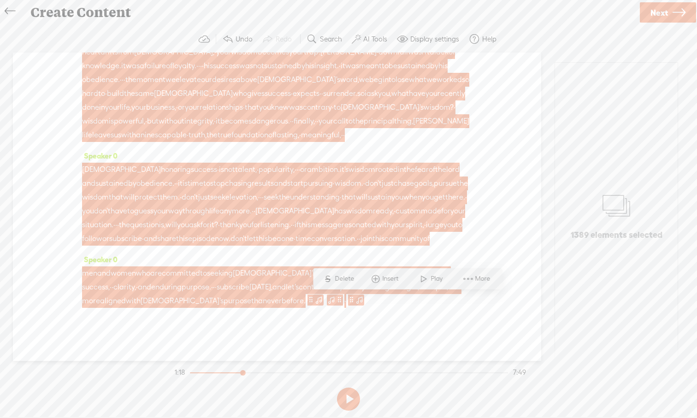
click at [282, 301] on span "ever" at bounding box center [274, 301] width 15 height 14
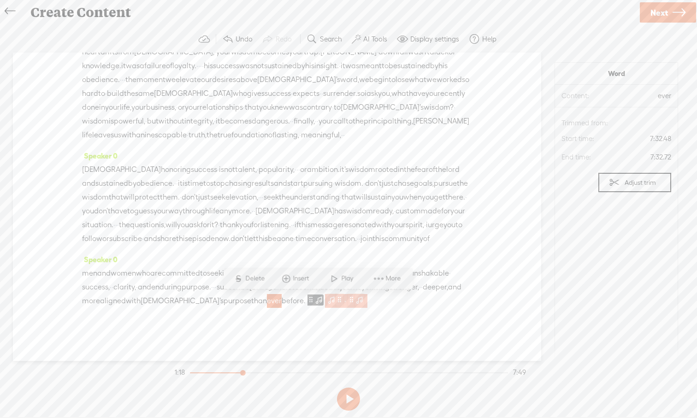
click at [343, 303] on span at bounding box center [339, 300] width 7 height 11
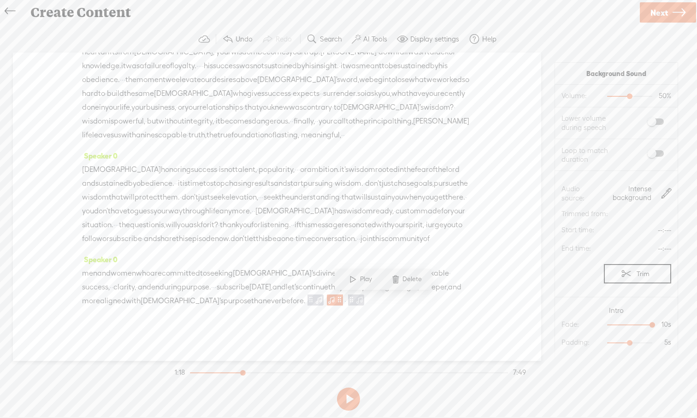
click at [282, 299] on span "ever" at bounding box center [274, 301] width 15 height 14
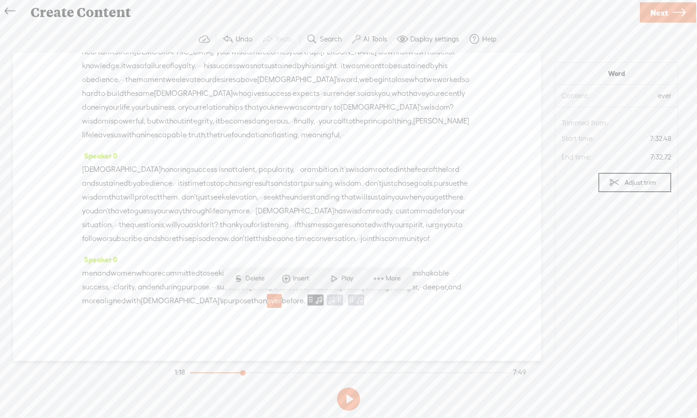
click at [200, 279] on span "committed" at bounding box center [181, 273] width 38 height 14
click at [211, 256] on span at bounding box center [215, 251] width 14 height 17
click at [343, 300] on span at bounding box center [339, 300] width 7 height 11
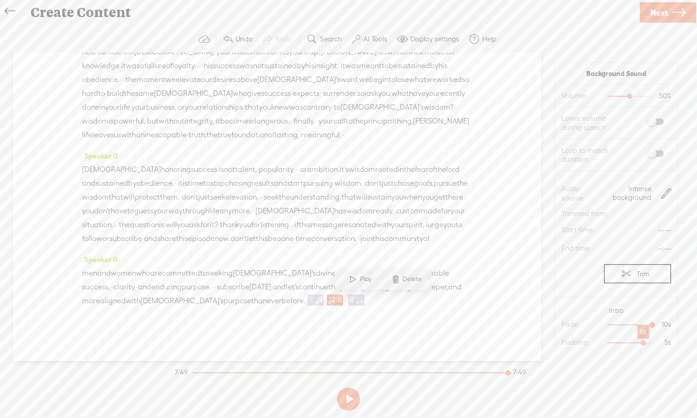
drag, startPoint x: 630, startPoint y: 343, endPoint x: 645, endPoint y: 342, distance: 14.9
click at [645, 342] on div at bounding box center [643, 343] width 21 height 21
drag, startPoint x: 645, startPoint y: 342, endPoint x: 663, endPoint y: 342, distance: 18.4
click at [655, 342] on div at bounding box center [643, 343] width 21 height 21
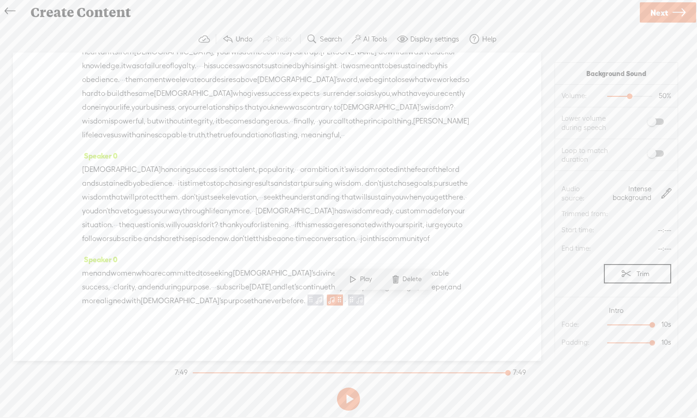
click at [306, 301] on span "before." at bounding box center [294, 301] width 24 height 14
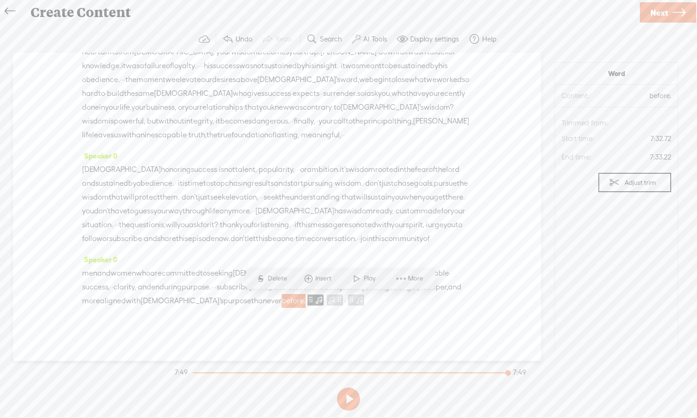
click at [351, 280] on span at bounding box center [357, 279] width 14 height 17
click at [346, 303] on span "·" at bounding box center [345, 301] width 2 height 14
click at [336, 303] on span at bounding box center [331, 300] width 9 height 11
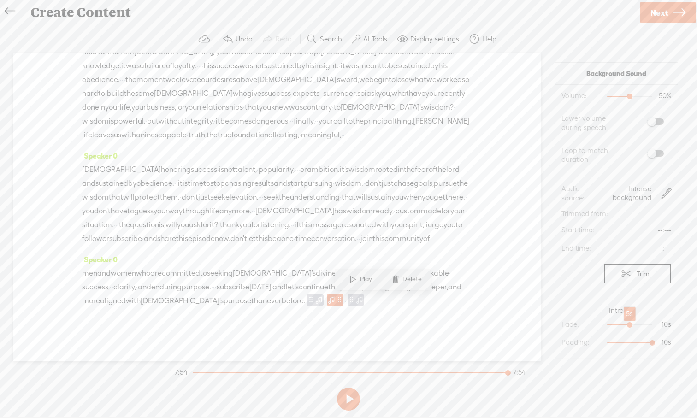
drag, startPoint x: 650, startPoint y: 325, endPoint x: 627, endPoint y: 325, distance: 22.6
click at [627, 325] on div at bounding box center [630, 325] width 21 height 21
drag, startPoint x: 654, startPoint y: 344, endPoint x: 632, endPoint y: 342, distance: 22.3
click at [632, 342] on div at bounding box center [630, 343] width 21 height 21
click at [282, 297] on span "ever" at bounding box center [274, 301] width 15 height 14
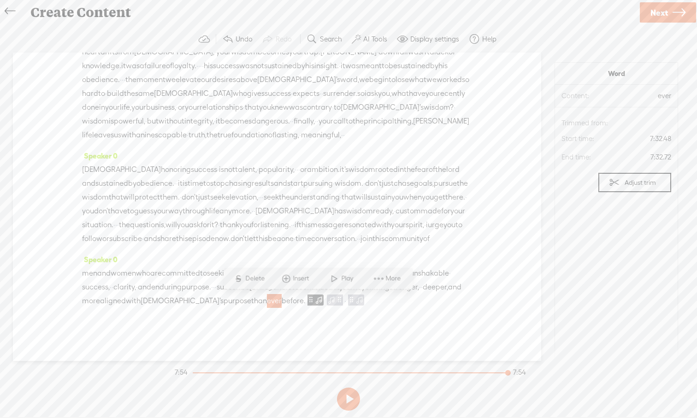
click at [332, 278] on span at bounding box center [334, 279] width 14 height 17
click at [346, 301] on div at bounding box center [335, 301] width 21 height 14
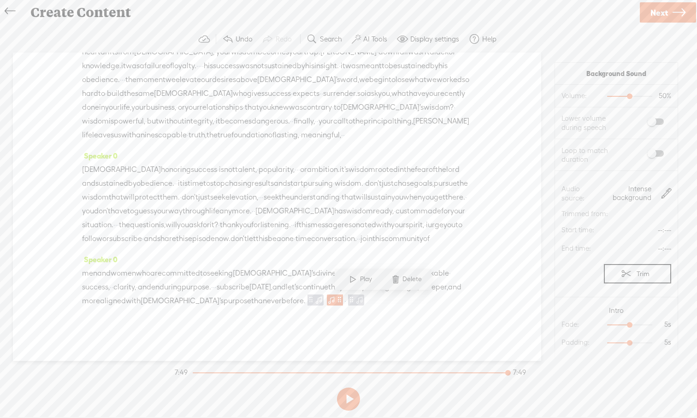
click at [397, 285] on span at bounding box center [396, 279] width 14 height 17
click at [327, 302] on span "·" at bounding box center [326, 301] width 2 height 14
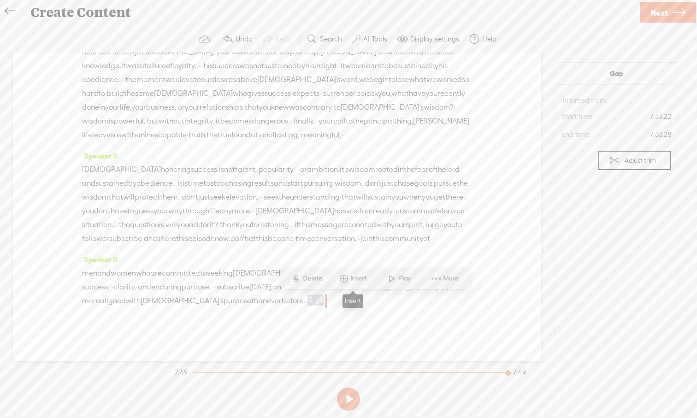
click at [353, 281] on span "Insert" at bounding box center [360, 278] width 18 height 9
click at [325, 213] on span "Insert Audio Before Selection" at bounding box center [349, 212] width 120 height 21
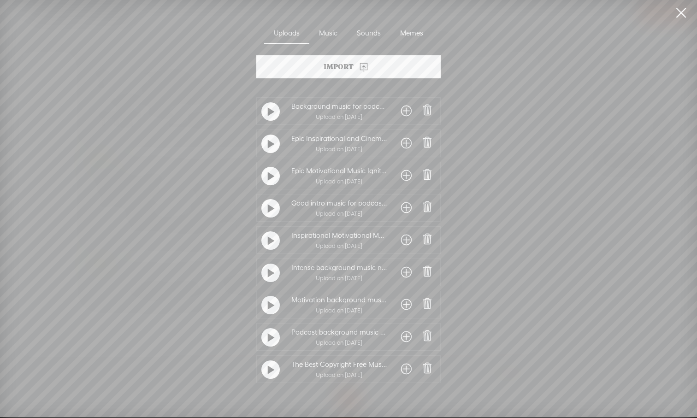
click at [402, 272] on span at bounding box center [406, 272] width 11 height 15
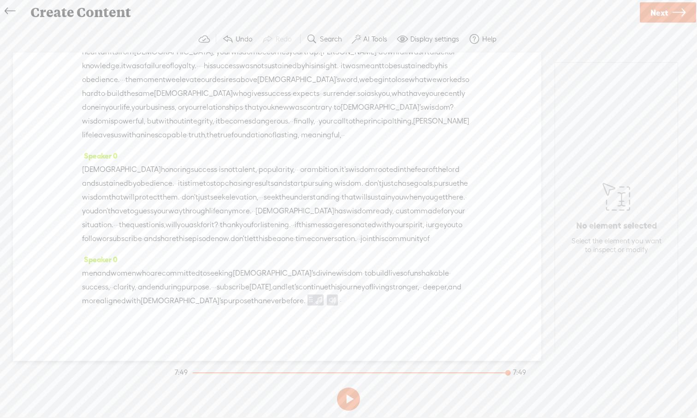
click at [249, 290] on span "subscribe" at bounding box center [233, 287] width 33 height 14
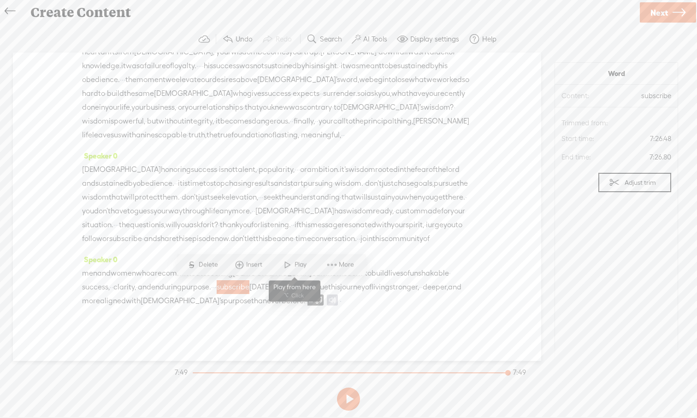
click at [291, 266] on span at bounding box center [288, 265] width 14 height 17
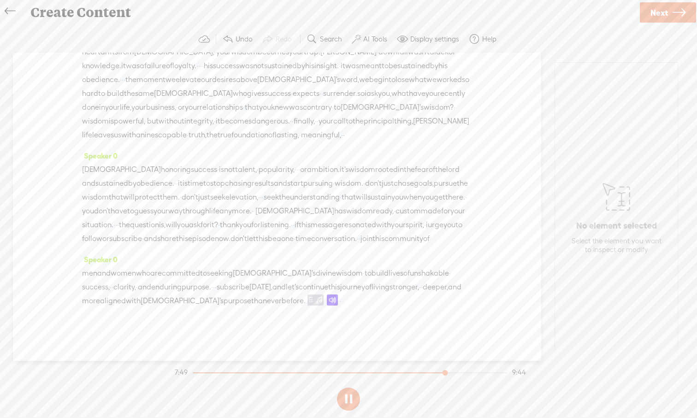
click at [338, 304] on span at bounding box center [332, 300] width 11 height 11
drag, startPoint x: 630, startPoint y: 97, endPoint x: 621, endPoint y: 99, distance: 8.5
click at [621, 99] on div at bounding box center [622, 97] width 21 height 21
click at [620, 98] on div at bounding box center [619, 97] width 21 height 21
click at [515, 168] on div "Speaker 0 · the wisdom mindset of [PERSON_NAME], [DEMOGRAPHIC_DATA] and gentlem…" at bounding box center [277, 207] width 528 height 308
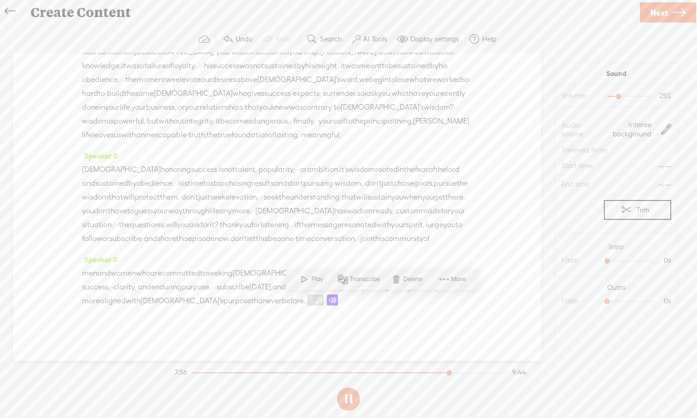
click at [209, 204] on span "through" at bounding box center [196, 211] width 27 height 14
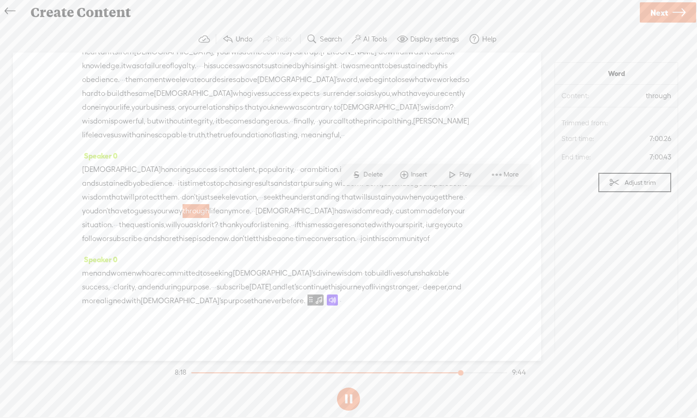
click at [504, 273] on div "Speaker 0 · the wisdom mindset of [PERSON_NAME], [DEMOGRAPHIC_DATA] and gentlem…" at bounding box center [277, 207] width 528 height 308
click at [350, 398] on button at bounding box center [348, 399] width 23 height 23
click at [338, 298] on span at bounding box center [332, 300] width 11 height 11
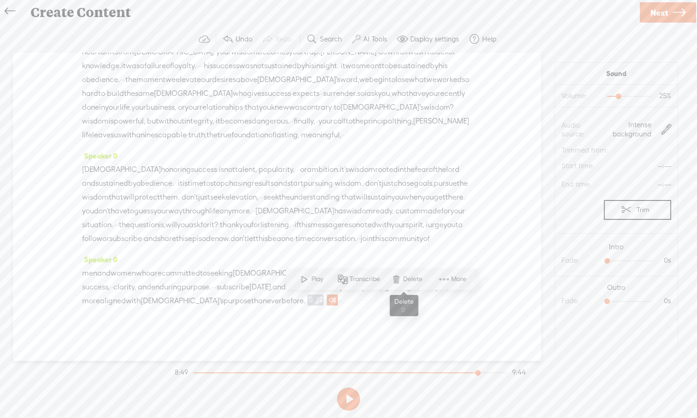
click at [397, 281] on span at bounding box center [396, 279] width 14 height 17
click at [327, 302] on span "·" at bounding box center [326, 301] width 2 height 14
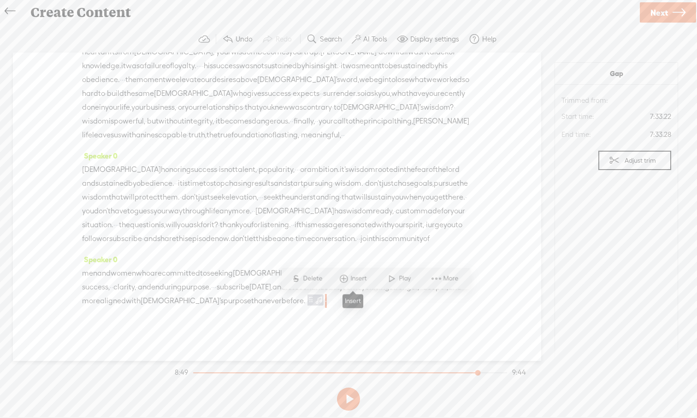
click at [357, 285] on span "Insert" at bounding box center [353, 279] width 46 height 17
click at [346, 191] on span "Insert Audio in Background" at bounding box center [338, 187] width 113 height 21
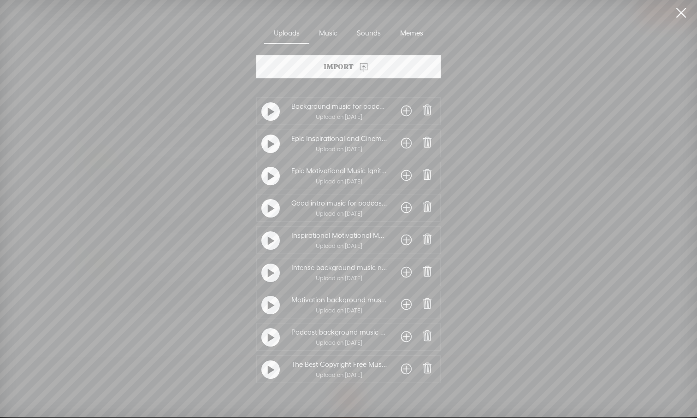
click at [403, 273] on span at bounding box center [406, 272] width 11 height 15
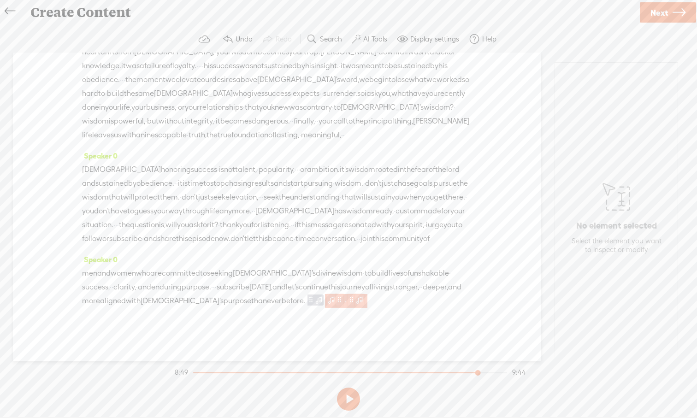
click at [343, 299] on span at bounding box center [339, 300] width 7 height 11
click at [364, 302] on span at bounding box center [359, 299] width 9 height 11
click at [609, 325] on div at bounding box center [607, 325] width 21 height 21
click at [658, 154] on span at bounding box center [655, 153] width 17 height 6
click at [651, 155] on span at bounding box center [655, 153] width 17 height 6
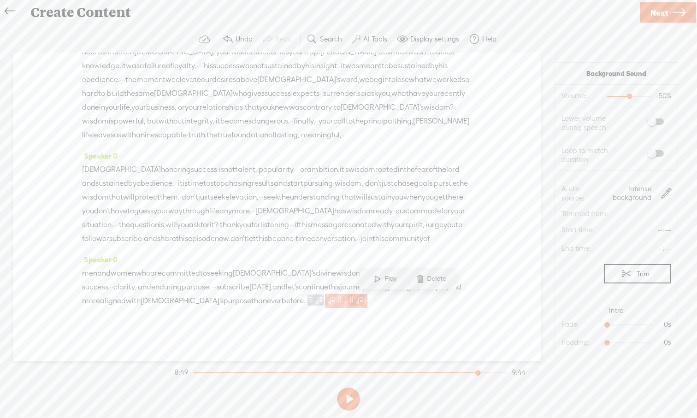
click at [343, 300] on span at bounding box center [339, 300] width 7 height 11
drag, startPoint x: 608, startPoint y: 325, endPoint x: 638, endPoint y: 325, distance: 29.5
click at [638, 325] on div at bounding box center [639, 325] width 21 height 21
drag, startPoint x: 609, startPoint y: 343, endPoint x: 623, endPoint y: 343, distance: 13.8
click at [623, 343] on div at bounding box center [621, 343] width 21 height 21
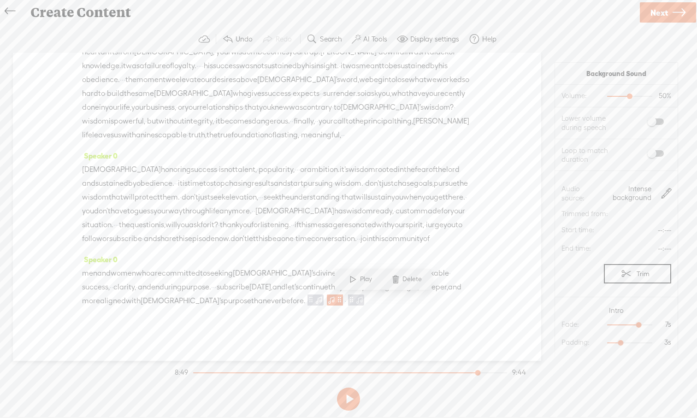
click at [286, 284] on span "and" at bounding box center [278, 287] width 13 height 14
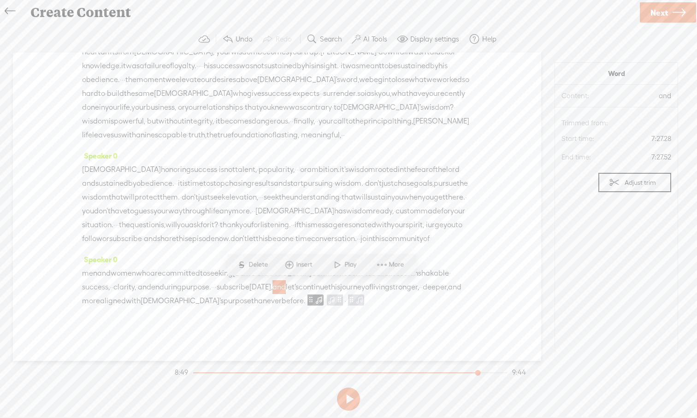
click at [337, 265] on span at bounding box center [338, 265] width 14 height 17
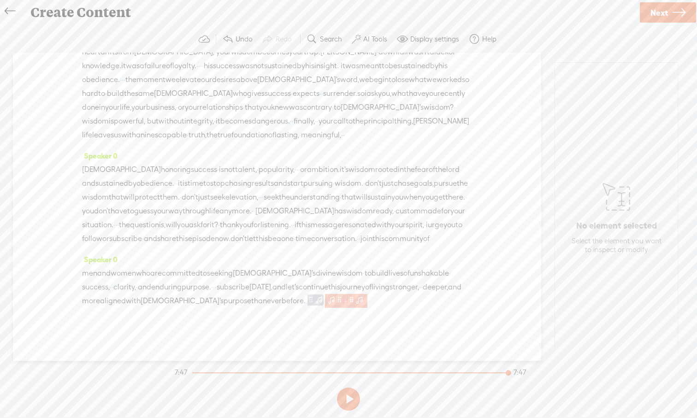
click at [343, 300] on span at bounding box center [339, 300] width 7 height 11
drag, startPoint x: 639, startPoint y: 324, endPoint x: 658, endPoint y: 326, distance: 19.9
click at [658, 326] on div at bounding box center [653, 325] width 21 height 21
drag, startPoint x: 620, startPoint y: 343, endPoint x: 664, endPoint y: 346, distance: 44.8
click at [664, 346] on span "10s 3s" at bounding box center [636, 342] width 69 height 9
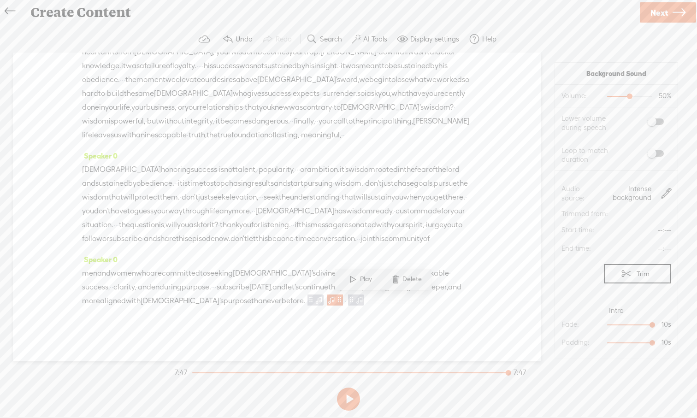
click at [659, 152] on span at bounding box center [655, 153] width 17 height 6
click at [336, 299] on span at bounding box center [331, 300] width 9 height 11
click at [282, 301] on span "ever" at bounding box center [274, 301] width 15 height 14
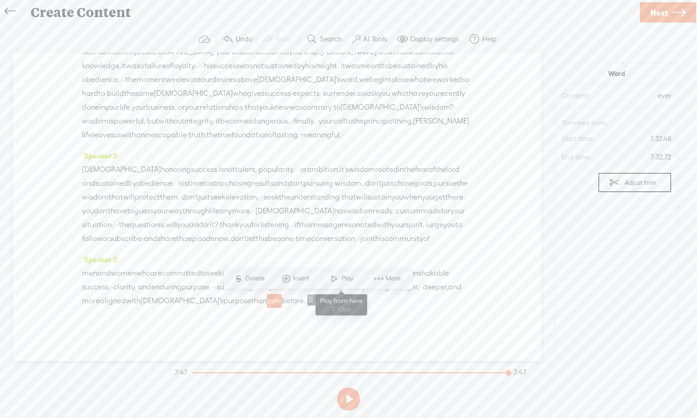
click at [331, 278] on span at bounding box center [334, 279] width 14 height 17
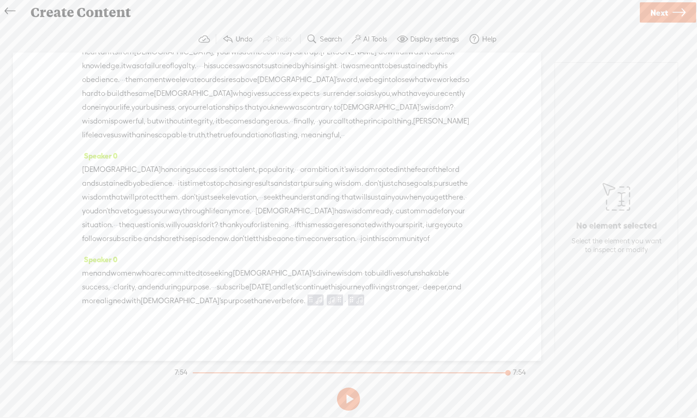
click at [306, 302] on span "before." at bounding box center [294, 301] width 24 height 14
click at [353, 284] on span at bounding box center [357, 279] width 14 height 17
click at [343, 301] on span at bounding box center [339, 300] width 7 height 11
click at [499, 302] on div "Speaker 0 · the wisdom mindset of [PERSON_NAME], [DEMOGRAPHIC_DATA] and gentlem…" at bounding box center [277, 207] width 528 height 308
click at [485, 218] on div "Speaker 0 · the wisdom mindset of [PERSON_NAME], [DEMOGRAPHIC_DATA] and gentlem…" at bounding box center [277, 207] width 528 height 308
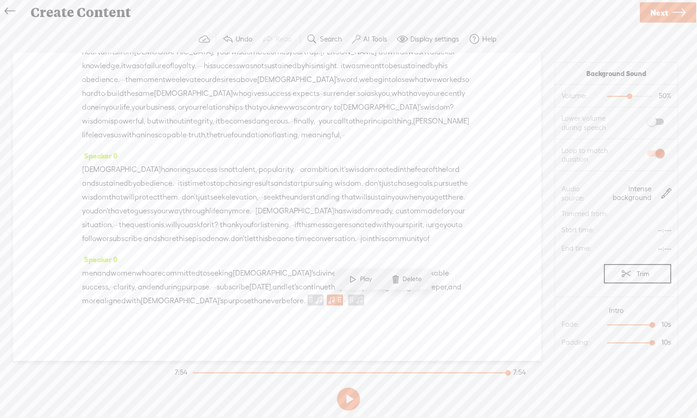
click at [231, 235] on span "don't" at bounding box center [239, 239] width 17 height 14
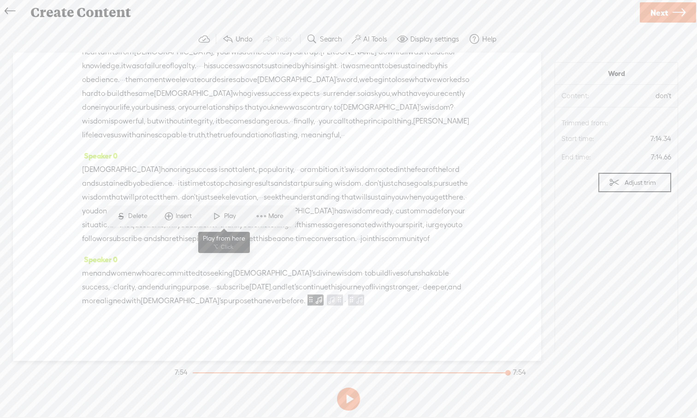
click at [216, 218] on span at bounding box center [217, 216] width 14 height 17
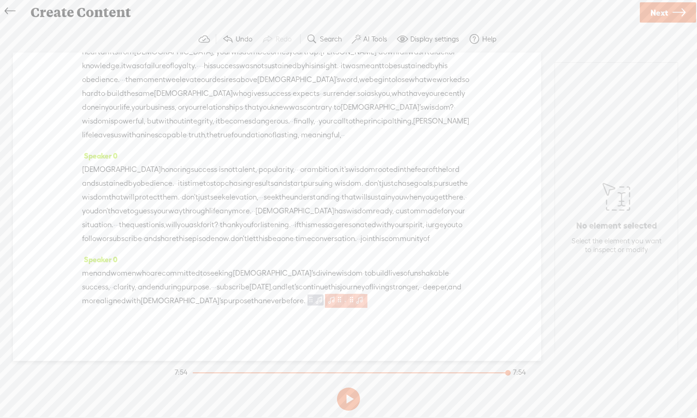
click at [343, 299] on span at bounding box center [339, 300] width 7 height 11
click at [666, 18] on span "Next" at bounding box center [660, 13] width 18 height 24
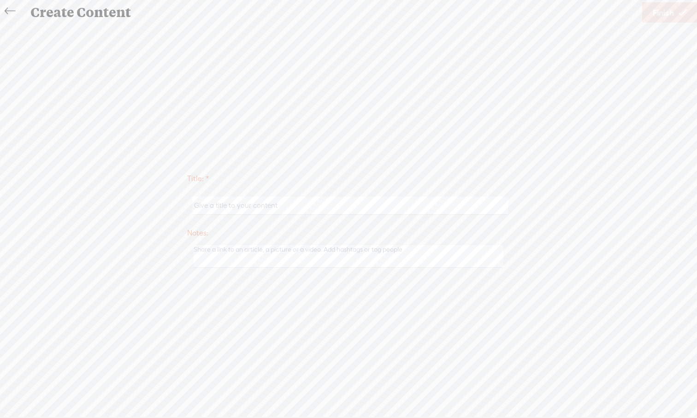
click at [349, 206] on input "text" at bounding box center [350, 206] width 316 height 18
paste input "https://www.youtube.com/watch?v=LZcbVT45UfY&list=PLdYm0OsclpUwmwxL4umm63v-UBctU…"
type input "https://www.youtube.com/watch?v=LZcbVT45UfY&list=PLdYm0OsclpUwmwxL4umm63v-UBctU…"
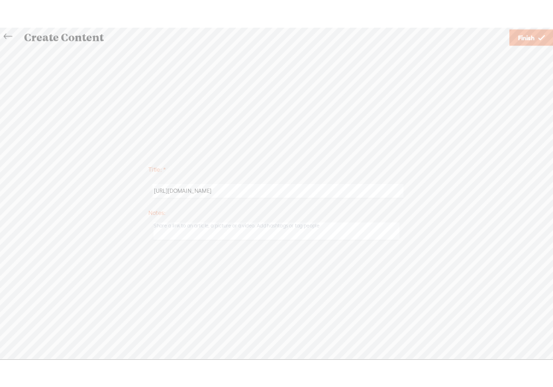
scroll to position [0, 0]
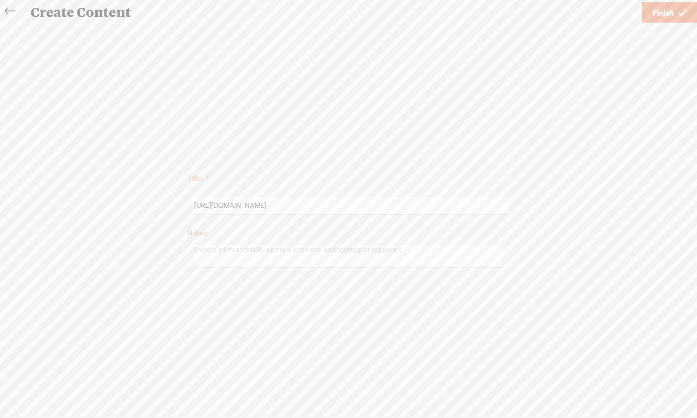
drag, startPoint x: 506, startPoint y: 205, endPoint x: 186, endPoint y: 186, distance: 320.9
click at [186, 186] on div "Title: * https://www.youtube.com/watch?v=LZcbVT45UfY&list=PLdYm0OsclpUwmwxL4umm…" at bounding box center [348, 219] width 679 height 105
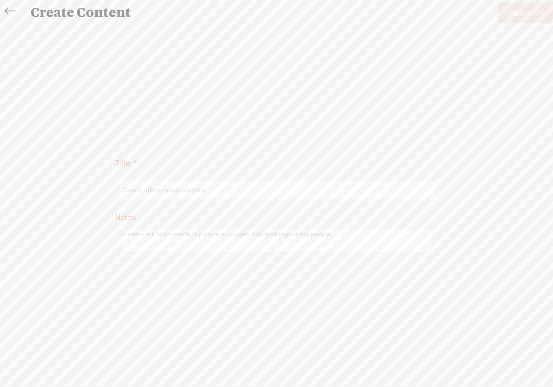
paste input "The Wisdom Mindset of Solomon"
type input "The Wisdom Mindset of Solomon"
click at [520, 16] on span "Finish" at bounding box center [519, 13] width 21 height 24
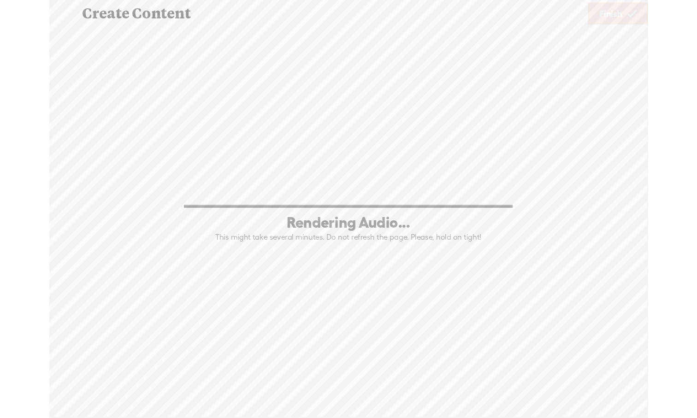
scroll to position [1183, 0]
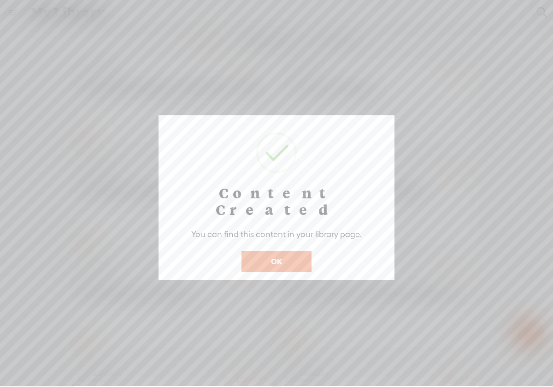
click at [278, 251] on button "OK" at bounding box center [277, 261] width 70 height 21
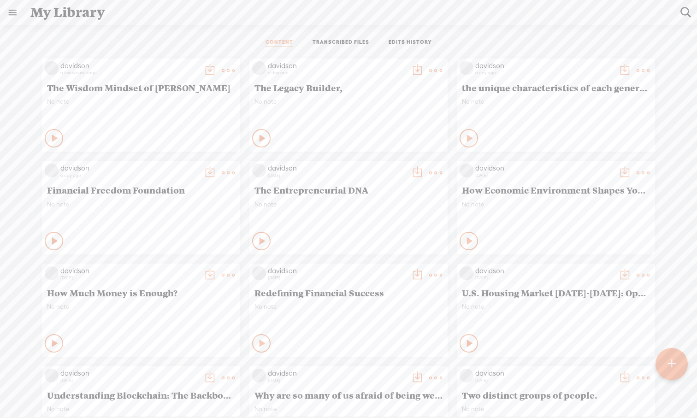
click at [53, 137] on icon at bounding box center [55, 138] width 9 height 9
click at [53, 137] on icon at bounding box center [54, 138] width 9 height 9
click at [53, 137] on icon at bounding box center [55, 138] width 9 height 9
click at [55, 136] on icon at bounding box center [54, 138] width 9 height 9
